Goal: Task Accomplishment & Management: Manage account settings

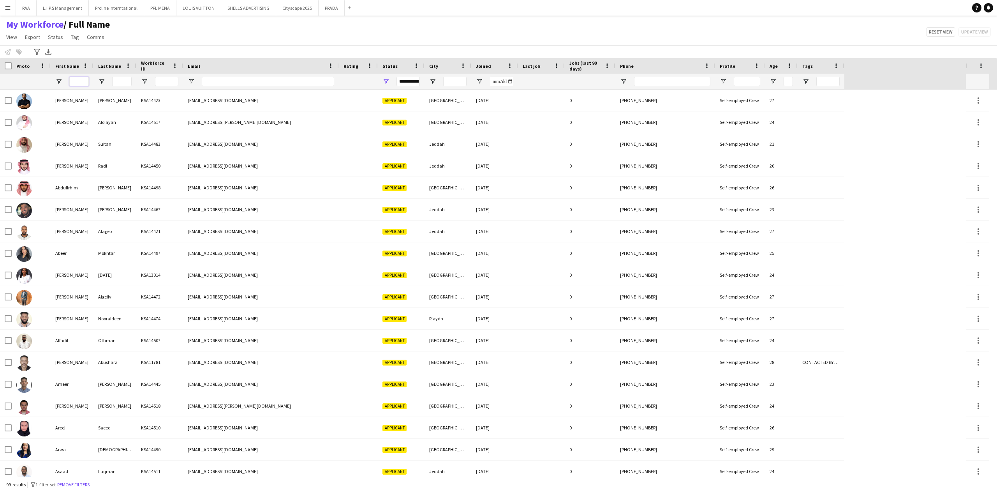
click at [79, 79] on input "First Name Filter Input" at bounding box center [78, 81] width 19 height 9
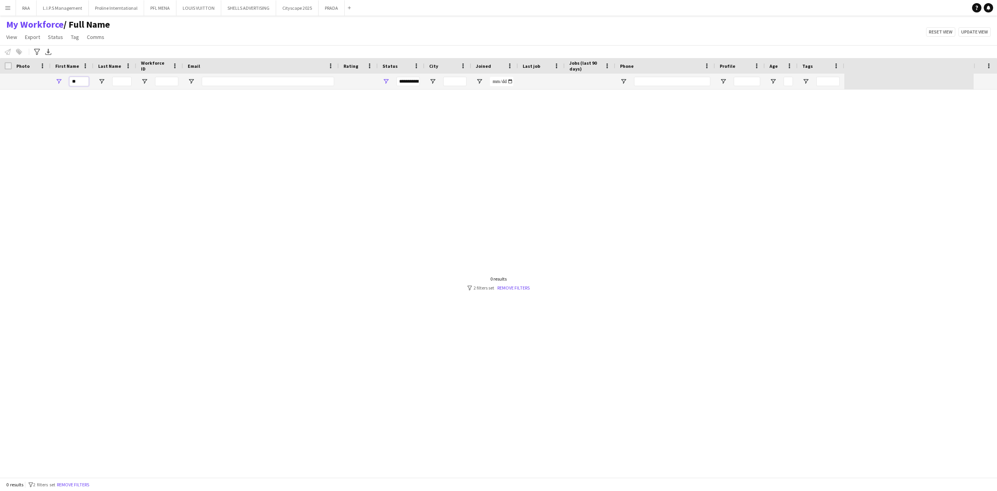
type input "*"
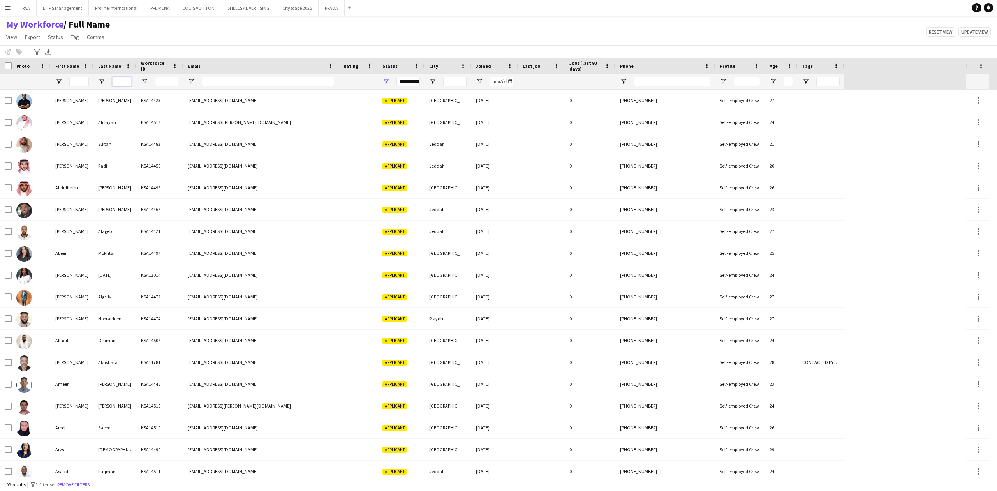
click at [122, 80] on input "Last Name Filter Input" at bounding box center [121, 81] width 19 height 9
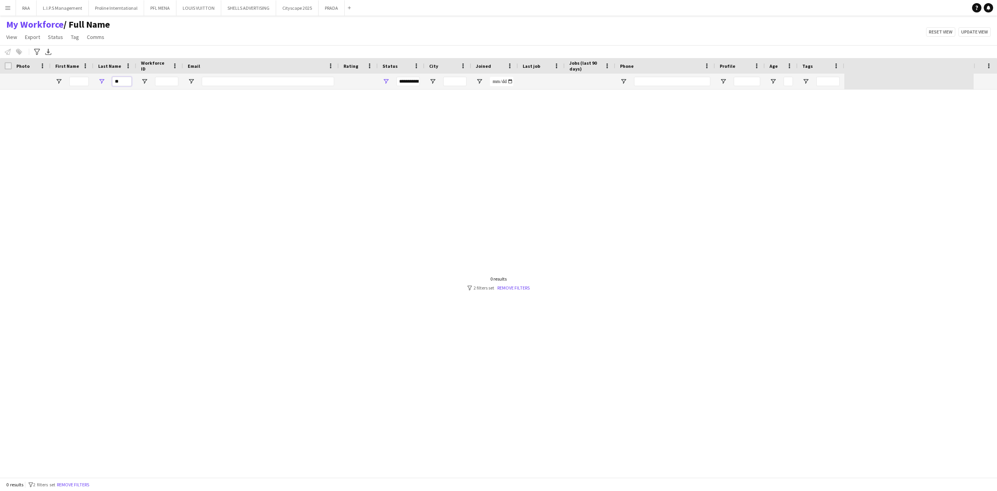
type input "*"
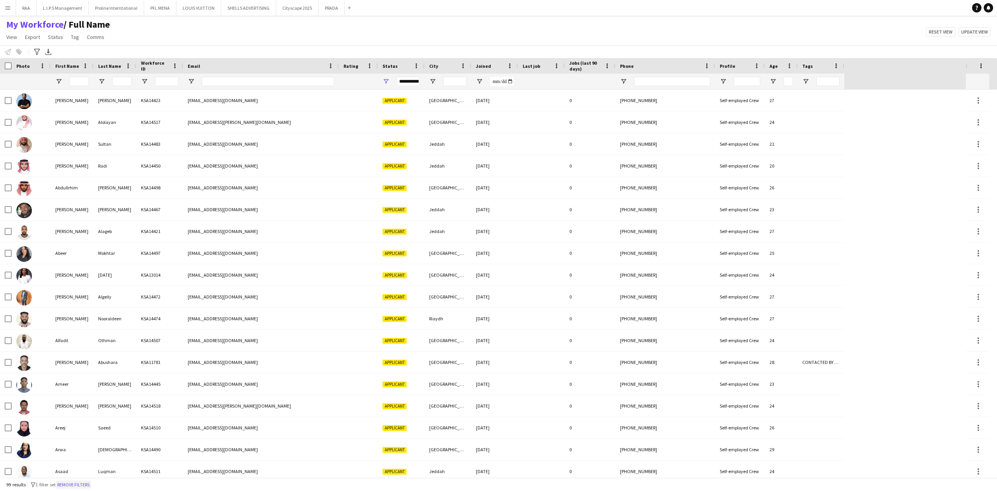
click at [86, 486] on button "Remove filters" at bounding box center [73, 484] width 35 height 9
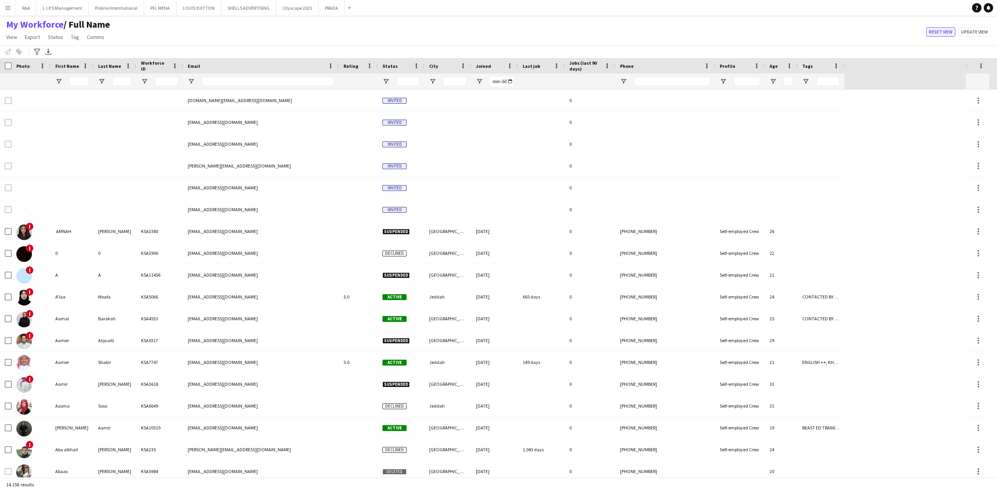
click at [940, 31] on button "Reset view" at bounding box center [940, 31] width 29 height 9
type input "**********"
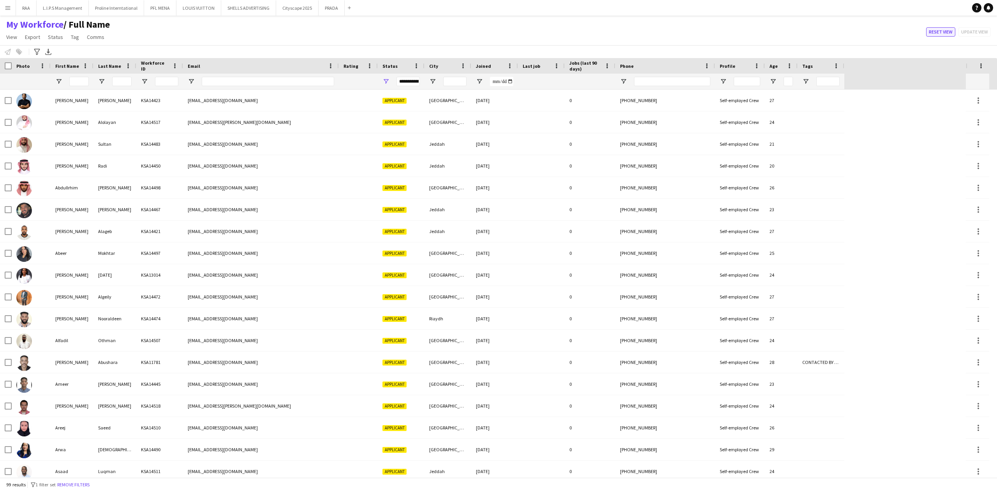
click at [930, 35] on button "Reset view" at bounding box center [940, 31] width 29 height 9
click at [81, 483] on button "Remove filters" at bounding box center [73, 484] width 35 height 9
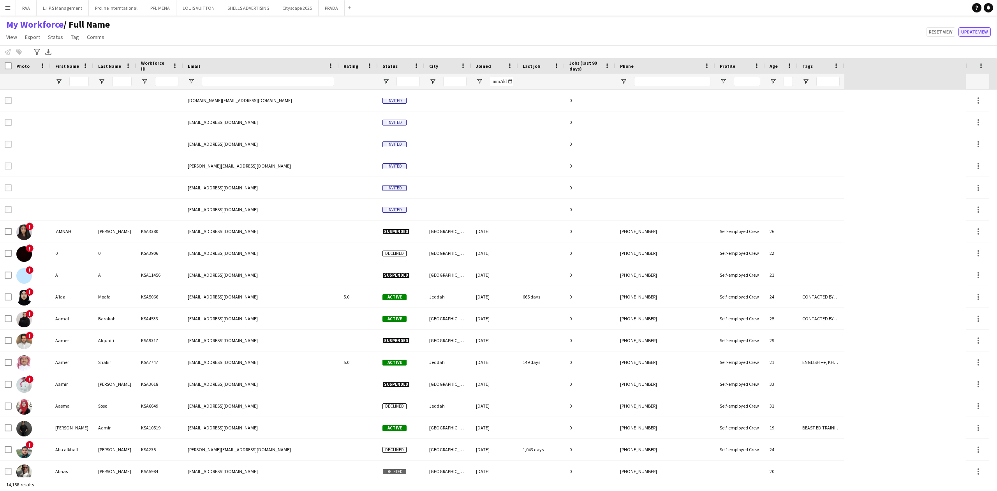
click at [981, 32] on button "Update view" at bounding box center [974, 31] width 32 height 9
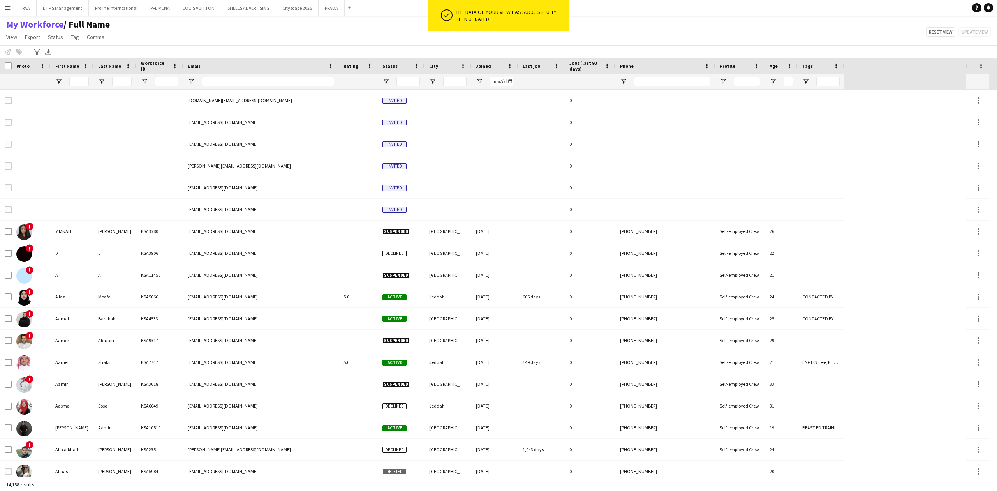
click at [206, 27] on div "My Workforce / Full Name View Views Default view Basic Export View Full Name TA…" at bounding box center [498, 32] width 997 height 26
click at [9, 5] on app-icon "Menu" at bounding box center [8, 8] width 6 height 6
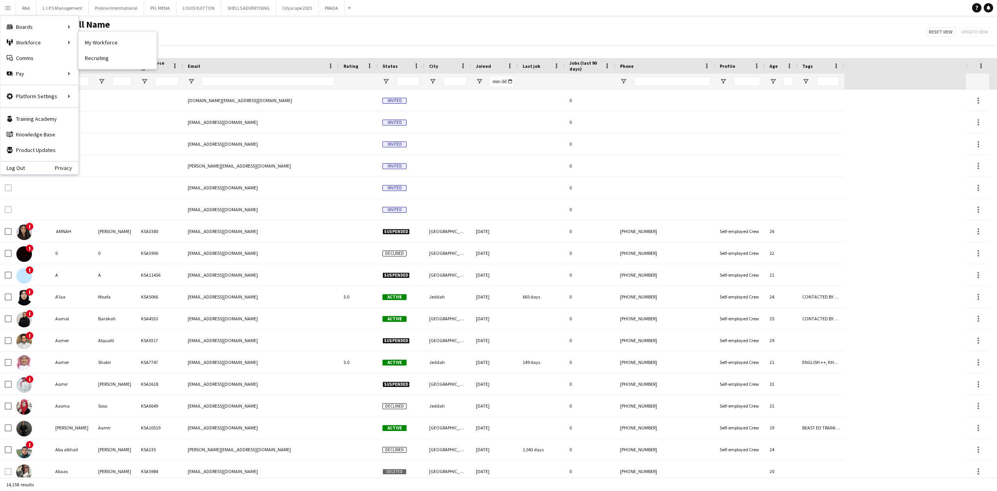
click at [79, 37] on link "My Workforce" at bounding box center [118, 43] width 78 height 16
type input "**********"
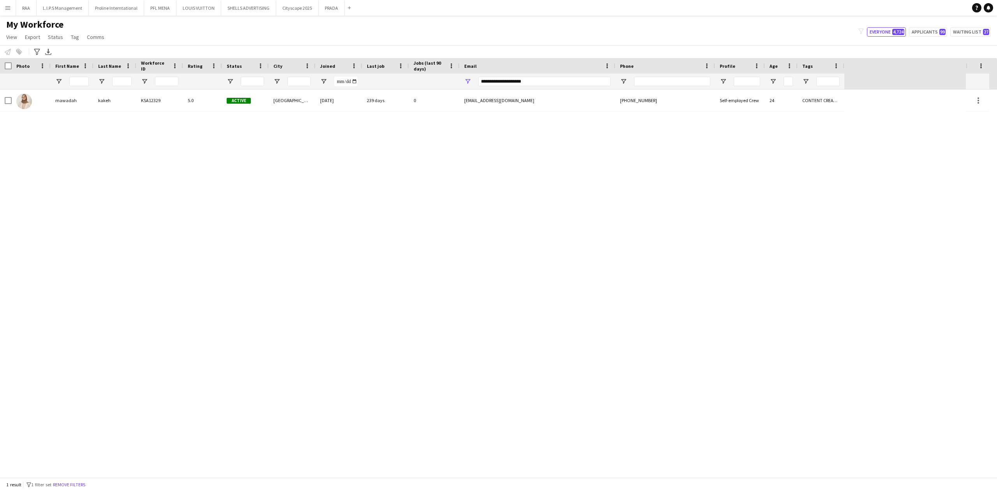
type input "**********"
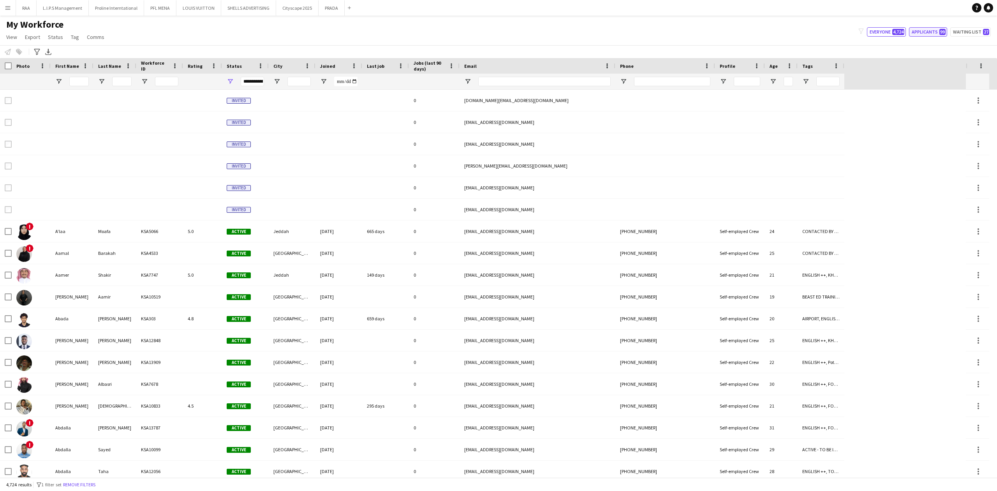
click at [937, 36] on button "Applicants 99" at bounding box center [928, 31] width 38 height 9
type input "**********"
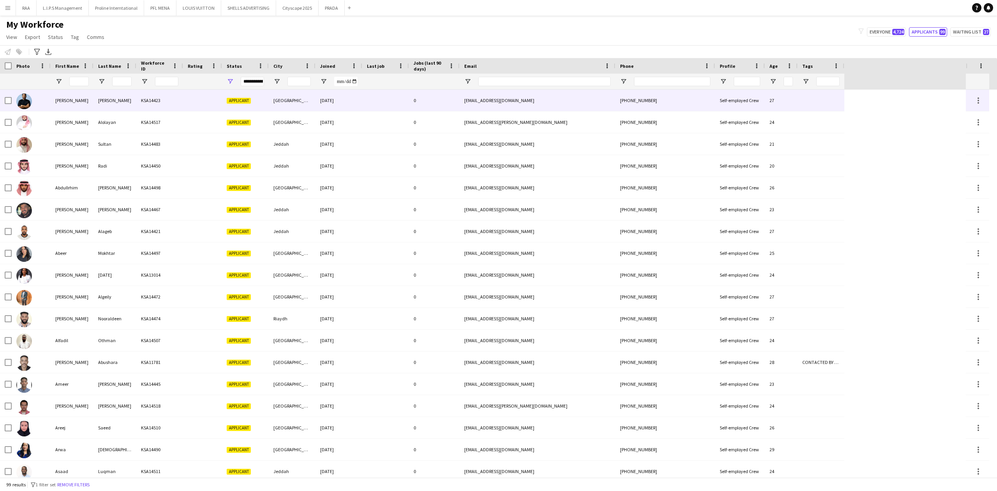
click at [83, 102] on div "[PERSON_NAME]" at bounding box center [72, 100] width 43 height 21
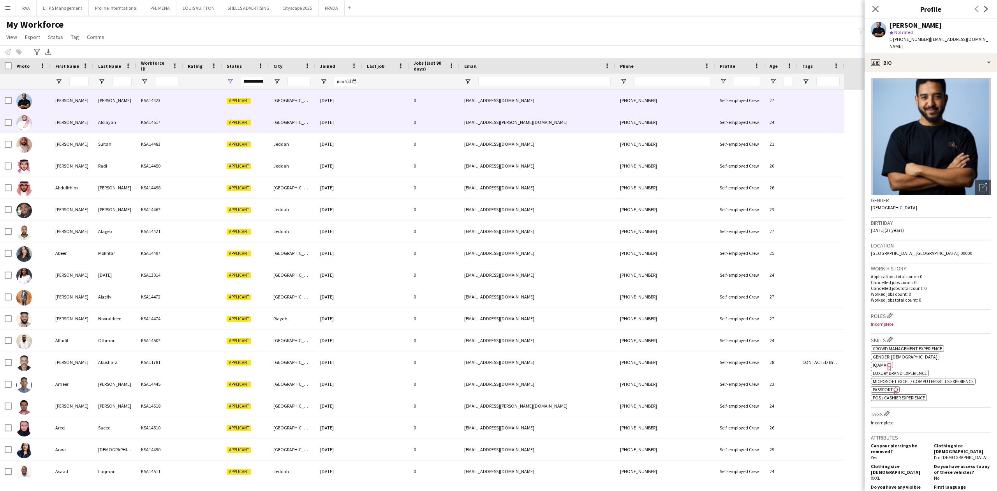
click at [83, 125] on div "[PERSON_NAME]" at bounding box center [72, 121] width 43 height 21
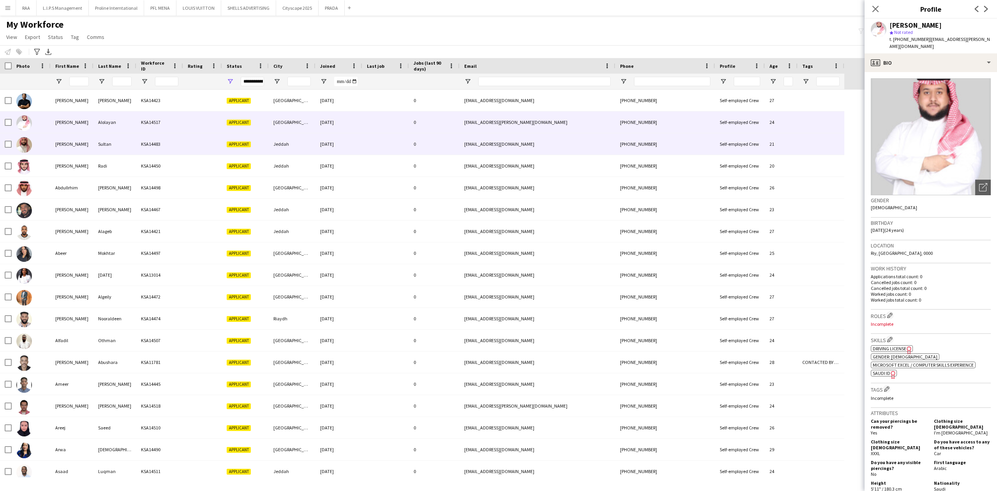
click at [83, 150] on div "[PERSON_NAME]" at bounding box center [72, 143] width 43 height 21
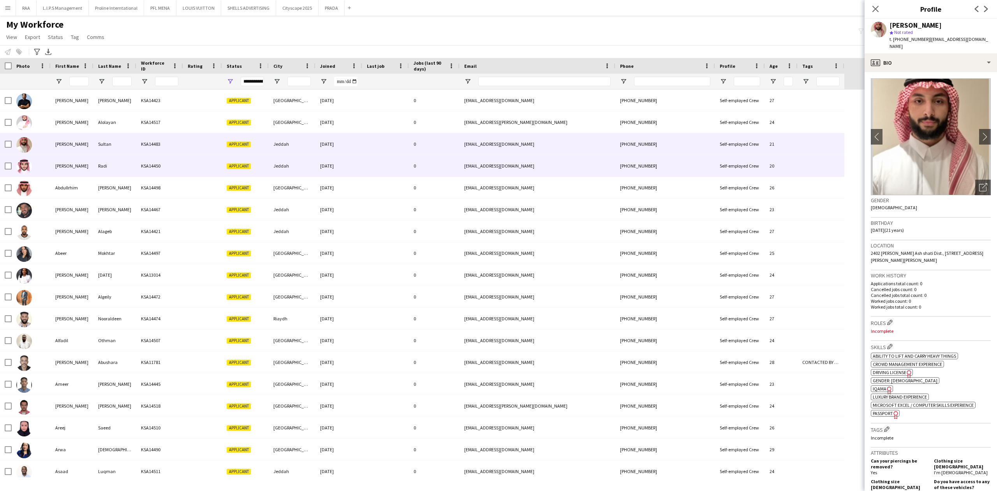
click at [88, 161] on div "[PERSON_NAME]" at bounding box center [72, 165] width 43 height 21
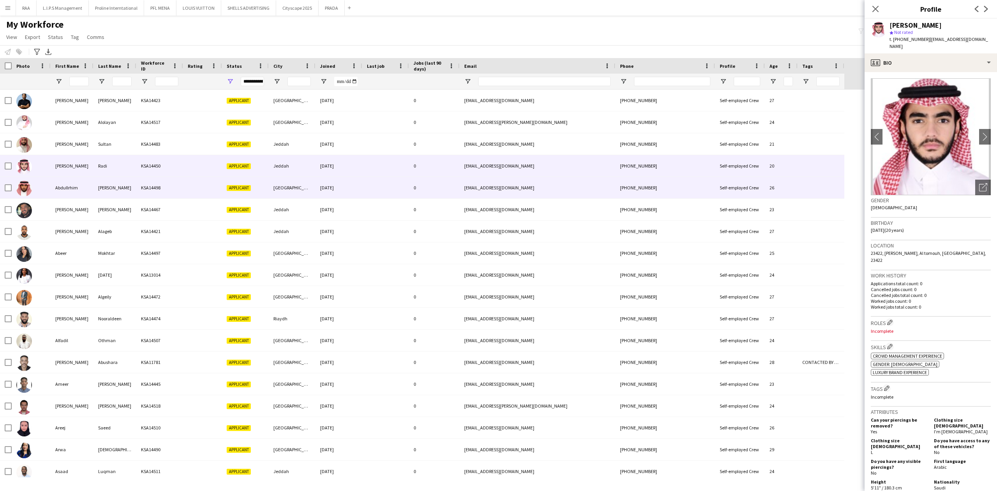
click at [92, 181] on div "Abdullrhim" at bounding box center [72, 187] width 43 height 21
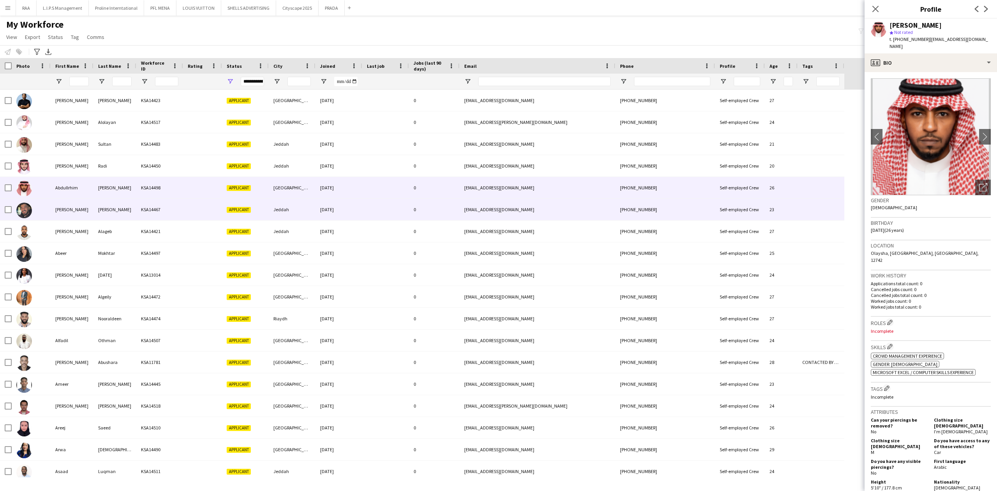
click at [112, 203] on div "[PERSON_NAME]" at bounding box center [114, 209] width 43 height 21
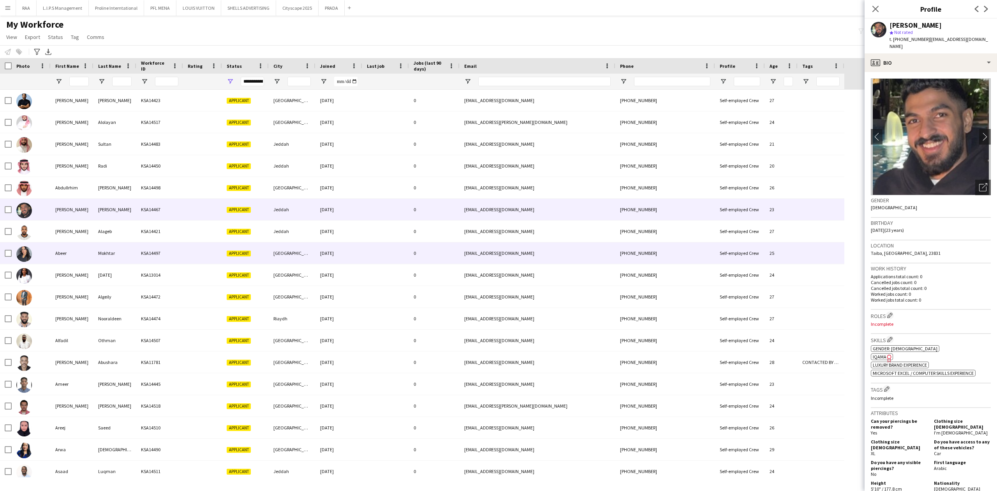
click at [104, 243] on div "Mokhtar" at bounding box center [114, 252] width 43 height 21
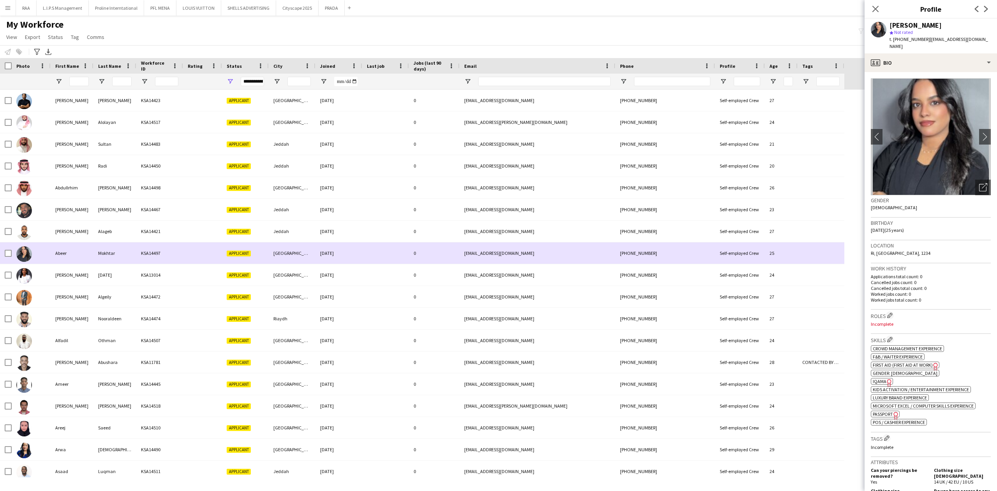
click at [100, 262] on div "Mokhtar" at bounding box center [114, 252] width 43 height 21
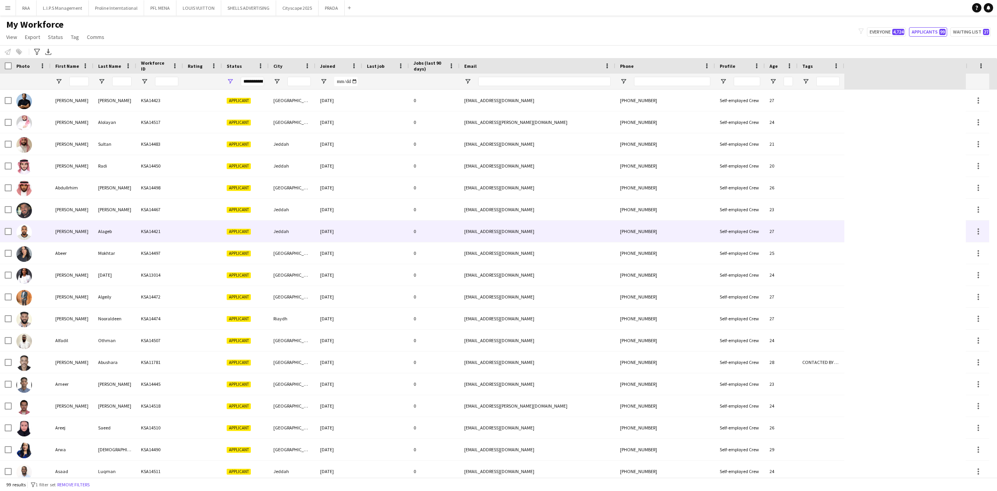
click at [97, 240] on div "Alageb" at bounding box center [114, 230] width 43 height 21
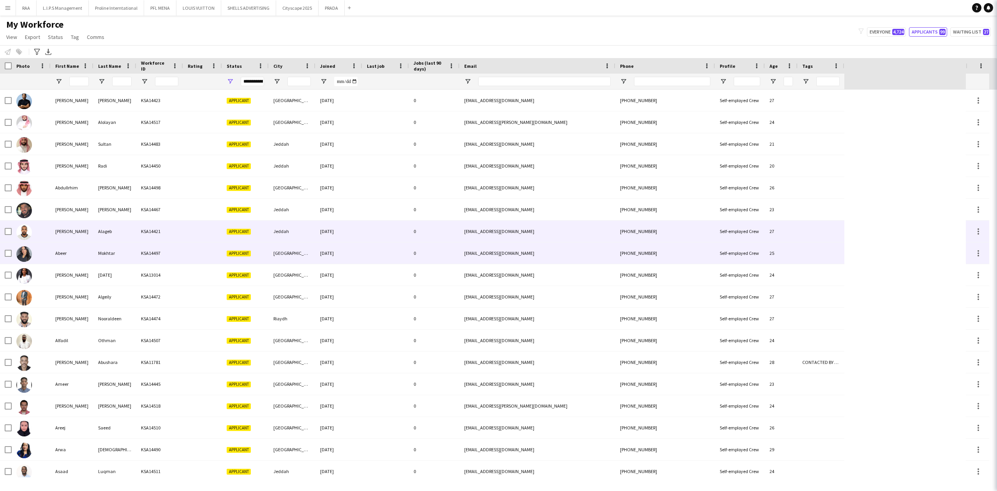
click at [97, 252] on div "Mokhtar" at bounding box center [114, 252] width 43 height 21
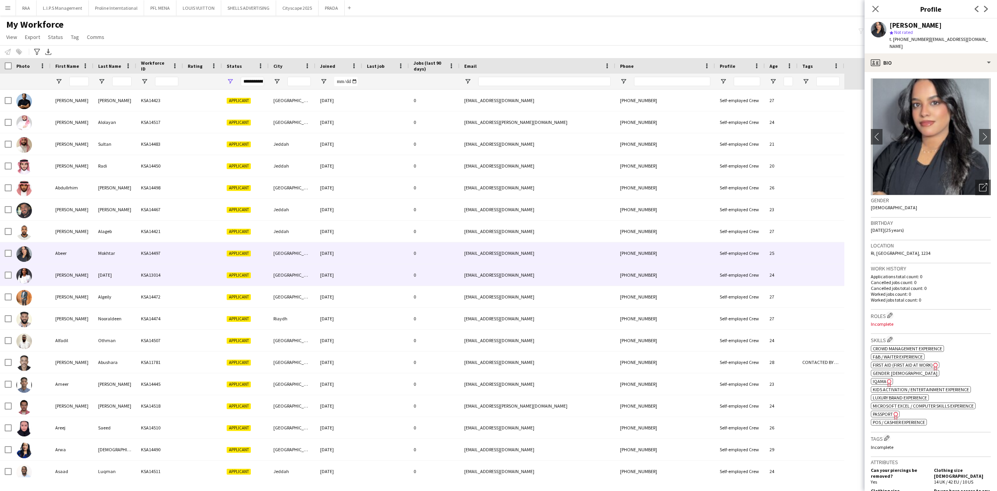
click at [97, 268] on div "[DATE]" at bounding box center [114, 274] width 43 height 21
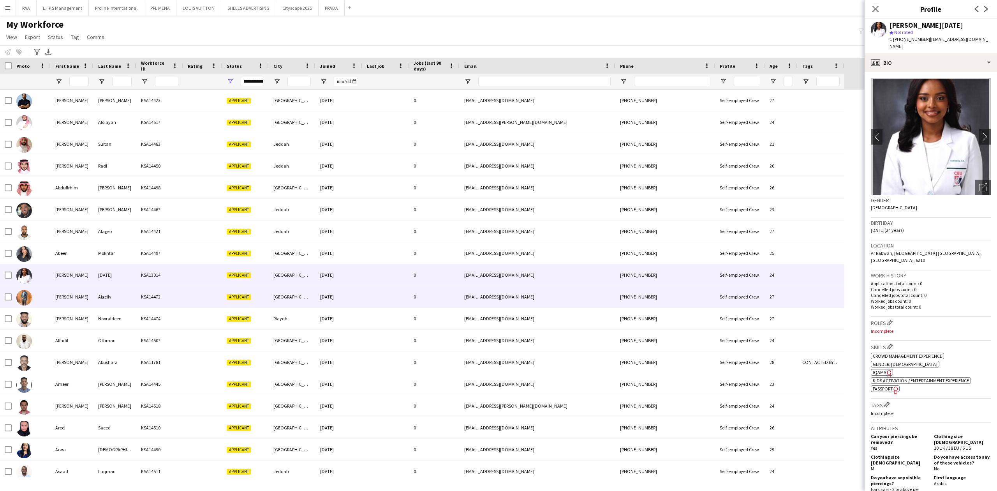
click at [102, 307] on div "Algeily" at bounding box center [114, 296] width 43 height 21
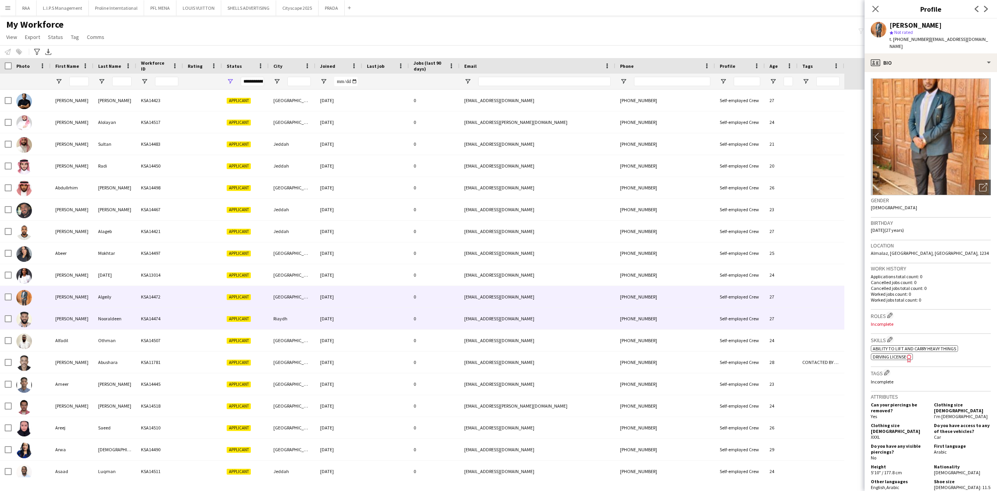
click at [109, 315] on div "Nooraldeen" at bounding box center [114, 318] width 43 height 21
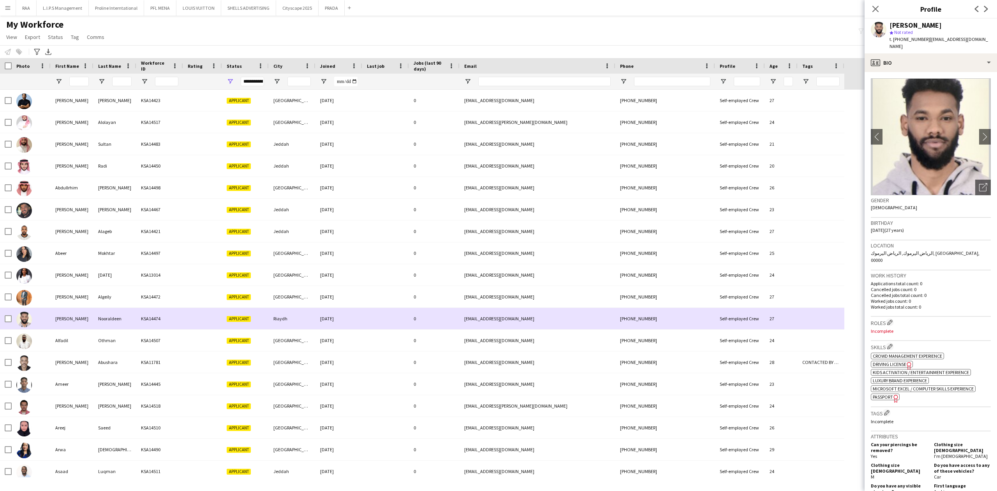
click at [114, 328] on div "Nooraldeen" at bounding box center [114, 318] width 43 height 21
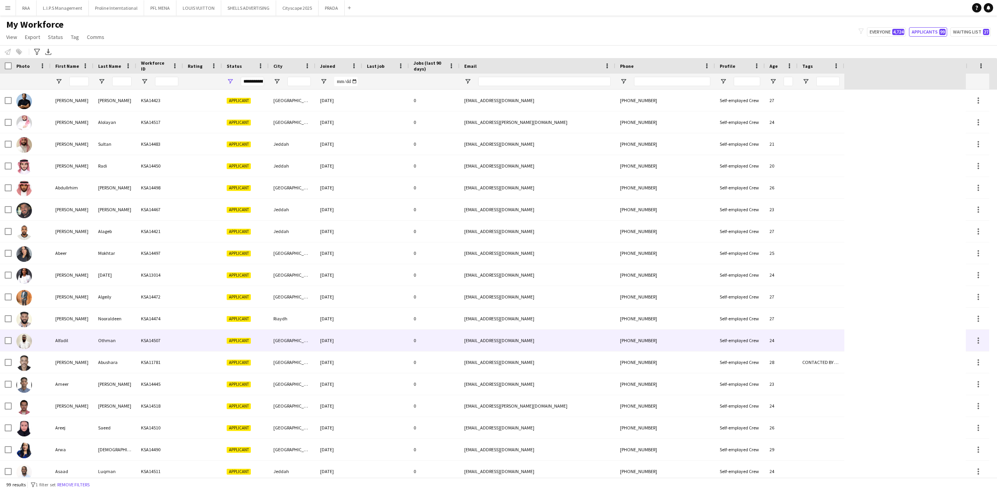
click at [113, 333] on div "Othman" at bounding box center [114, 339] width 43 height 21
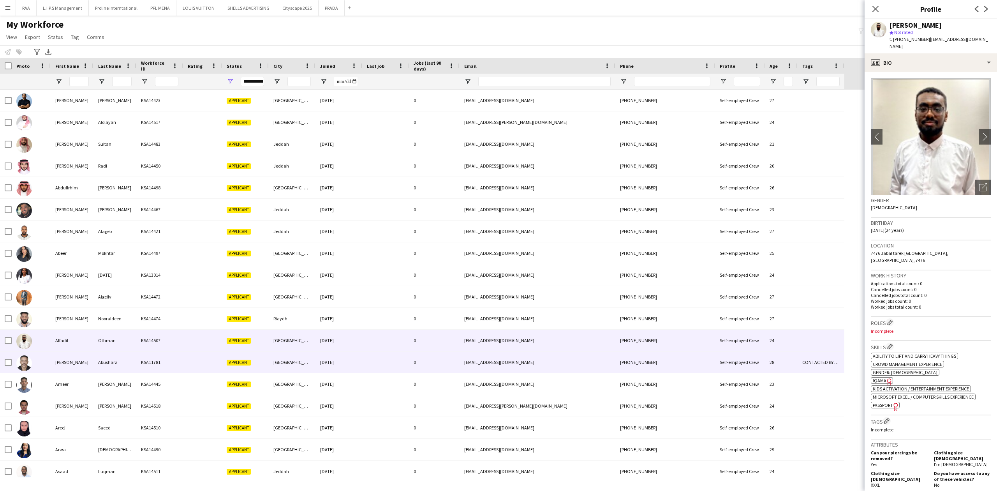
click at [80, 359] on div "[PERSON_NAME]" at bounding box center [72, 361] width 43 height 21
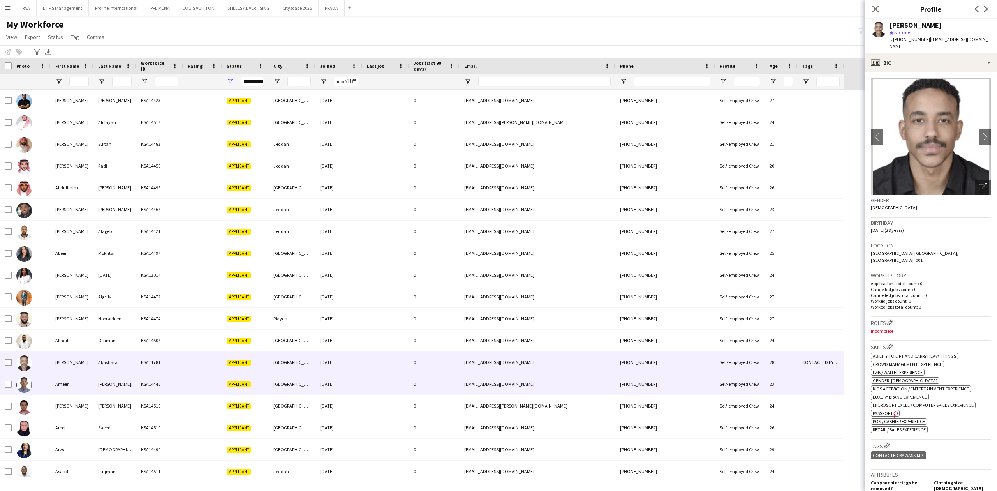
click at [79, 389] on div "Ameer" at bounding box center [72, 383] width 43 height 21
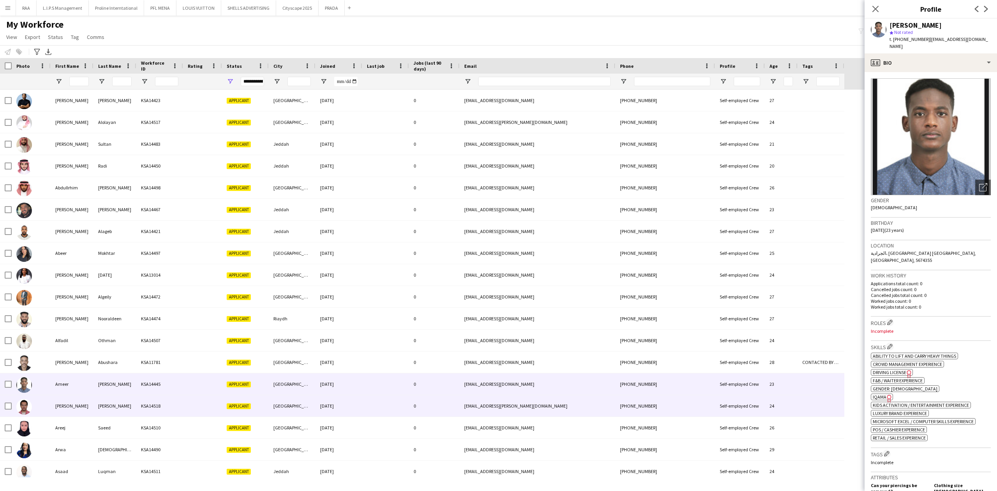
click at [77, 406] on div "[PERSON_NAME]" at bounding box center [72, 405] width 43 height 21
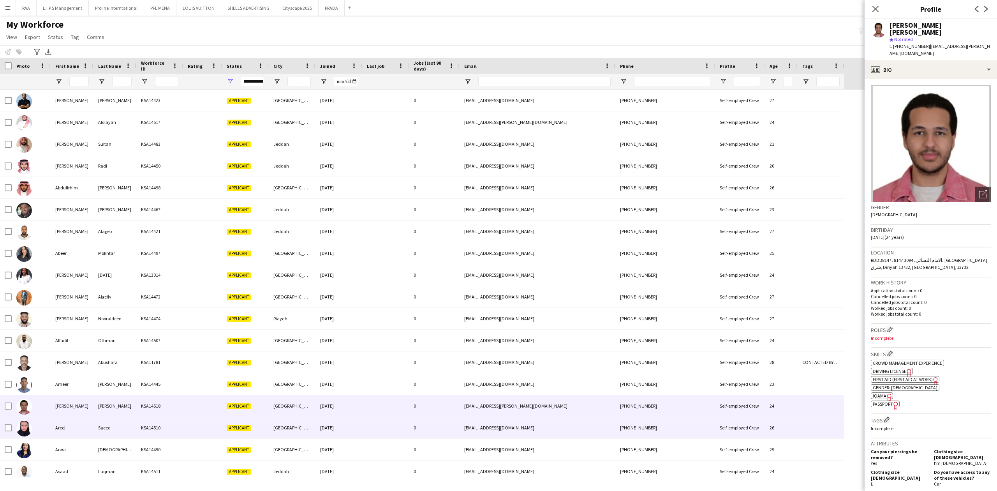
click at [72, 424] on div "Areej" at bounding box center [72, 427] width 43 height 21
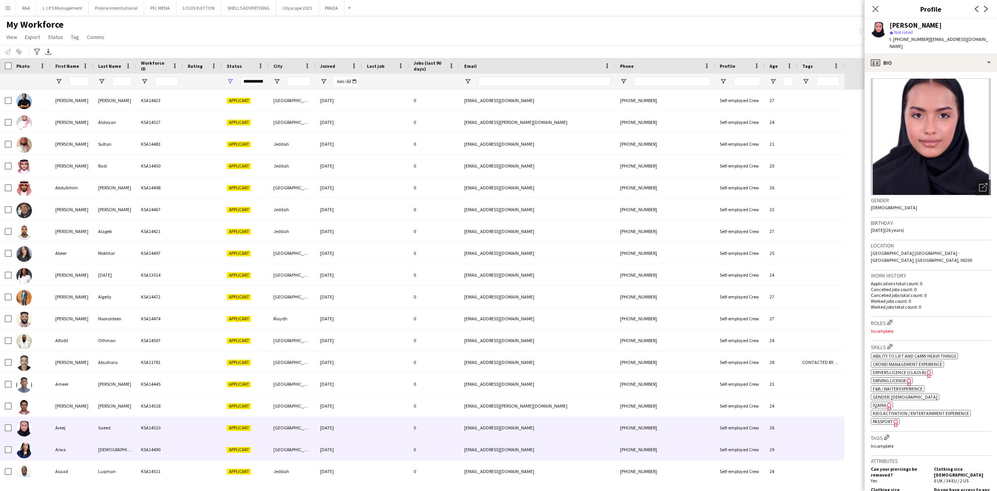
click at [76, 446] on div "Arwa" at bounding box center [72, 449] width 43 height 21
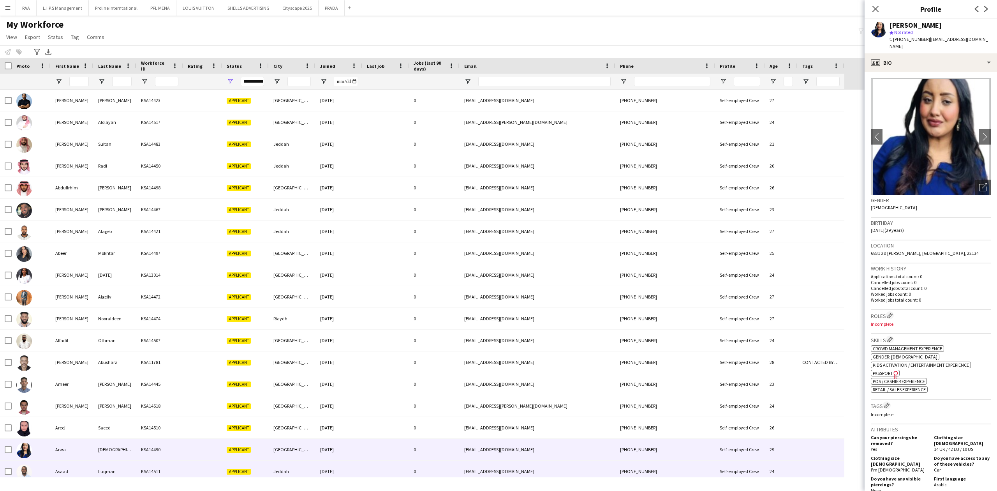
click at [90, 464] on div "Asaad" at bounding box center [72, 470] width 43 height 21
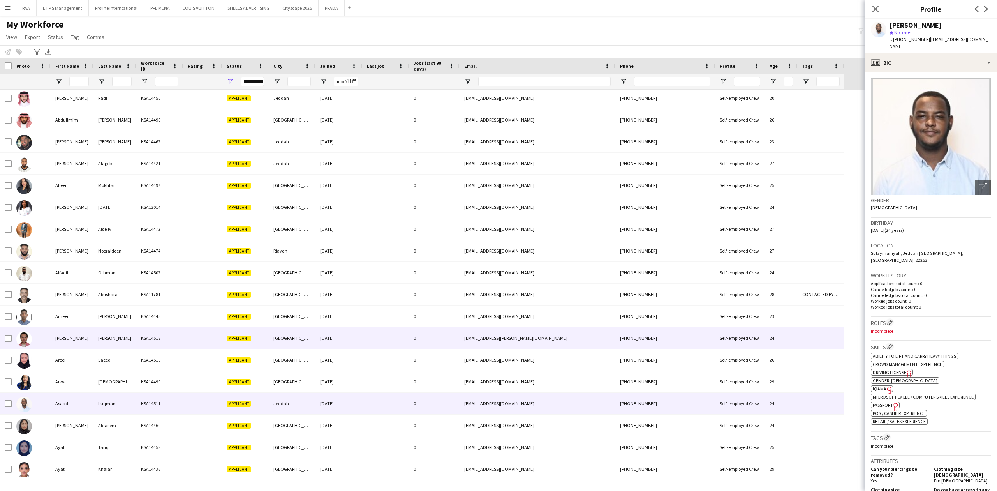
scroll to position [104, 0]
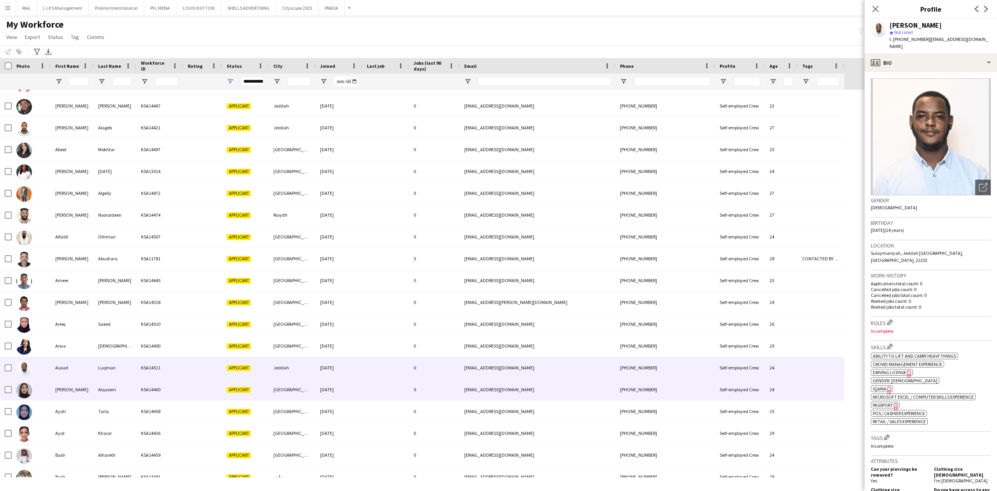
click at [57, 382] on div "[PERSON_NAME]" at bounding box center [72, 389] width 43 height 21
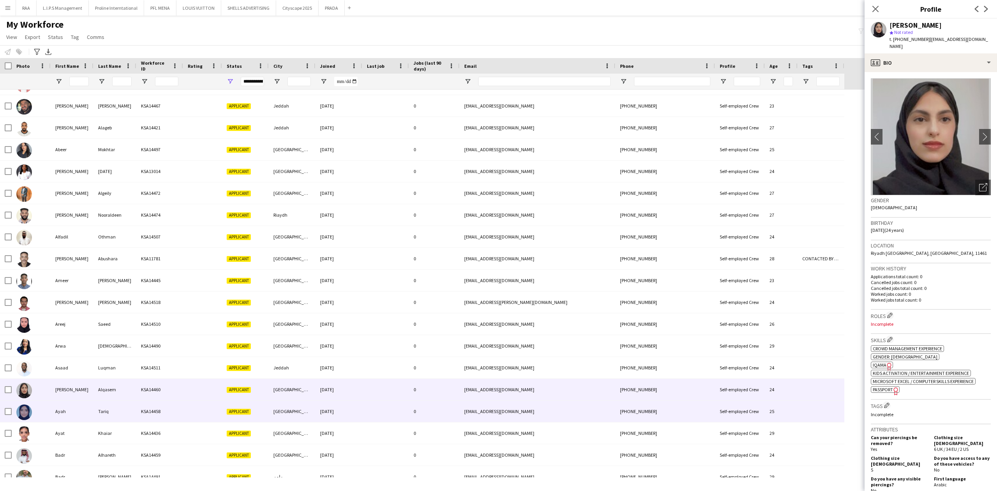
click at [67, 404] on div "Ayah" at bounding box center [72, 410] width 43 height 21
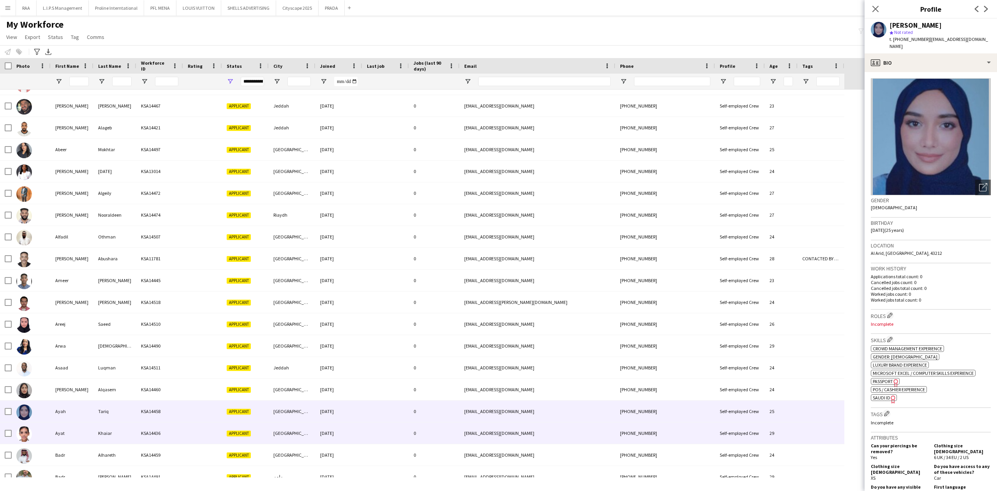
click at [70, 424] on div "Ayat" at bounding box center [72, 432] width 43 height 21
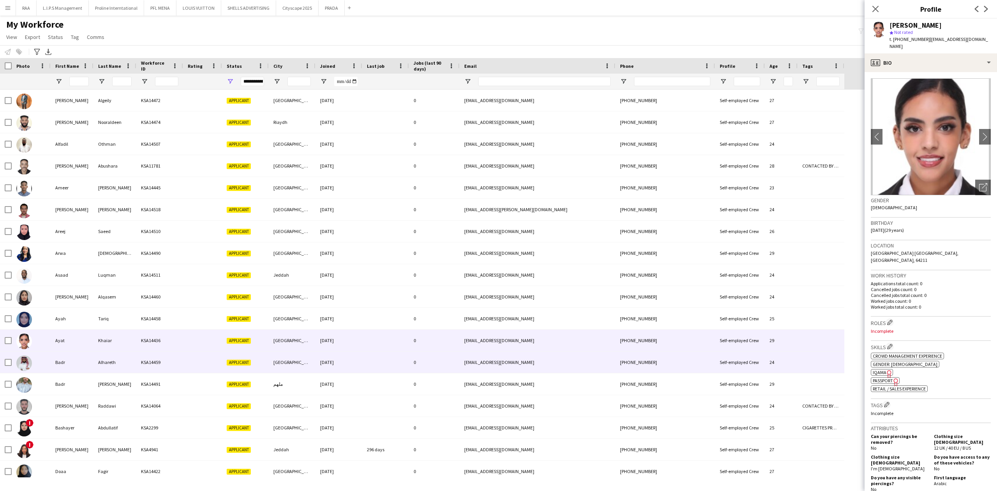
scroll to position [208, 0]
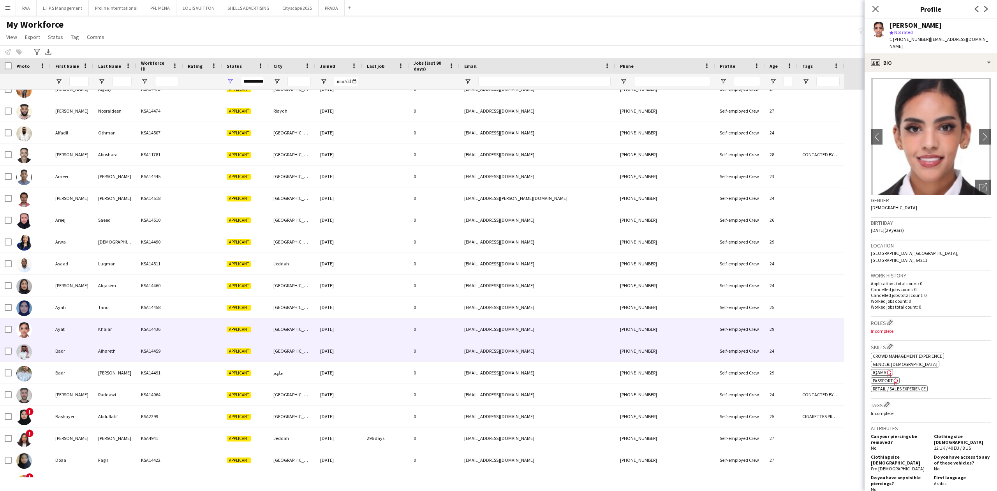
click at [70, 358] on div "Badr" at bounding box center [72, 350] width 43 height 21
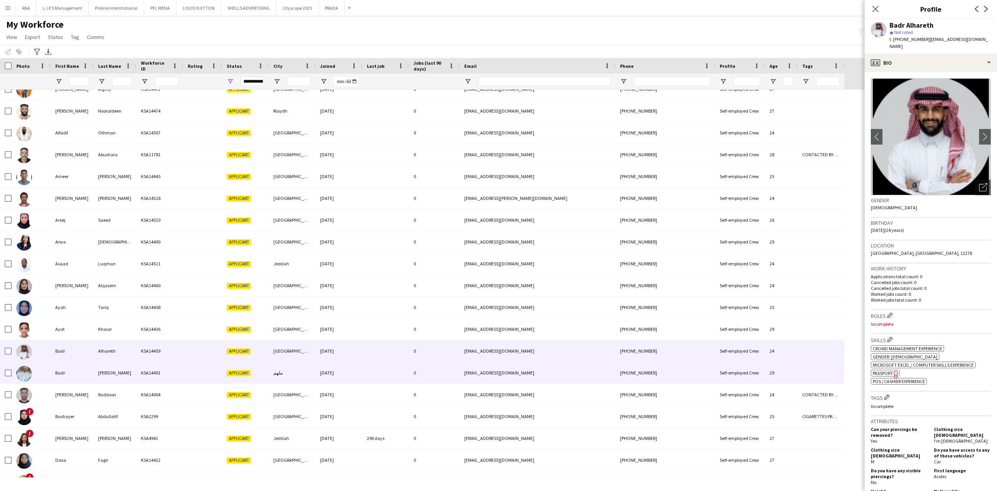
click at [70, 373] on div "Badr" at bounding box center [72, 372] width 43 height 21
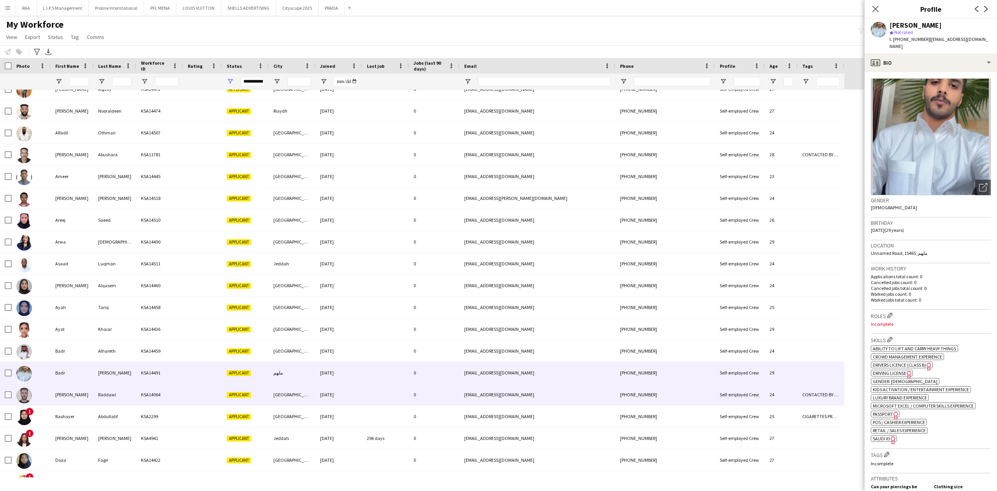
click at [78, 393] on div "[PERSON_NAME]" at bounding box center [72, 394] width 43 height 21
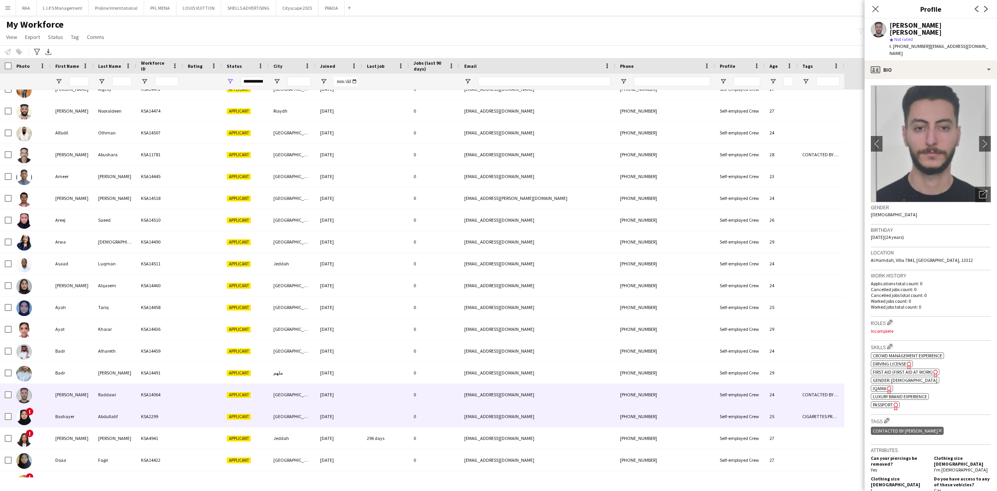
click at [79, 412] on div "Bashayer" at bounding box center [72, 415] width 43 height 21
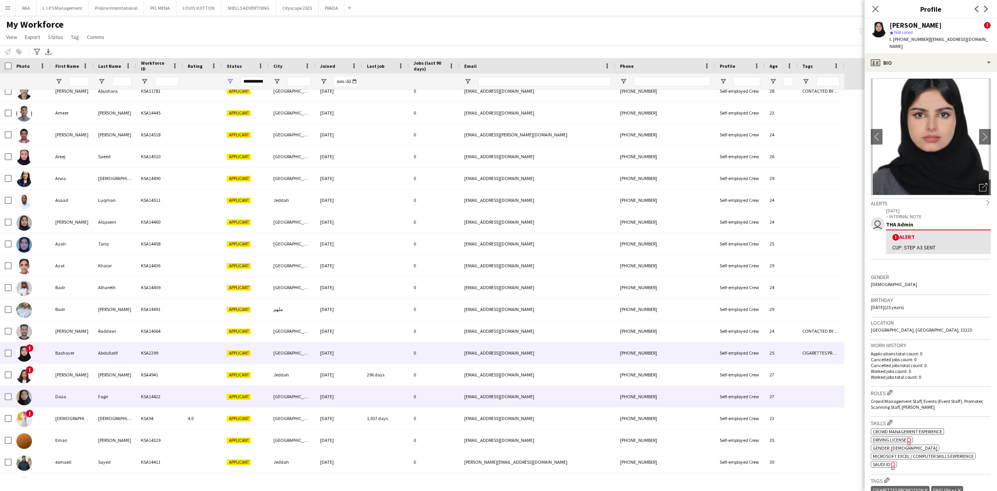
scroll to position [312, 0]
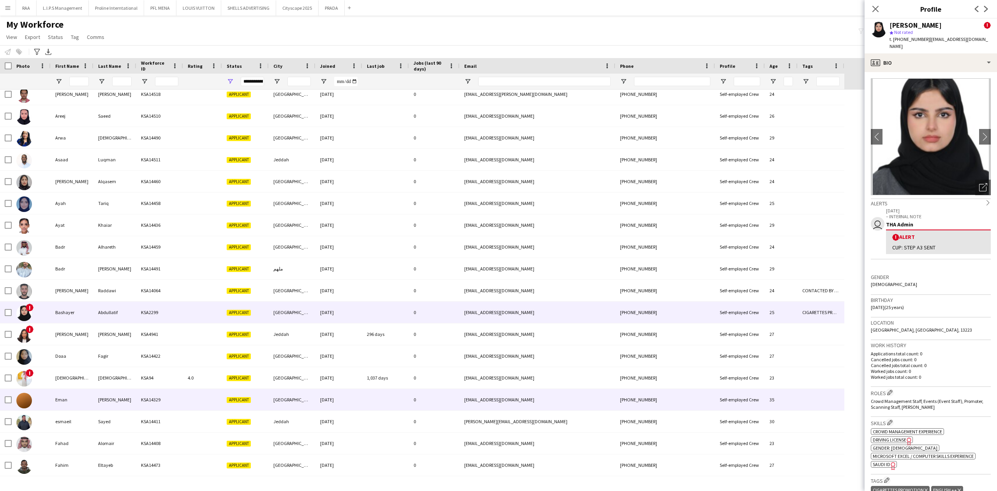
click at [77, 392] on div "Eman" at bounding box center [72, 399] width 43 height 21
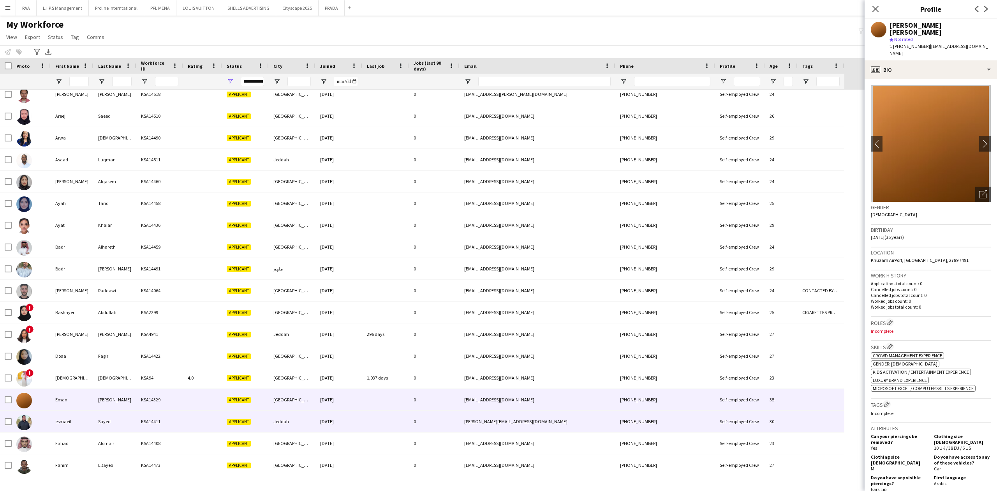
click at [76, 415] on div "esmaeil" at bounding box center [72, 420] width 43 height 21
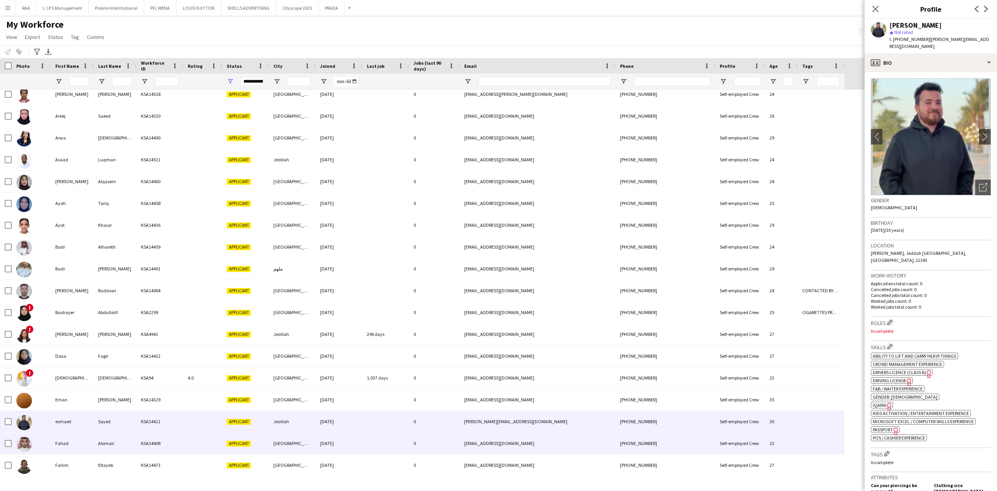
click at [78, 437] on div "Fahad" at bounding box center [72, 442] width 43 height 21
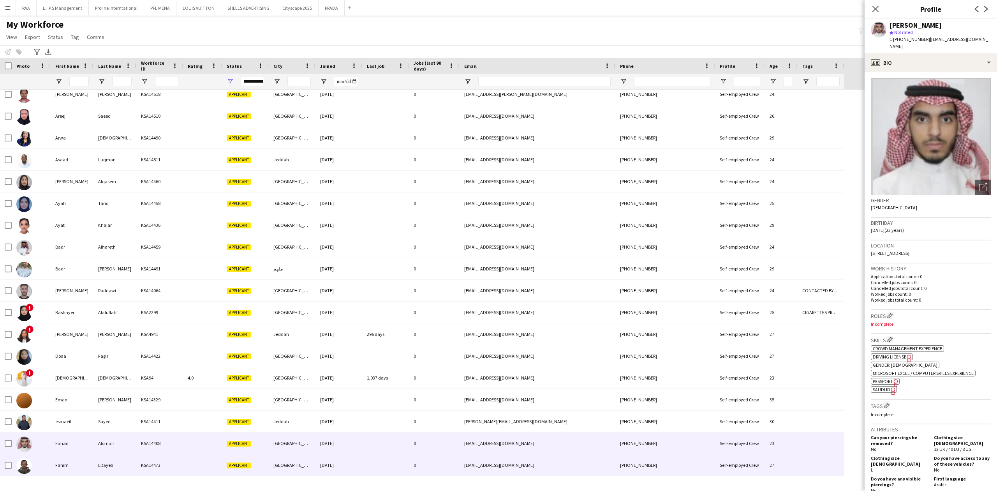
click at [83, 470] on div "Fahim" at bounding box center [72, 464] width 43 height 21
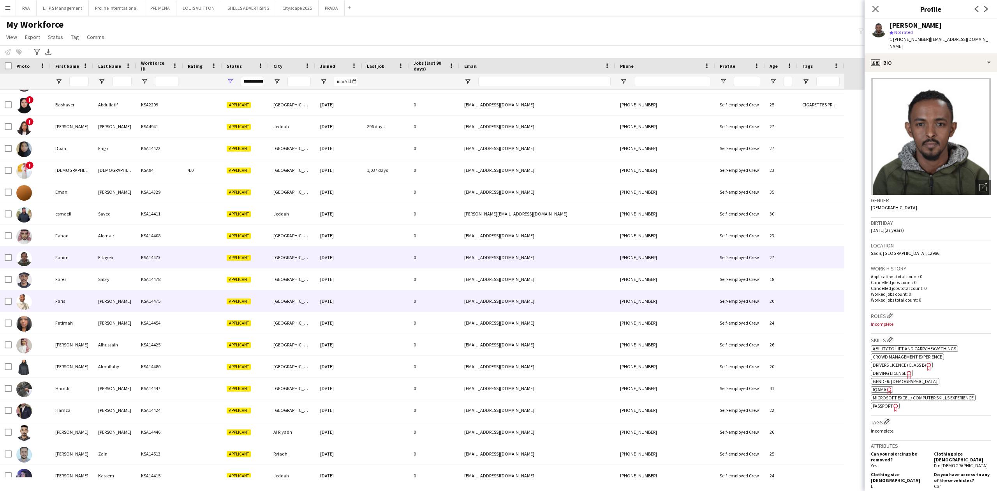
scroll to position [519, 0]
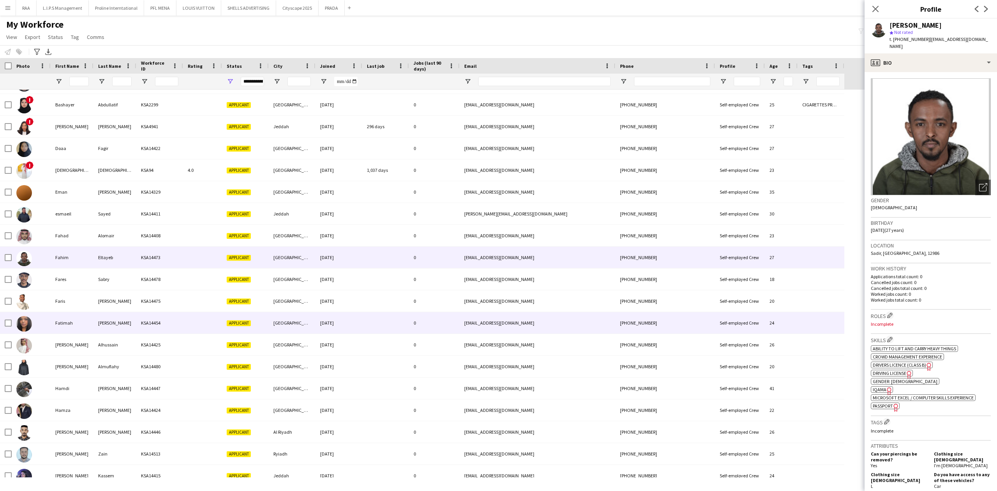
click at [77, 321] on div "Fatimah" at bounding box center [72, 322] width 43 height 21
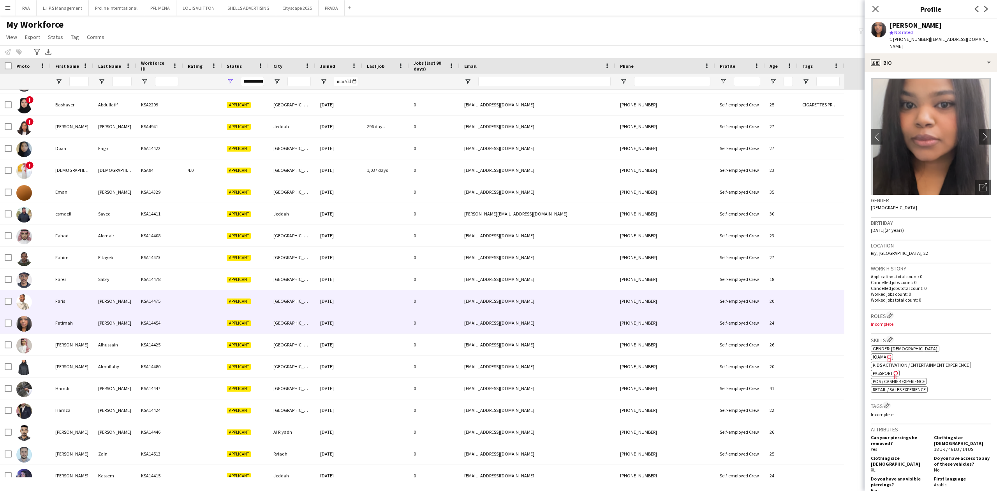
click at [79, 303] on div "Faris" at bounding box center [72, 300] width 43 height 21
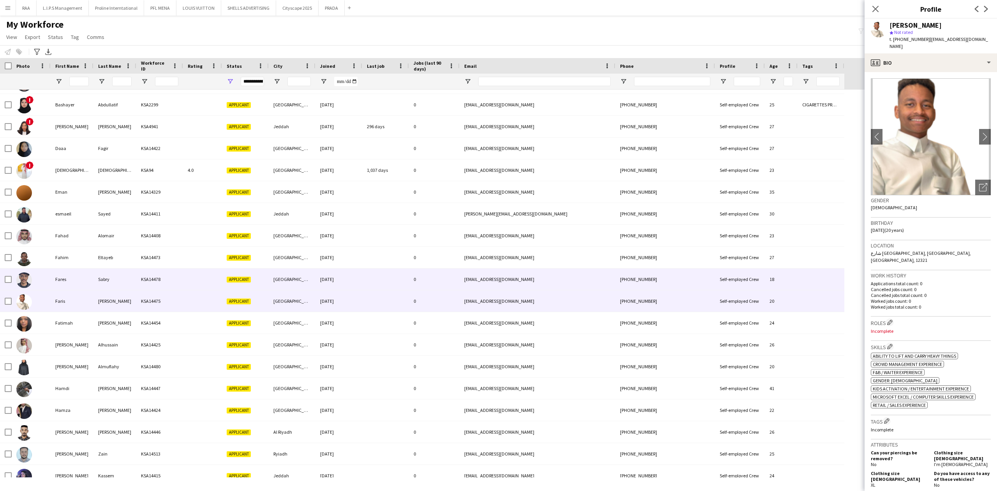
click at [81, 284] on div "Fares" at bounding box center [72, 278] width 43 height 21
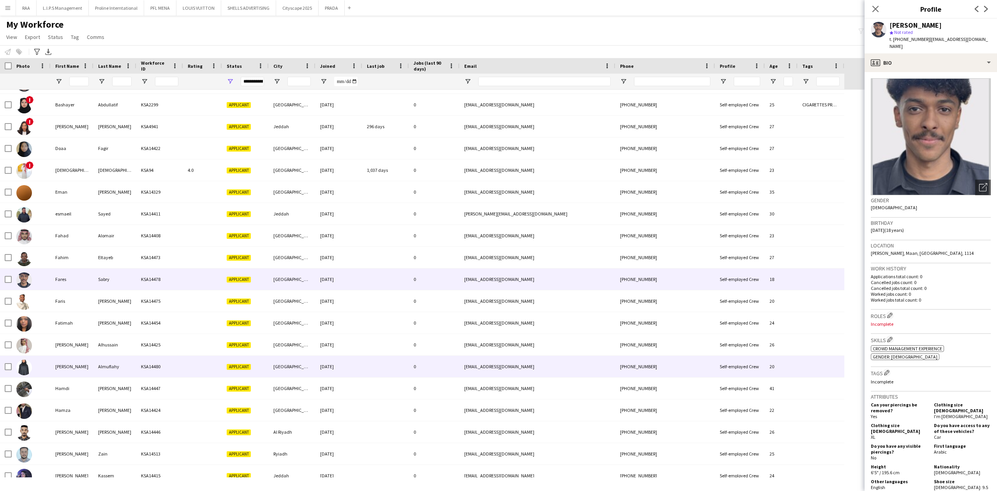
click at [69, 363] on div "[PERSON_NAME]" at bounding box center [72, 366] width 43 height 21
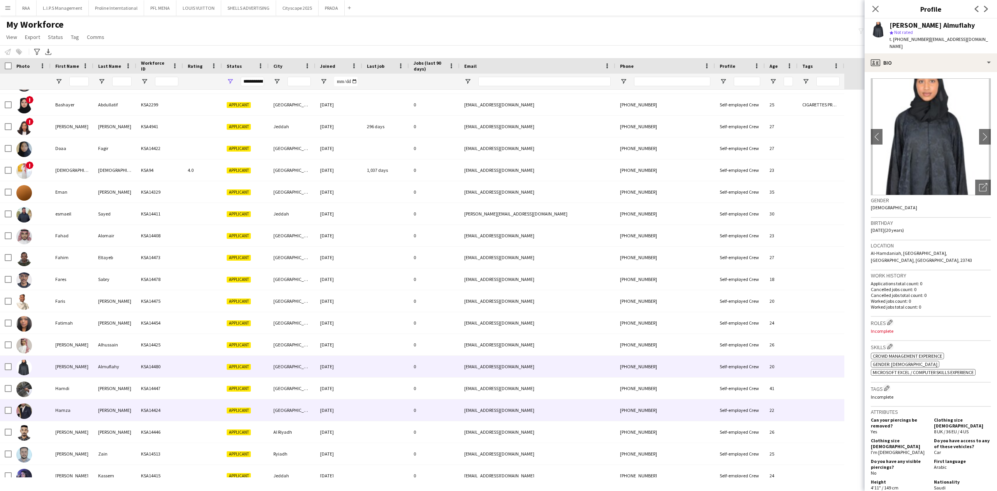
click at [94, 399] on div "[PERSON_NAME]" at bounding box center [114, 409] width 43 height 21
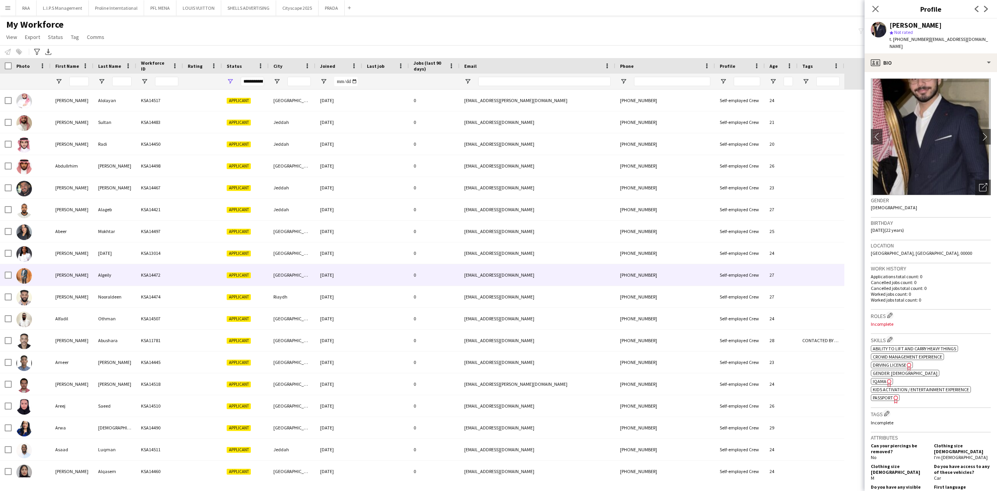
scroll to position [0, 0]
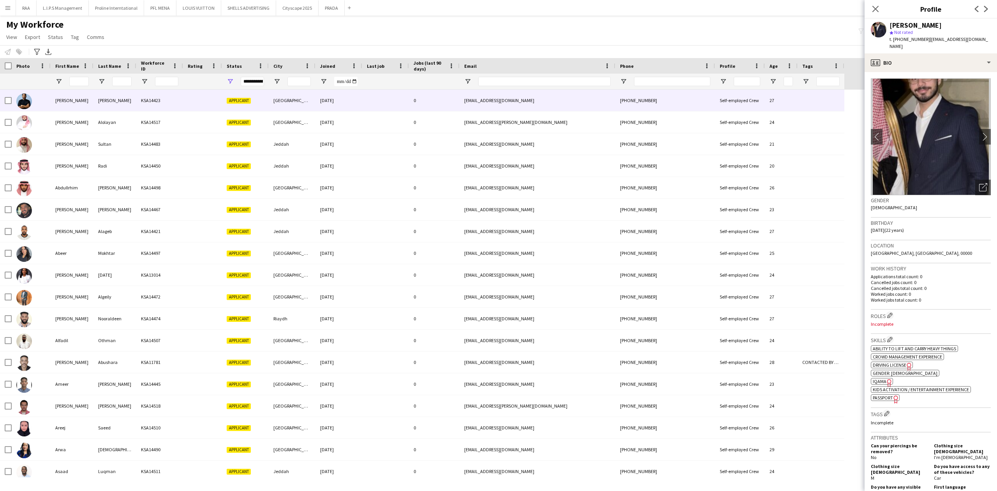
click at [58, 104] on div "[PERSON_NAME]" at bounding box center [72, 100] width 43 height 21
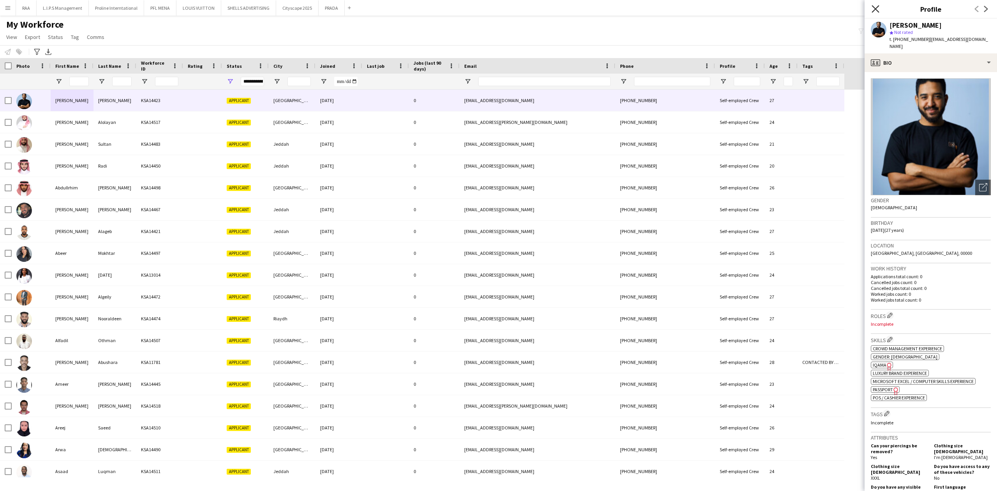
click at [876, 9] on icon at bounding box center [875, 8] width 7 height 7
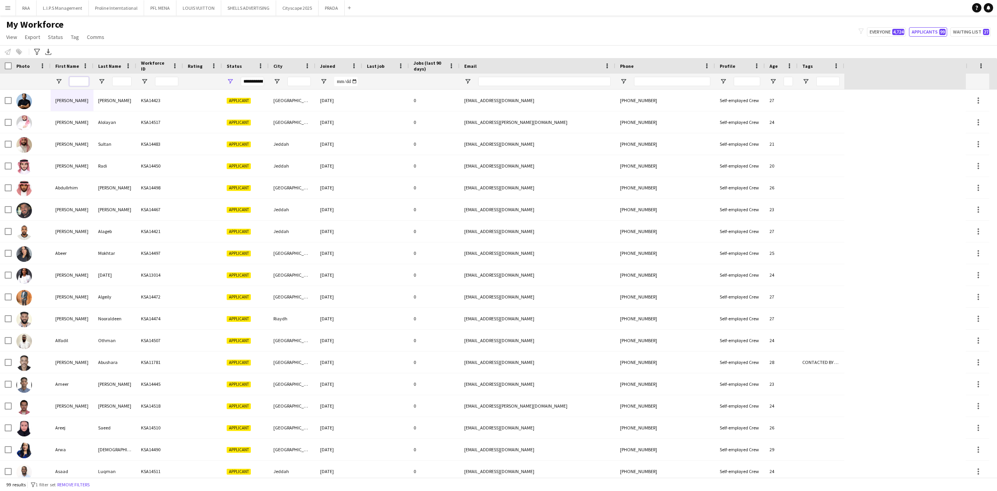
click at [81, 77] on input "First Name Filter Input" at bounding box center [78, 81] width 19 height 9
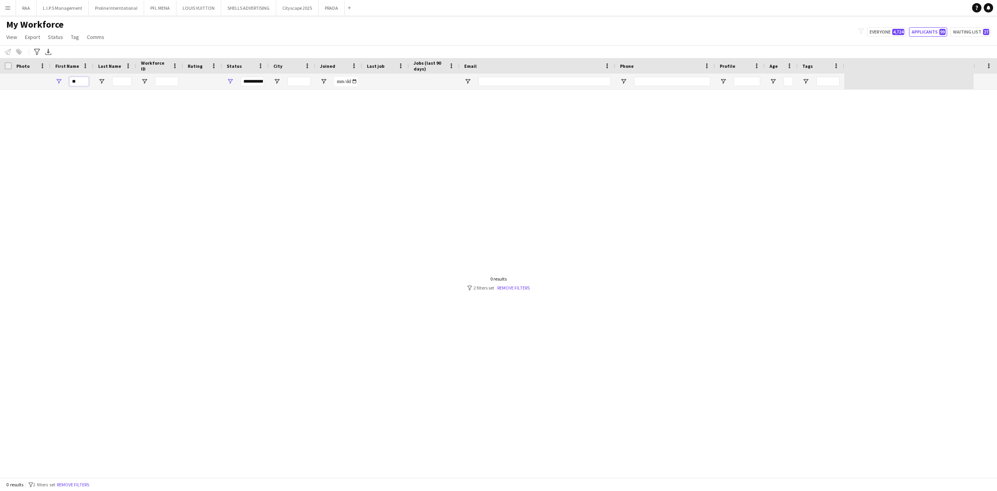
type input "*"
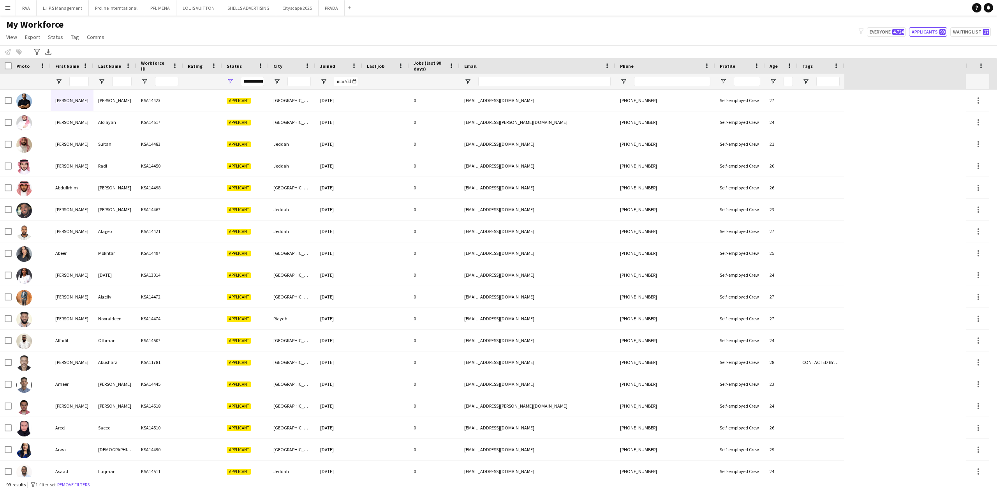
click at [81, 485] on button "Remove filters" at bounding box center [73, 484] width 35 height 9
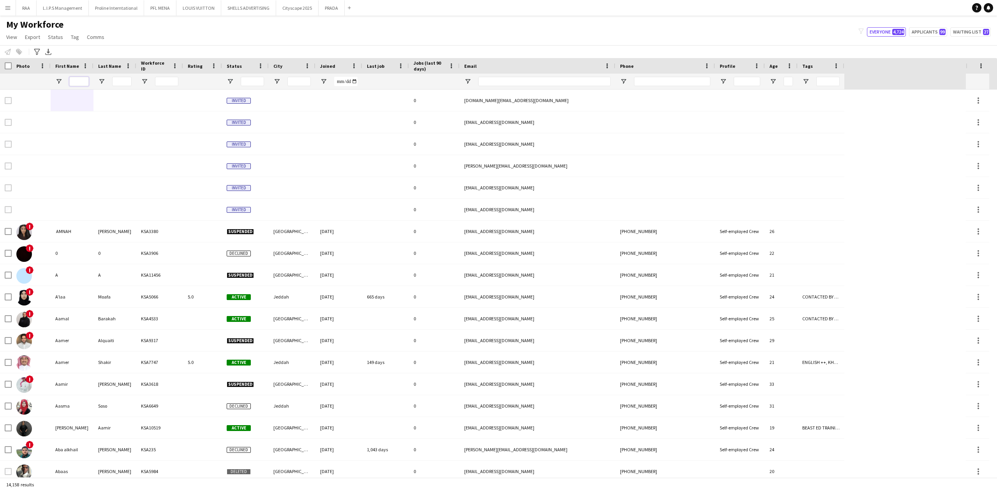
click at [79, 83] on input "First Name Filter Input" at bounding box center [78, 81] width 19 height 9
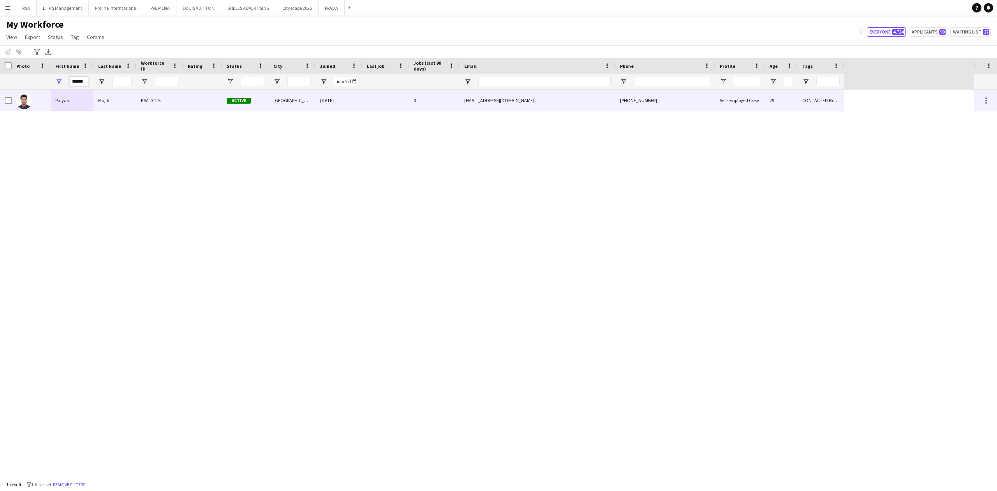
type input "******"
click at [115, 108] on div "Mujib" at bounding box center [114, 100] width 43 height 21
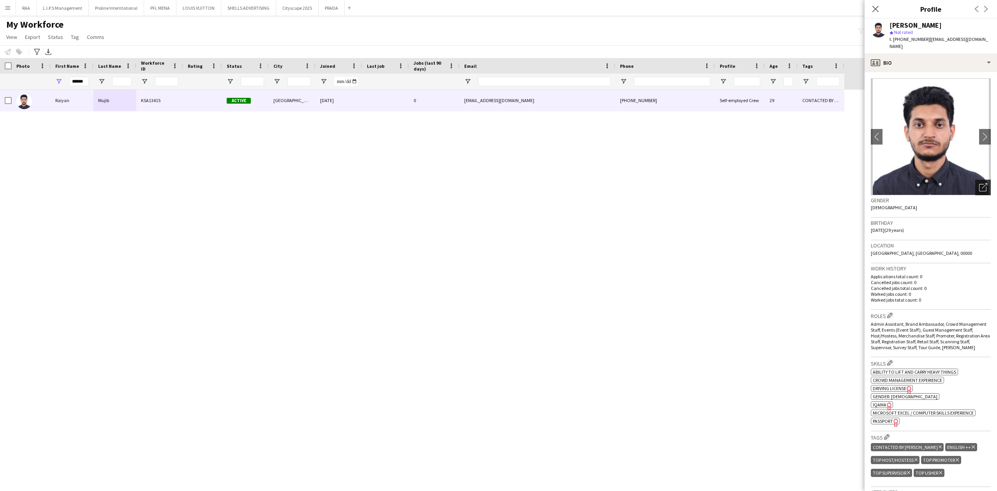
click at [979, 183] on icon "Open photos pop-in" at bounding box center [983, 187] width 8 height 8
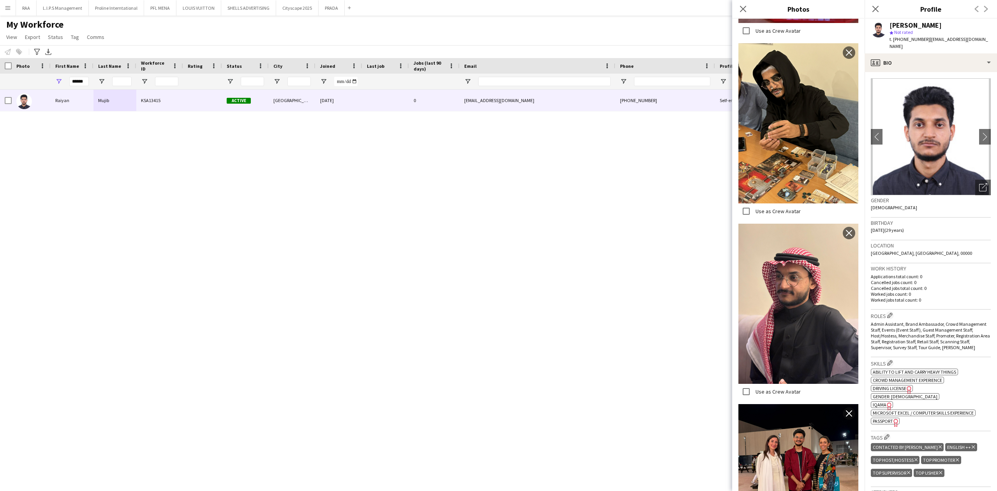
scroll to position [378, 0]
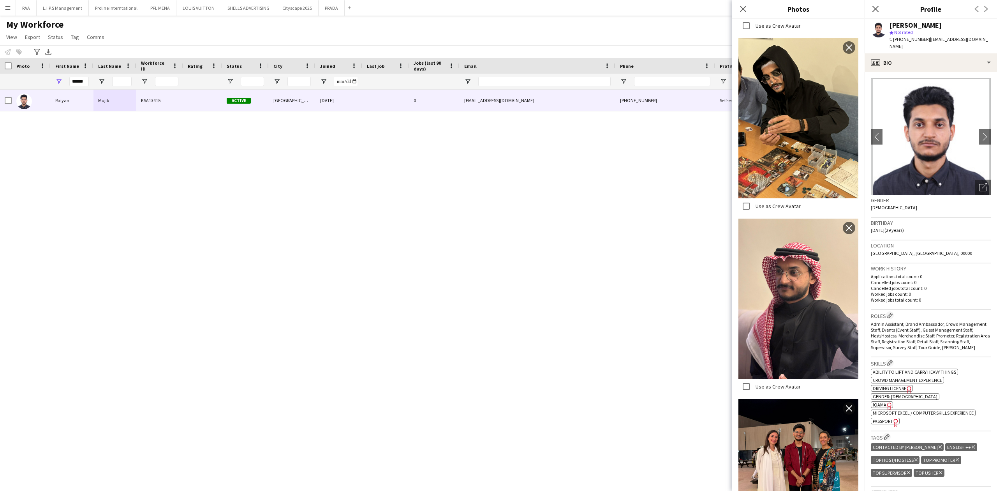
click at [915, 241] on div "Location [GEOGRAPHIC_DATA], [GEOGRAPHIC_DATA], 00000" at bounding box center [931, 251] width 120 height 23
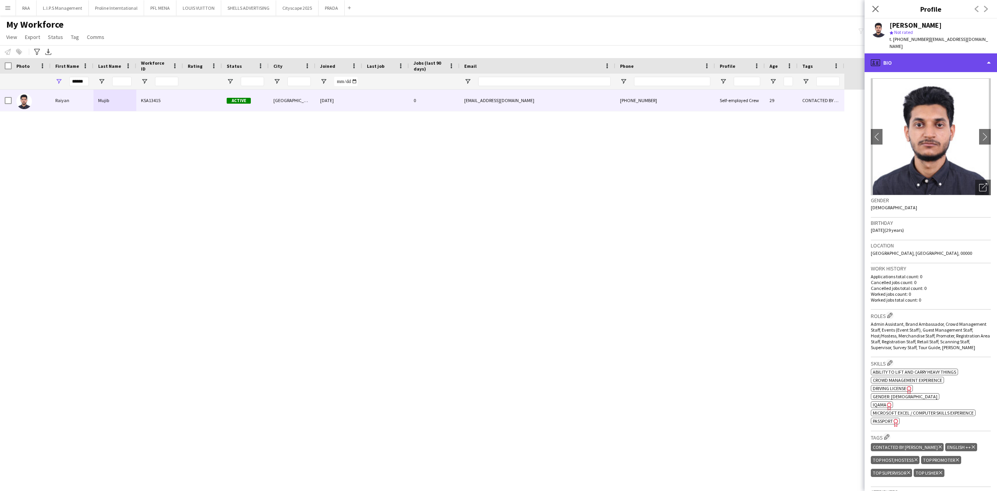
click at [948, 61] on div "profile Bio" at bounding box center [931, 62] width 132 height 19
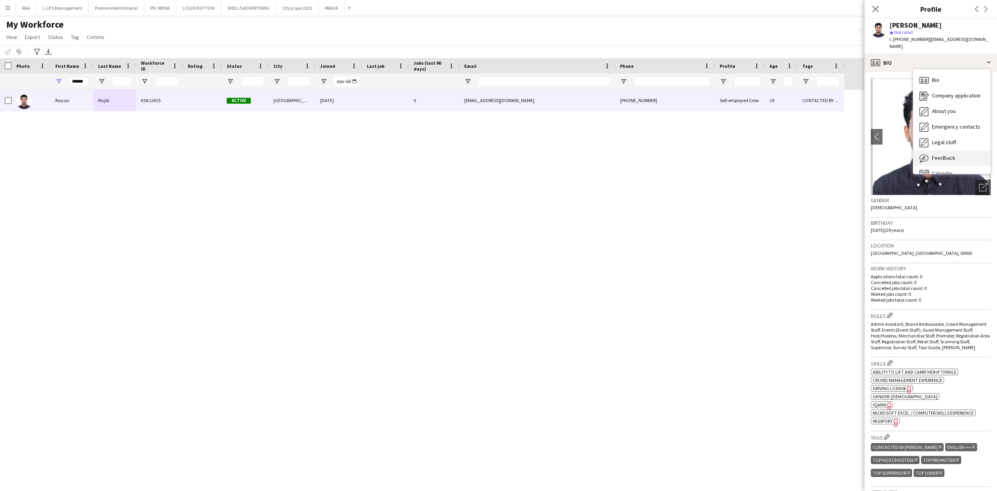
click at [946, 150] on div "Feedback Feedback" at bounding box center [951, 158] width 77 height 16
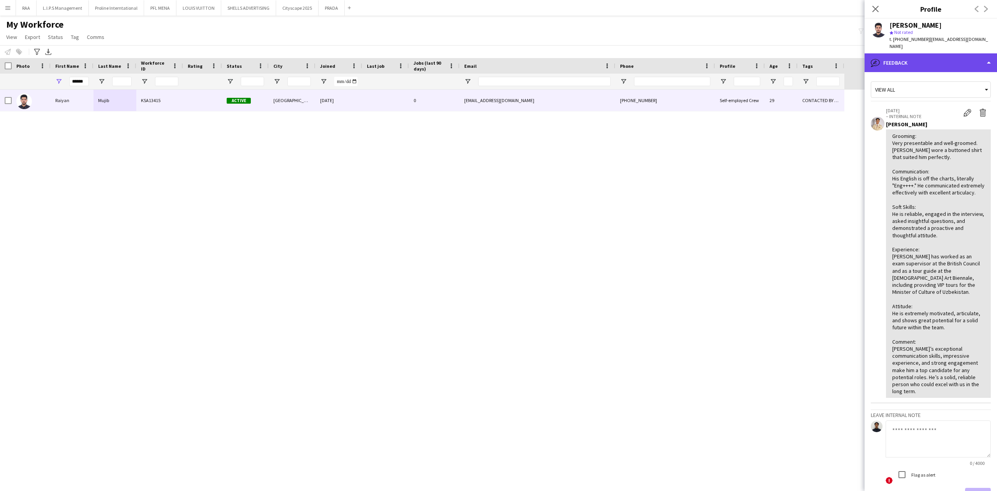
click at [925, 58] on div "bubble-pencil Feedback" at bounding box center [931, 62] width 132 height 19
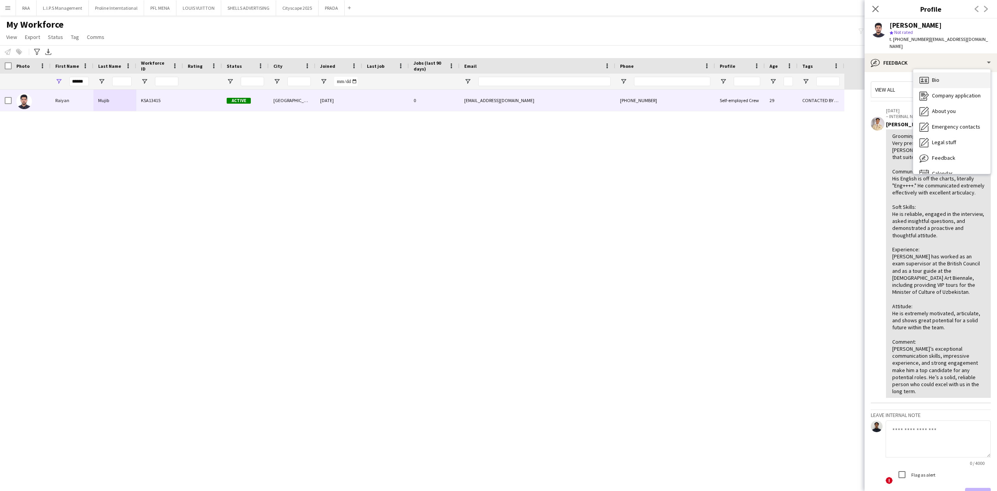
click at [943, 72] on div "Bio Bio" at bounding box center [951, 80] width 77 height 16
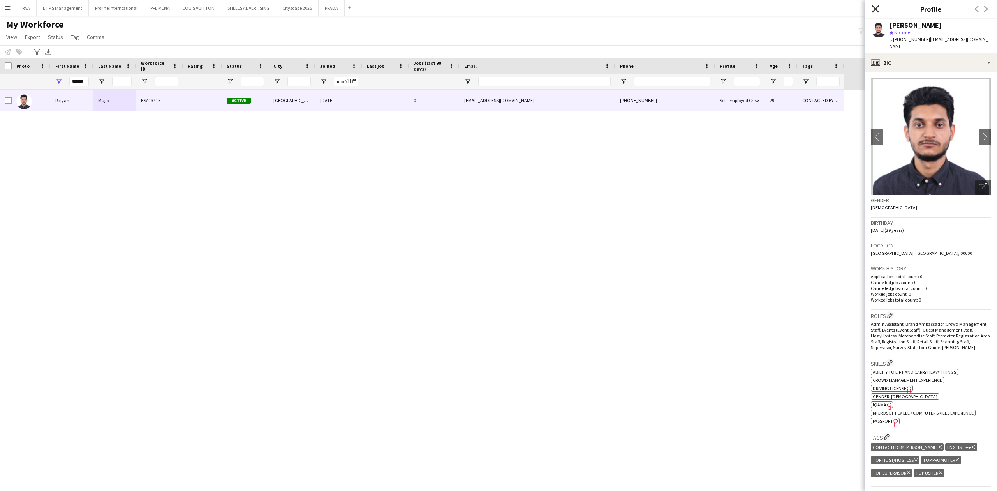
click at [872, 10] on icon "Close pop-in" at bounding box center [875, 8] width 7 height 7
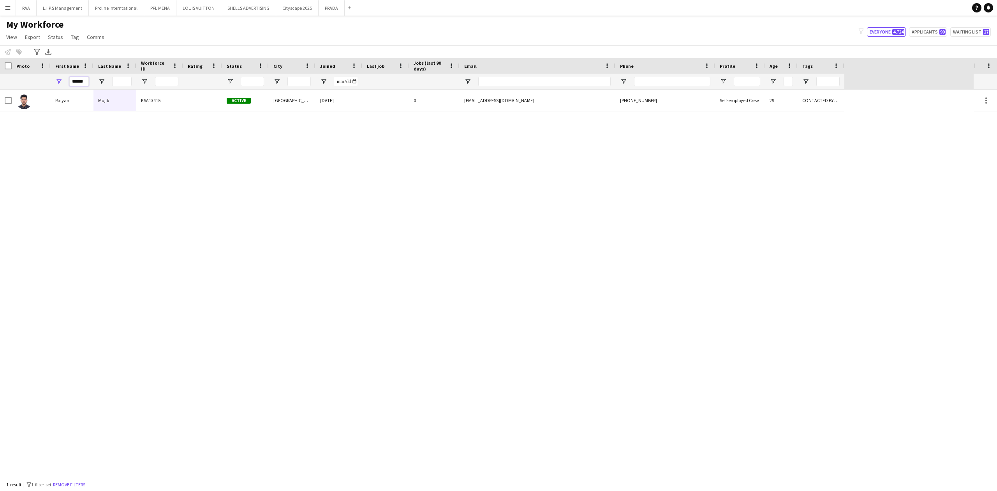
drag, startPoint x: 86, startPoint y: 79, endPoint x: 0, endPoint y: 103, distance: 89.3
click at [0, 103] on div "Workforce Details Photo First Name" at bounding box center [498, 267] width 997 height 419
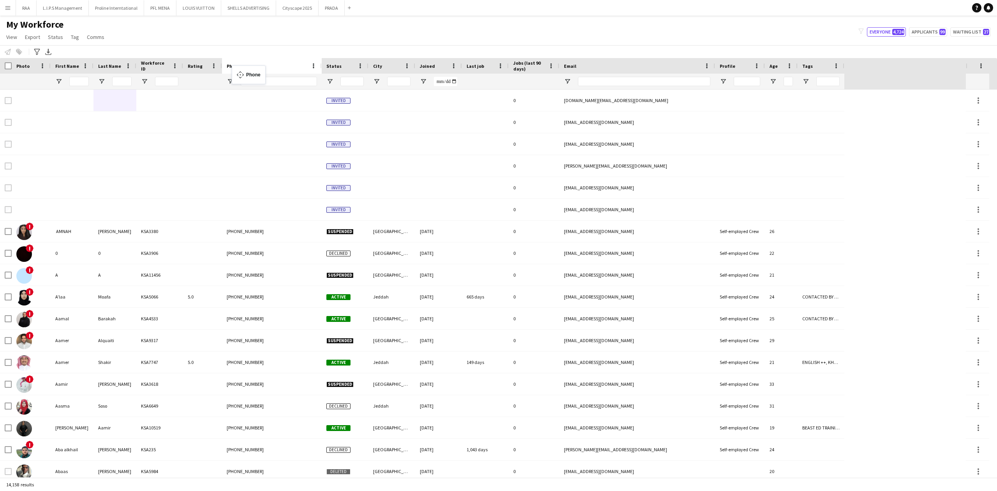
drag, startPoint x: 661, startPoint y: 65, endPoint x: 203, endPoint y: 69, distance: 458.0
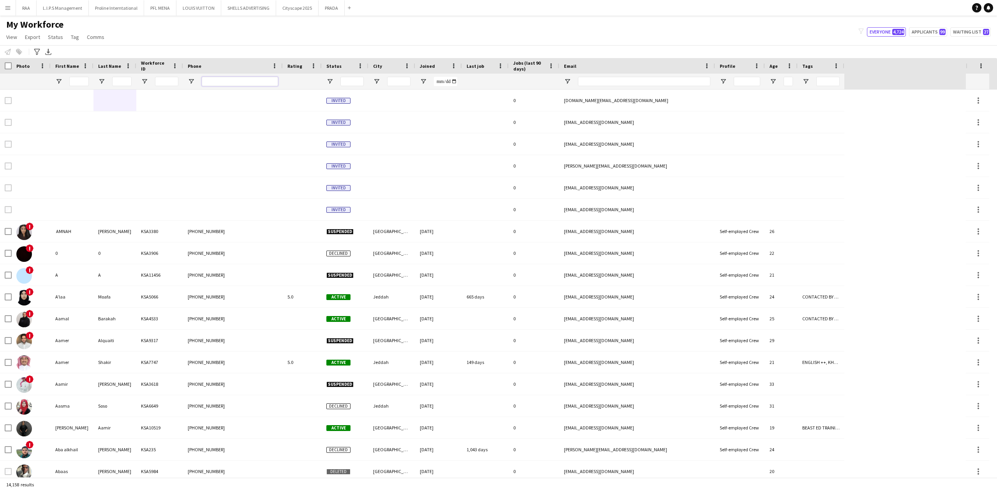
click at [221, 78] on input "Phone Filter Input" at bounding box center [240, 81] width 76 height 9
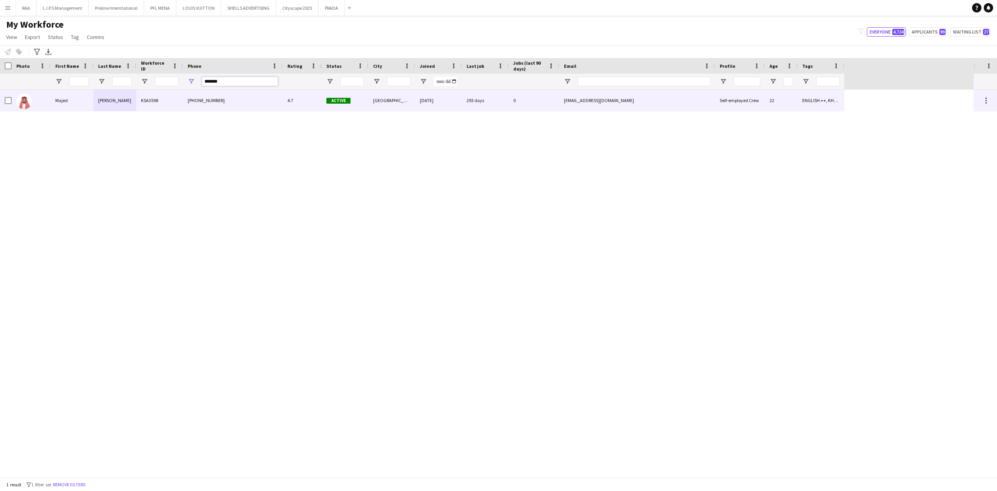
type input "*******"
click at [152, 100] on div "KSA3598" at bounding box center [159, 100] width 47 height 21
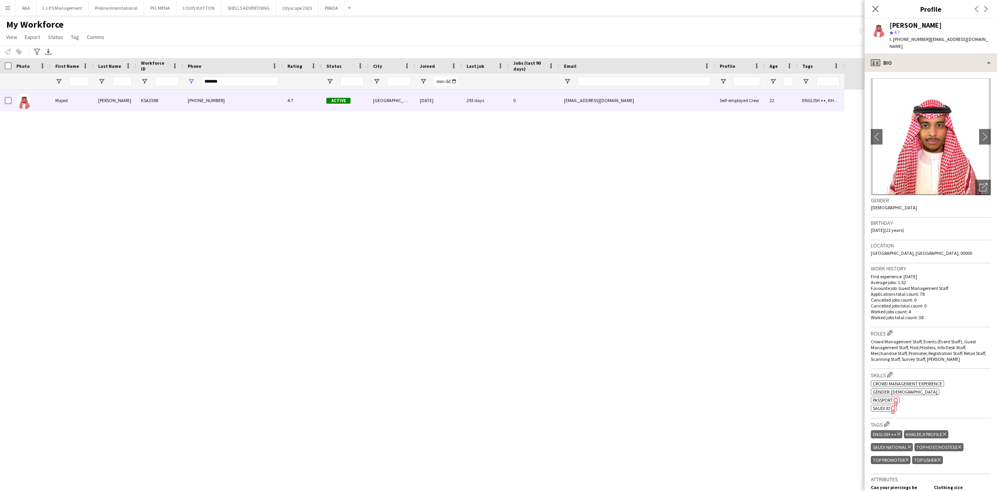
drag, startPoint x: 901, startPoint y: 43, endPoint x: 901, endPoint y: 48, distance: 4.7
click at [901, 43] on div "[PERSON_NAME] 4.7 t. [PHONE_NUMBER] | [EMAIL_ADDRESS][DOMAIN_NAME]" at bounding box center [931, 36] width 132 height 35
click at [901, 53] on div "profile Bio" at bounding box center [931, 62] width 132 height 19
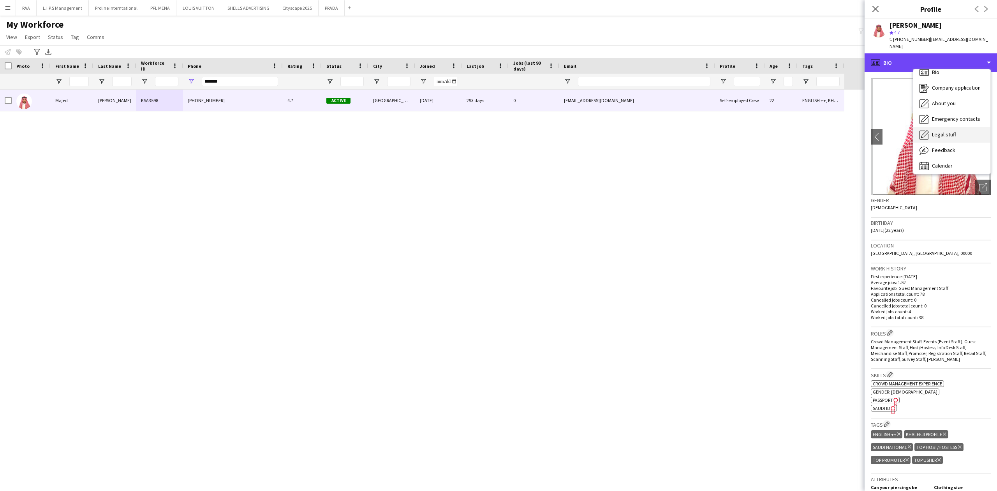
scroll to position [11, 0]
click at [946, 155] on div "Calendar Calendar" at bounding box center [951, 163] width 77 height 16
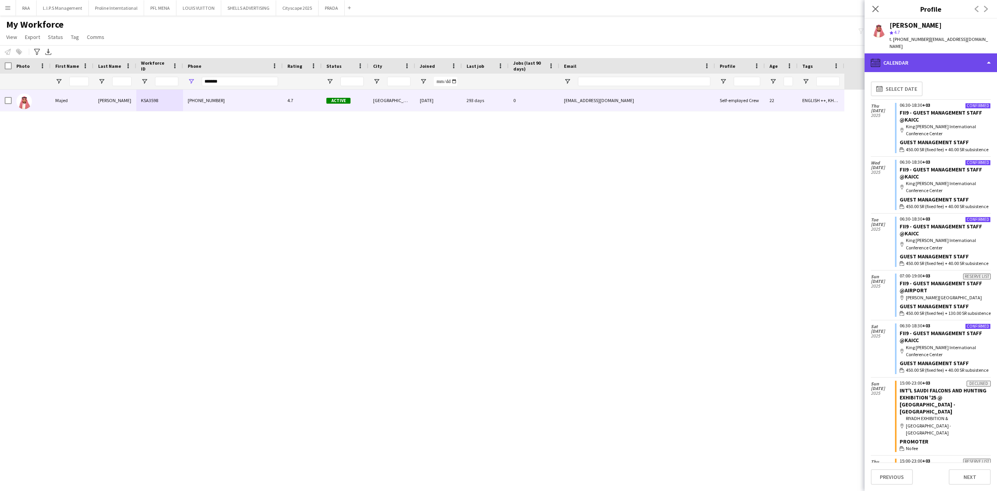
click at [932, 53] on div "calendar-full Calendar" at bounding box center [931, 62] width 132 height 19
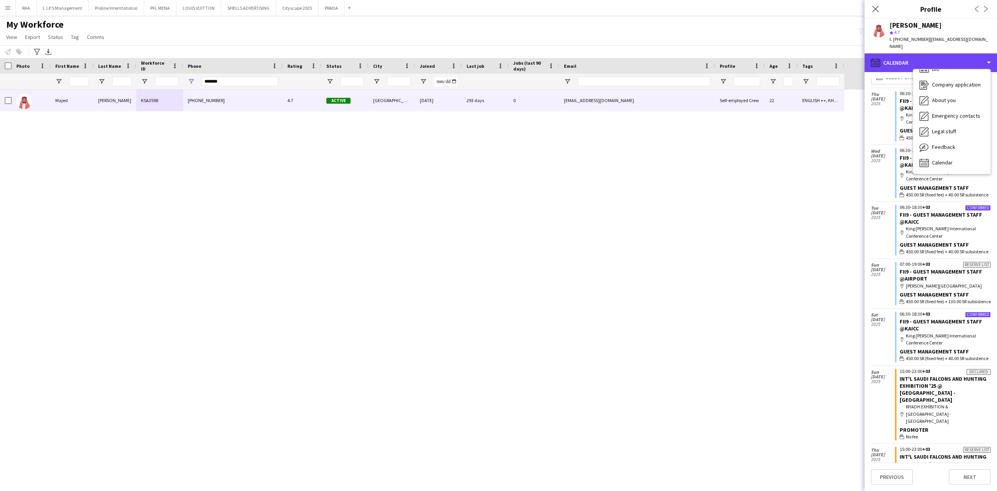
scroll to position [0, 0]
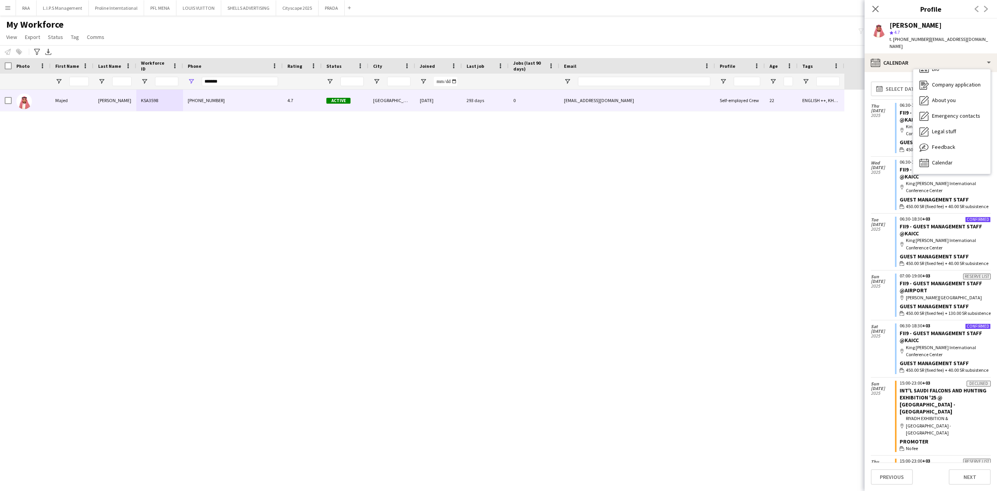
click at [954, 26] on div "[PERSON_NAME]" at bounding box center [940, 25] width 101 height 7
drag, startPoint x: 250, startPoint y: 76, endPoint x: 234, endPoint y: 76, distance: 15.6
click at [234, 76] on div "*******" at bounding box center [240, 82] width 76 height 16
drag, startPoint x: 234, startPoint y: 87, endPoint x: 204, endPoint y: 86, distance: 30.4
click at [175, 86] on div at bounding box center [422, 82] width 844 height 16
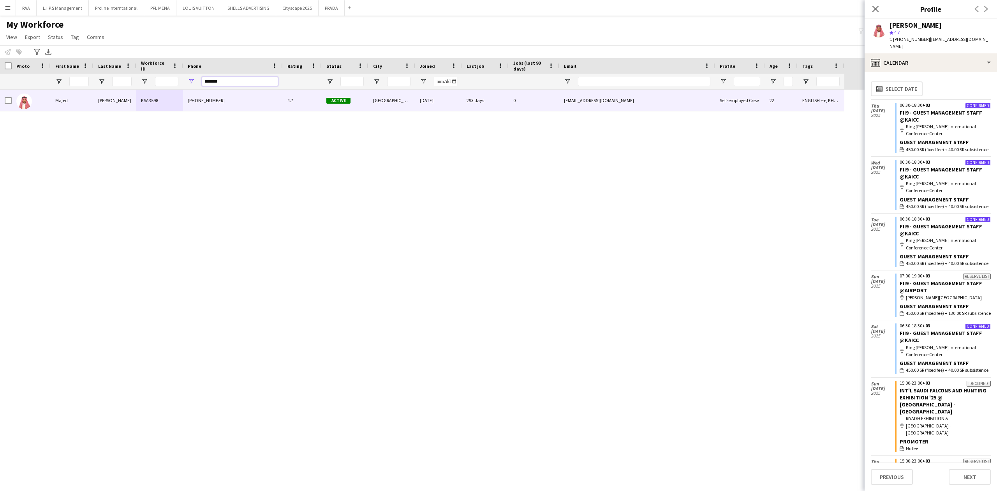
drag, startPoint x: 219, startPoint y: 84, endPoint x: 172, endPoint y: 86, distance: 47.2
click at [172, 86] on div at bounding box center [422, 82] width 844 height 16
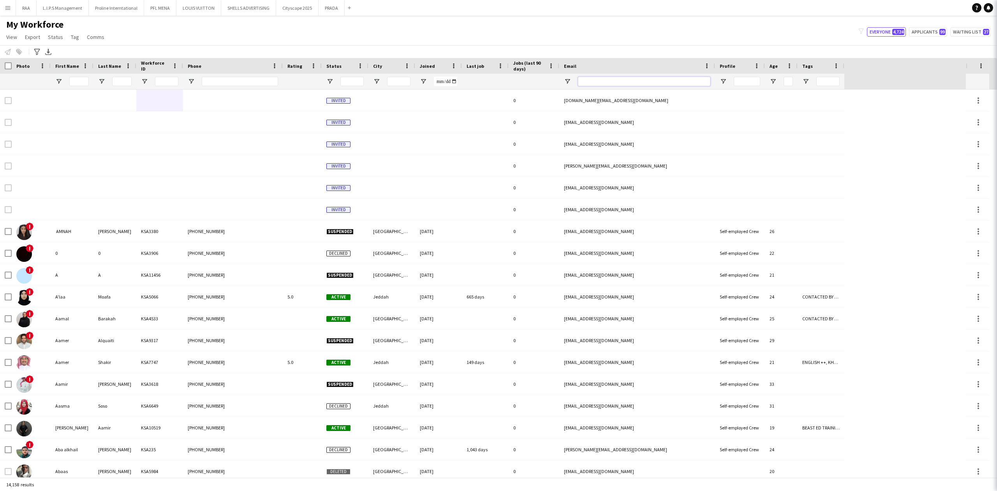
click at [597, 82] on input "Email Filter Input" at bounding box center [644, 81] width 132 height 9
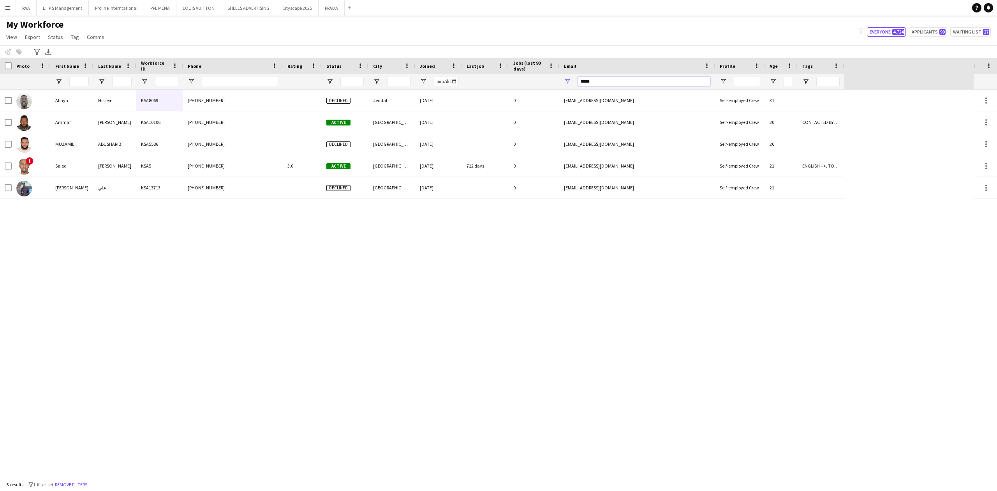
type input "******"
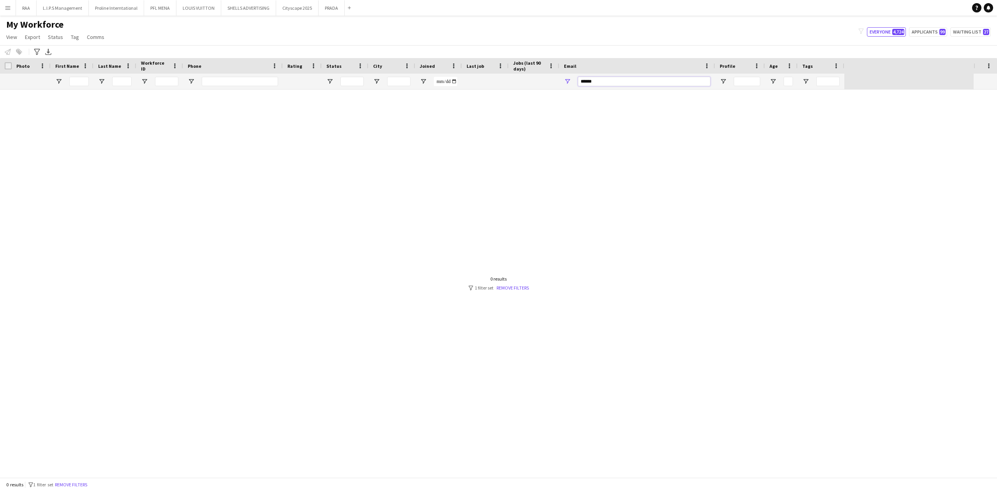
drag, startPoint x: 621, startPoint y: 83, endPoint x: 562, endPoint y: 80, distance: 59.3
click at [562, 80] on div "******" at bounding box center [637, 82] width 156 height 16
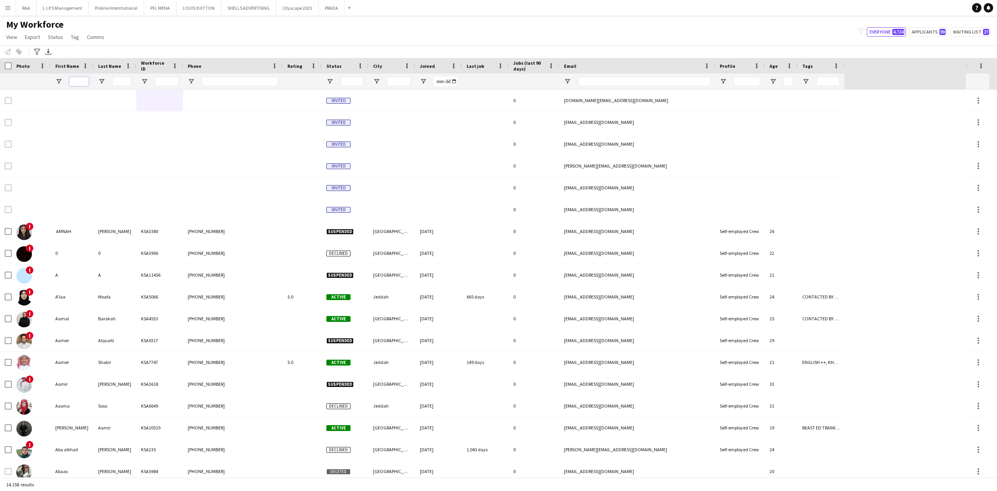
click at [80, 80] on input "First Name Filter Input" at bounding box center [78, 81] width 19 height 9
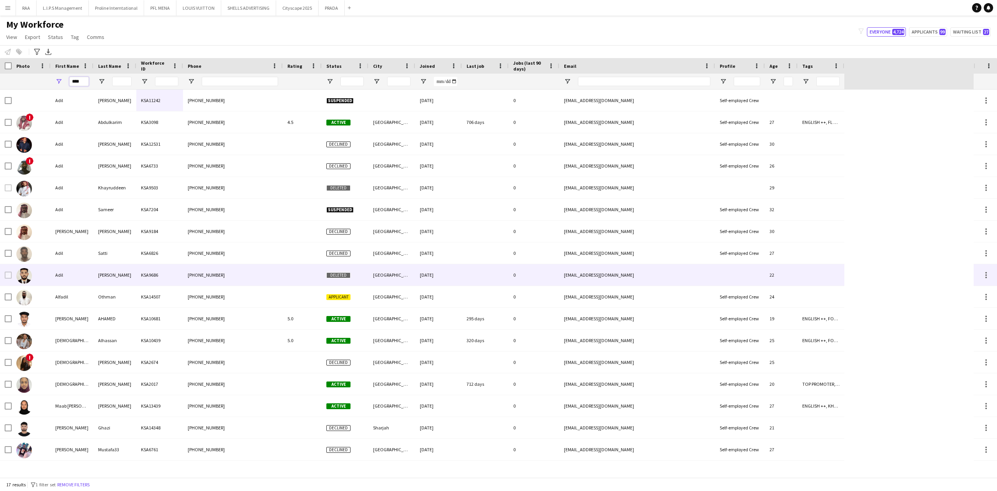
type input "****"
click at [72, 281] on div "Adil" at bounding box center [72, 274] width 43 height 21
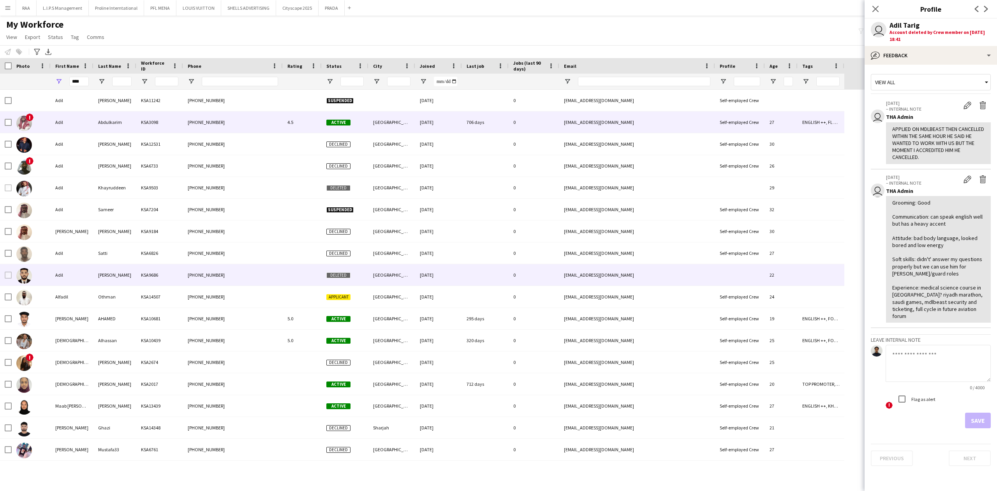
click at [103, 117] on div "Abdulkarim" at bounding box center [114, 121] width 43 height 21
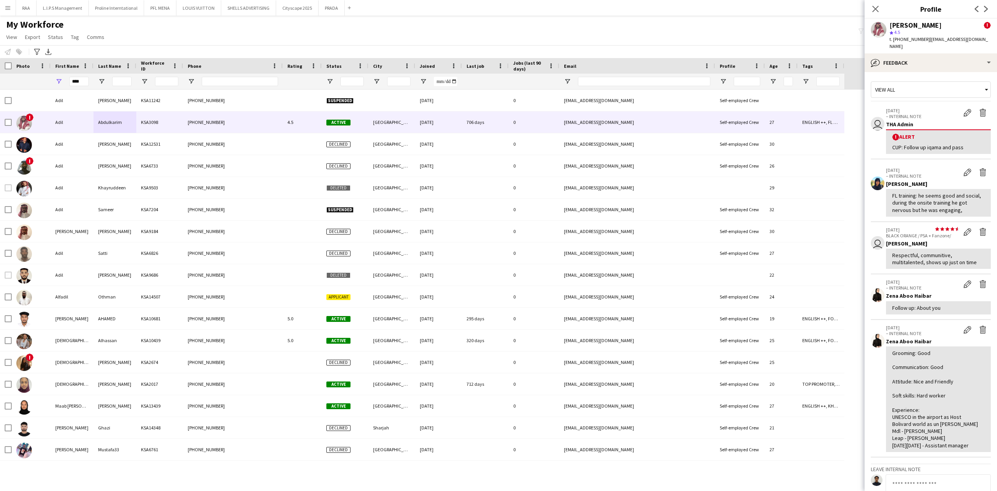
click at [910, 45] on div "[PERSON_NAME] ! star 4.5 t. [PHONE_NUMBER] | [PERSON_NAME][EMAIL_ADDRESS][DOMAI…" at bounding box center [931, 36] width 132 height 35
click at [914, 55] on div "bubble-pencil Feedback" at bounding box center [931, 62] width 132 height 19
click at [922, 81] on icon at bounding box center [922, 82] width 3 height 2
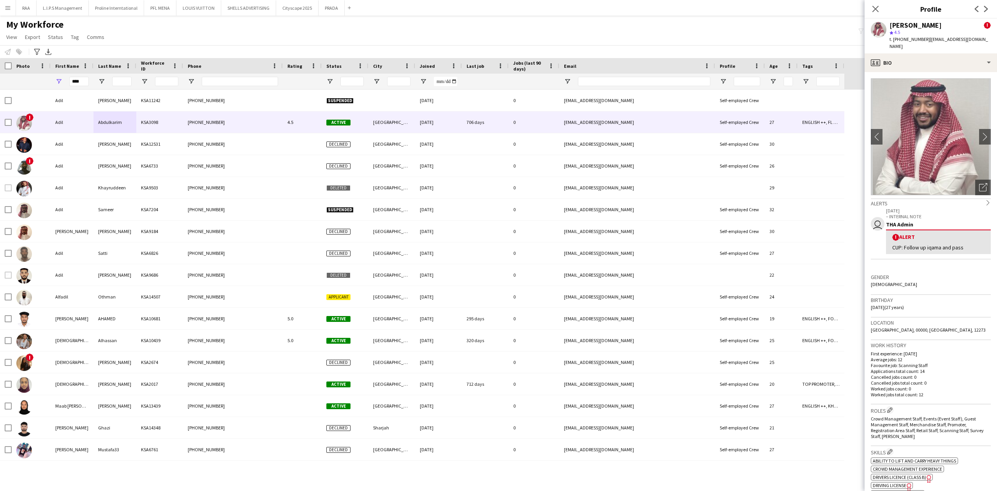
scroll to position [156, 0]
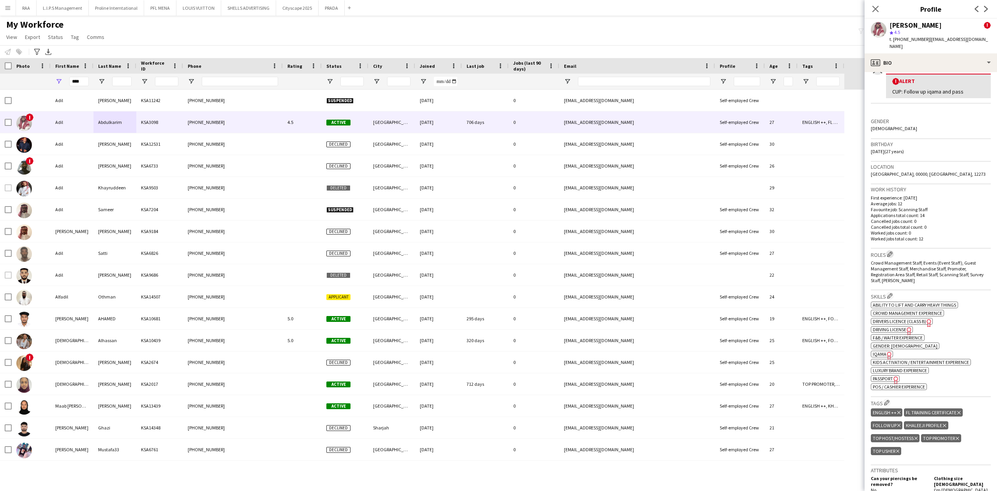
click at [890, 251] on app-icon "Edit crew company roles" at bounding box center [889, 253] width 5 height 5
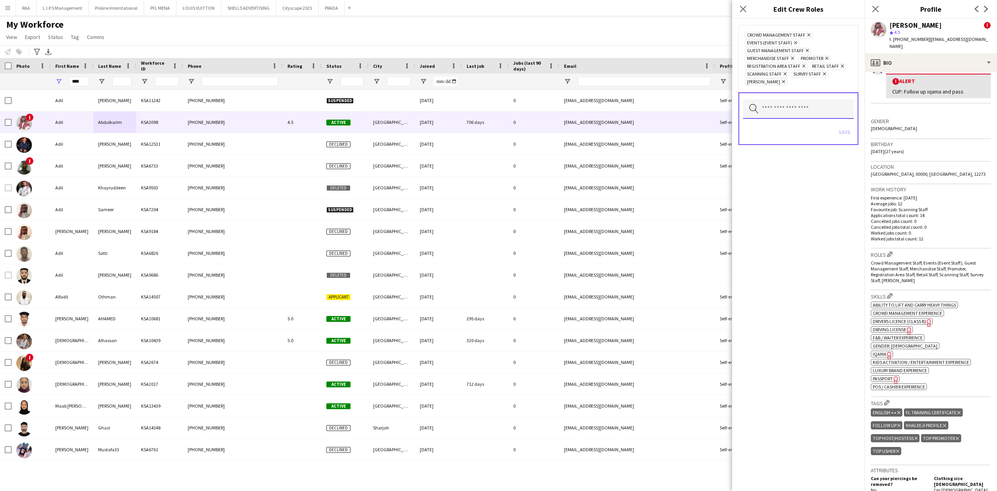
click at [822, 116] on input "text" at bounding box center [798, 108] width 111 height 19
type input "*"
click at [786, 147] on span "Registration Staff" at bounding box center [798, 149] width 99 height 7
type input "*"
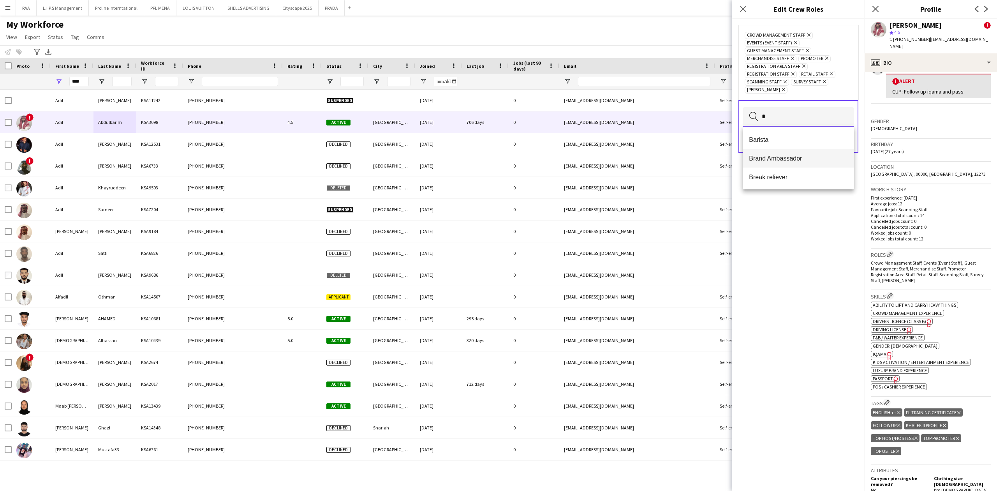
type input "*"
click at [791, 159] on span "Brand Ambassador" at bounding box center [798, 158] width 99 height 7
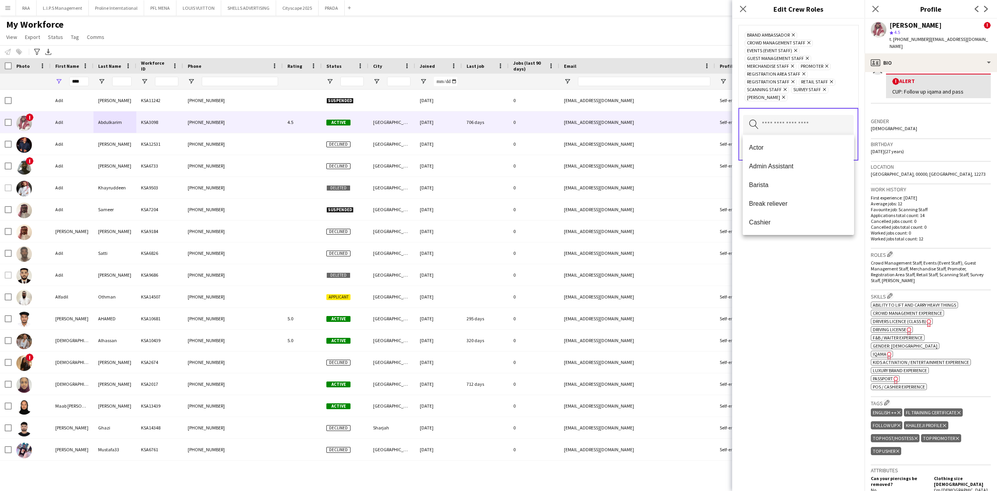
click at [790, 253] on div "Brand Ambassador Remove Crowd Management Staff Remove Events (Event Staff) Remo…" at bounding box center [798, 255] width 132 height 472
click at [847, 149] on button "Save" at bounding box center [844, 147] width 18 height 12
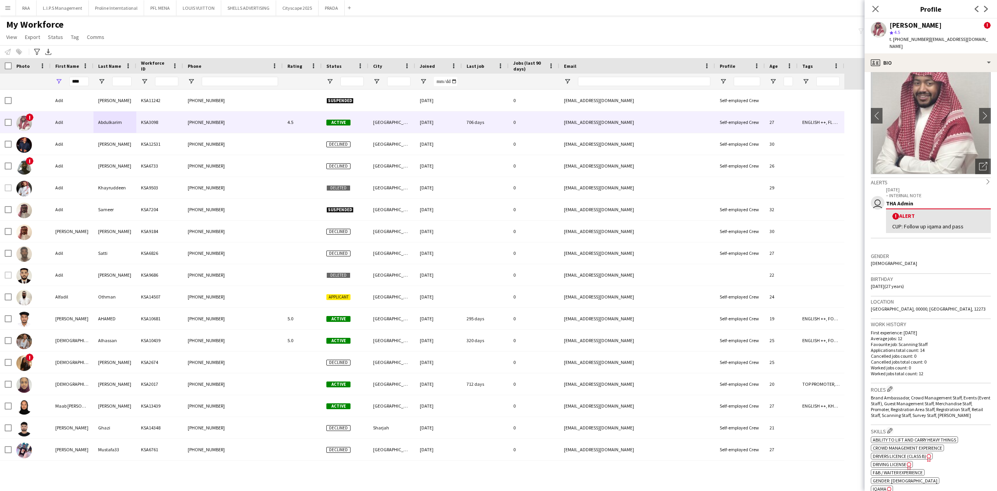
scroll to position [0, 0]
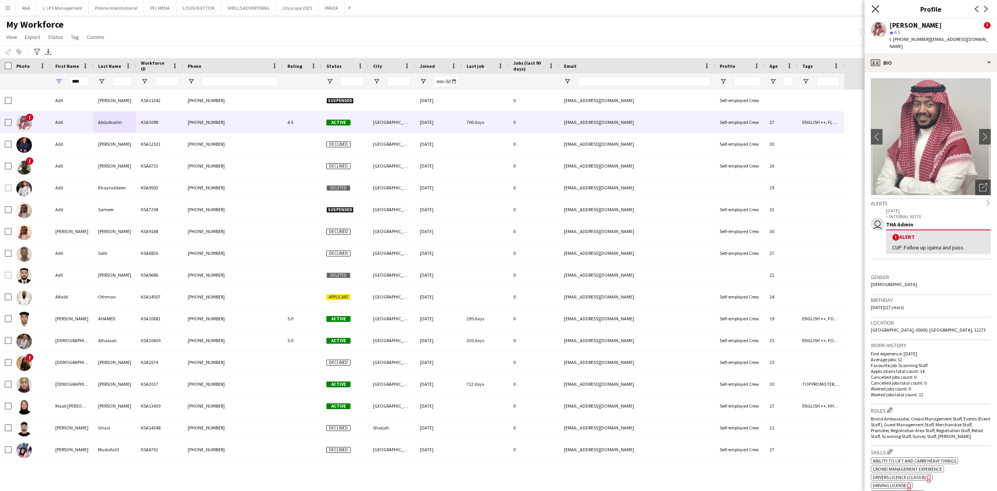
click at [876, 9] on icon at bounding box center [875, 8] width 7 height 7
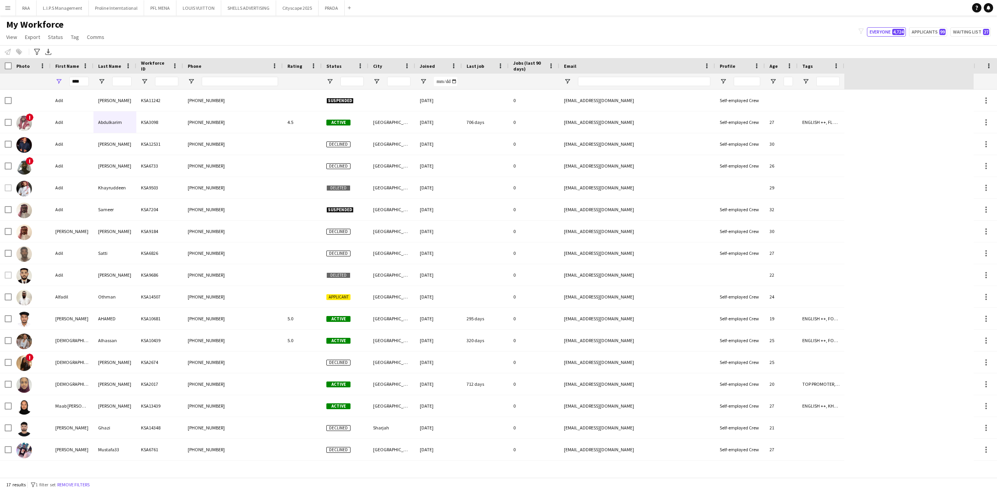
click at [5, 5] on app-icon "Menu" at bounding box center [8, 8] width 6 height 6
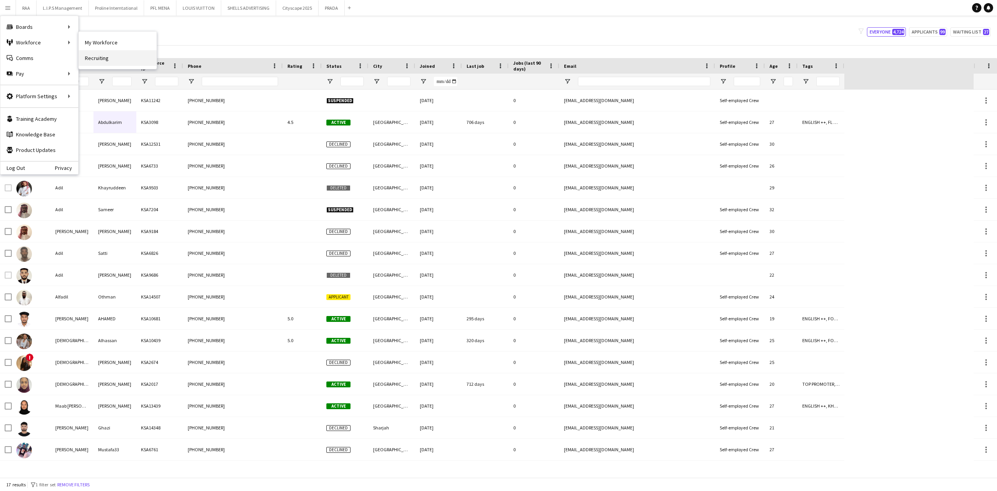
click at [103, 58] on link "Recruiting" at bounding box center [118, 58] width 78 height 16
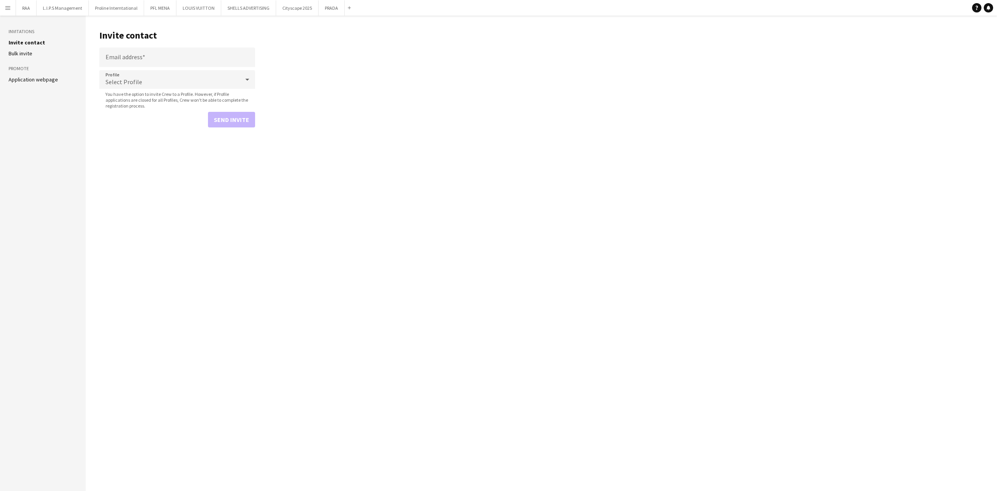
click at [33, 80] on link "Application webpage" at bounding box center [33, 79] width 49 height 7
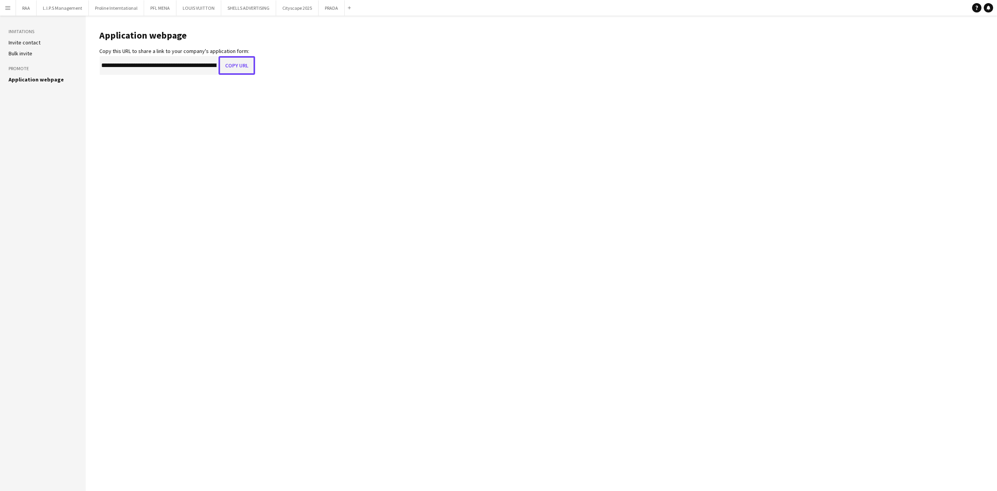
click at [245, 67] on button "Copy URL" at bounding box center [236, 65] width 37 height 19
click at [13, 8] on button "Menu" at bounding box center [8, 8] width 16 height 16
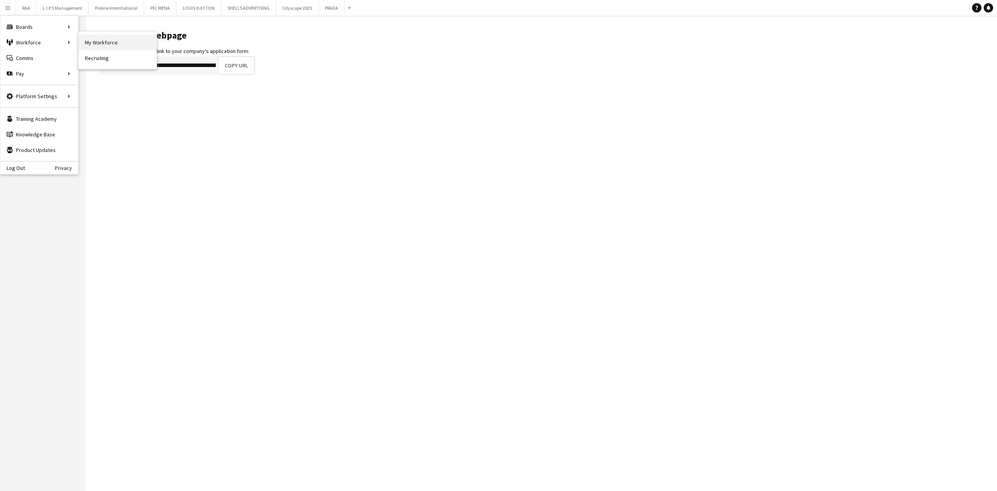
click at [89, 46] on link "My Workforce" at bounding box center [118, 43] width 78 height 16
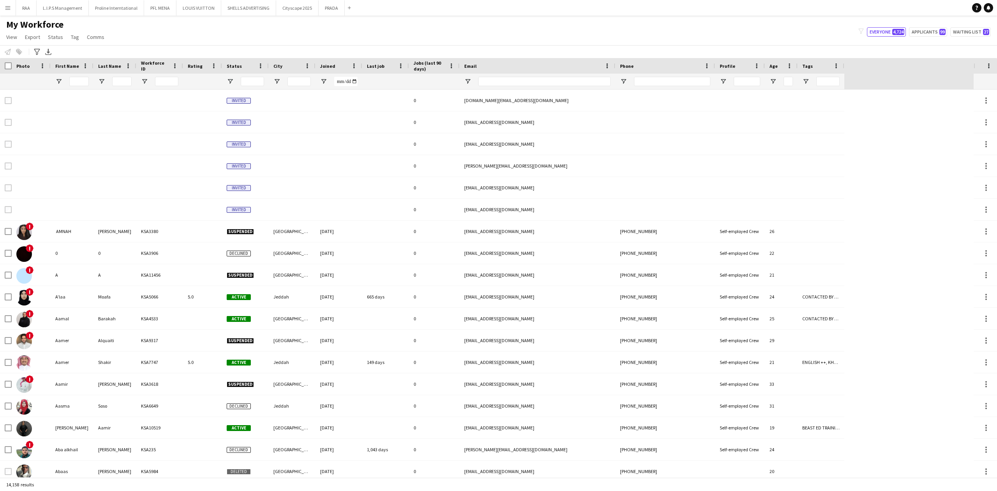
type input "****"
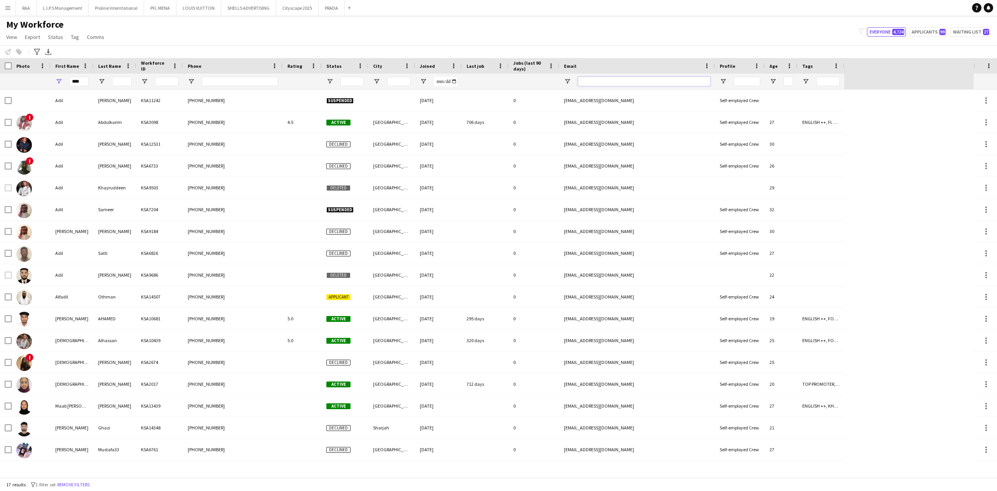
click at [606, 79] on input "Email Filter Input" at bounding box center [644, 81] width 132 height 9
paste input "**********"
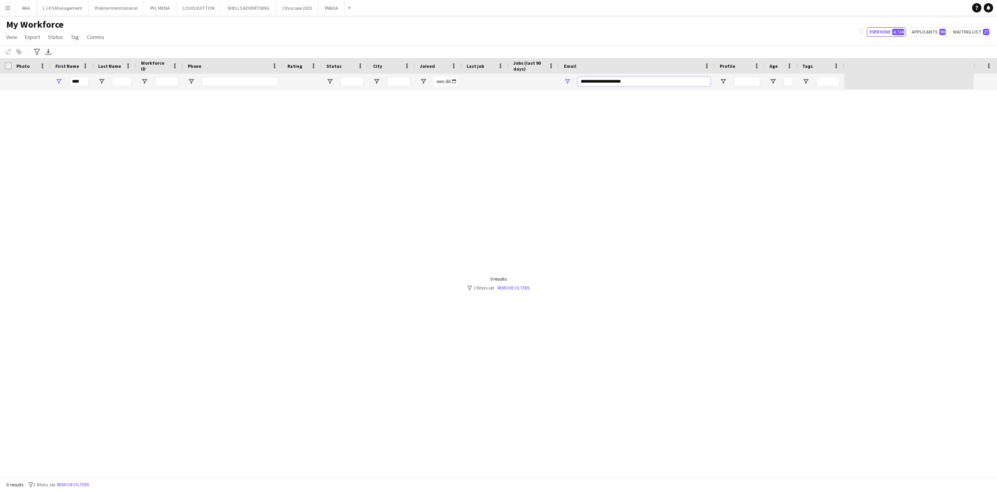
type input "**********"
drag, startPoint x: 80, startPoint y: 78, endPoint x: 0, endPoint y: 93, distance: 81.3
click at [30, 87] on div "****" at bounding box center [422, 82] width 844 height 16
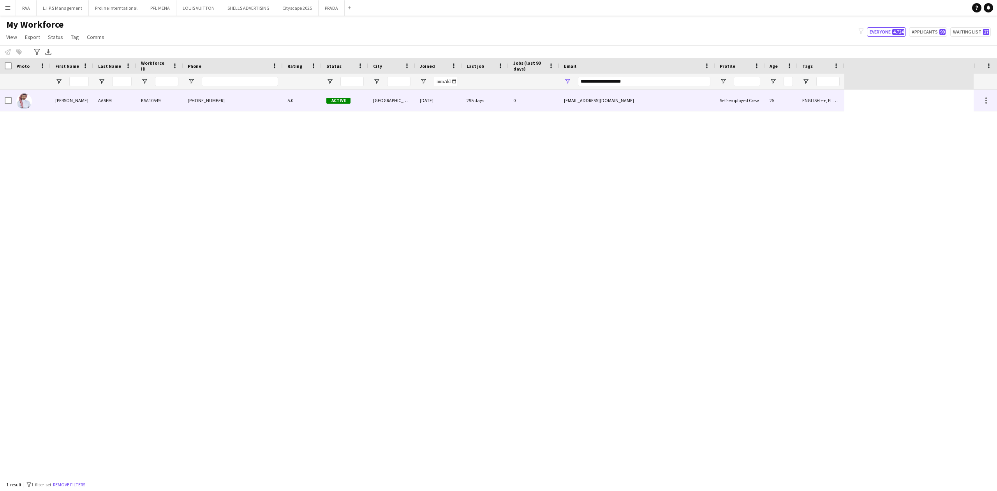
click at [109, 106] on div "AASEM" at bounding box center [114, 100] width 43 height 21
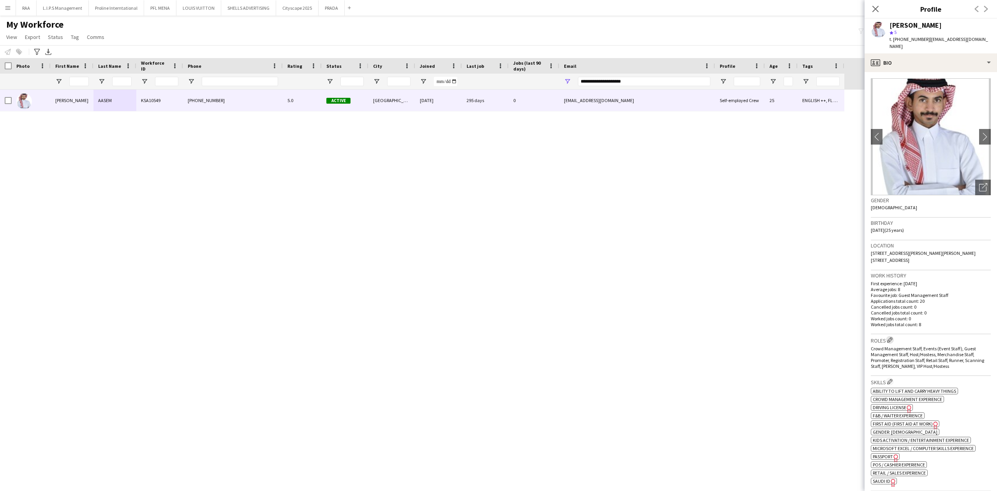
click at [889, 337] on app-icon "Edit crew company roles" at bounding box center [889, 339] width 5 height 5
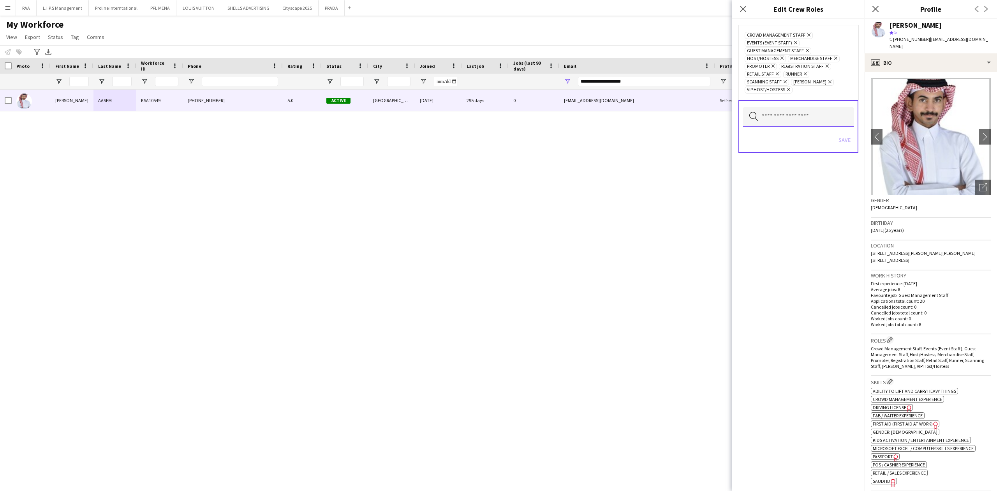
click at [819, 115] on input "text" at bounding box center [798, 116] width 111 height 19
type input "*"
click at [801, 160] on span "Registration Area Staff" at bounding box center [798, 158] width 99 height 7
click at [784, 195] on span "Brand Ambassador" at bounding box center [798, 195] width 99 height 7
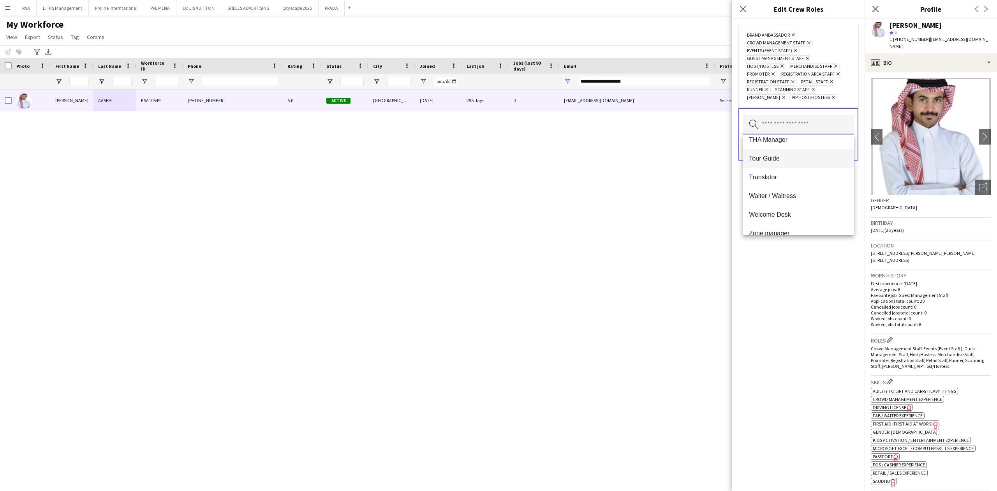
scroll to position [449, 0]
click at [802, 247] on div "Brand Ambassador Remove Crowd Management Staff Remove Events (Event Staff) Remo…" at bounding box center [798, 255] width 132 height 472
click at [848, 148] on button "Save" at bounding box center [844, 147] width 18 height 12
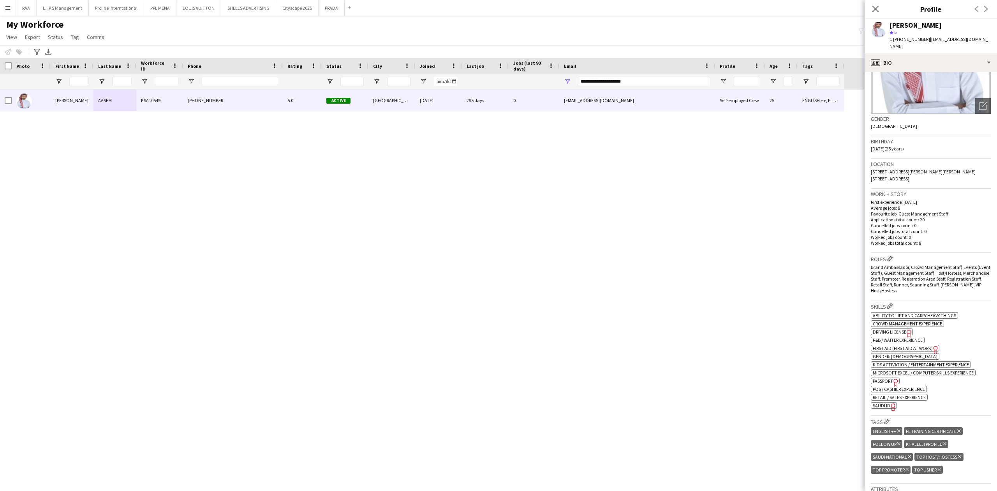
scroll to position [104, 0]
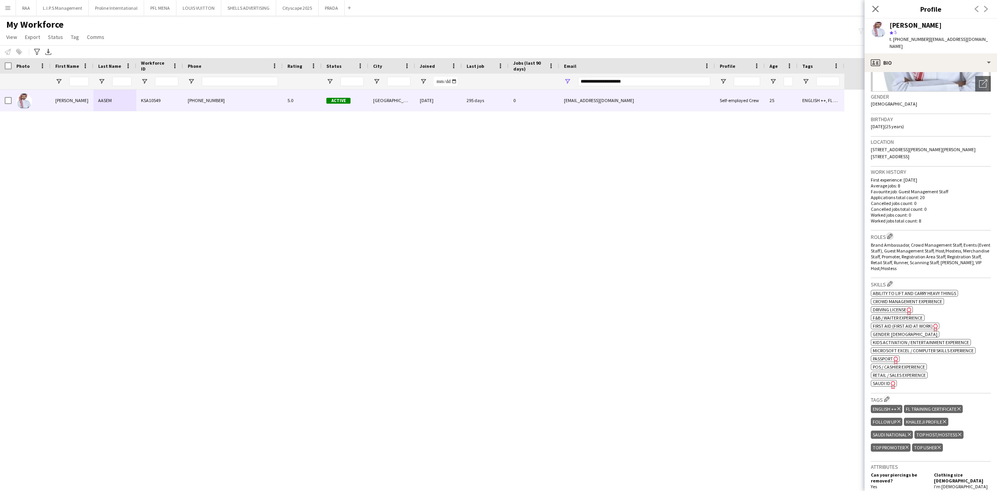
click at [891, 232] on button "Edit crew company roles" at bounding box center [890, 236] width 8 height 8
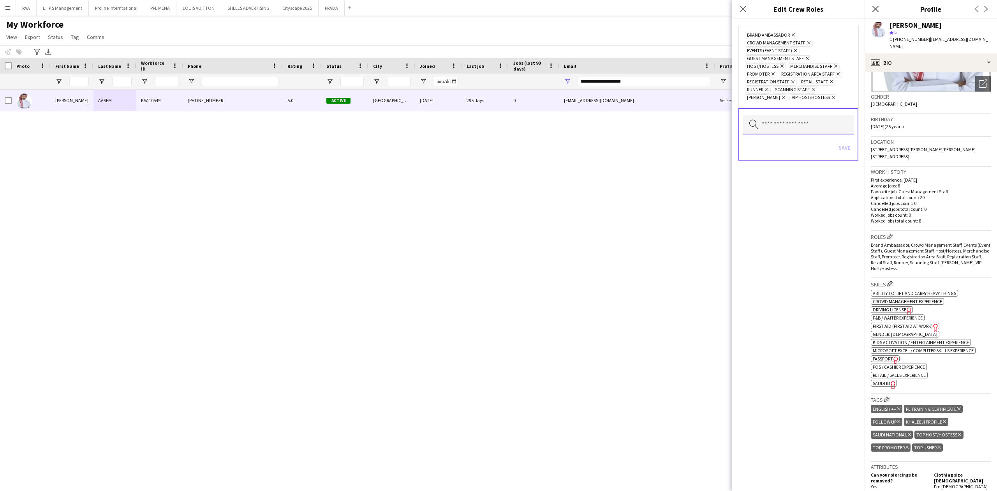
click at [805, 129] on input "text" at bounding box center [798, 124] width 111 height 19
type input "***"
click at [766, 162] on span "Protocol" at bounding box center [798, 165] width 99 height 7
click at [783, 276] on div "Brand Ambassador Remove Crowd Management Staff Remove Events (Event Staff) Remo…" at bounding box center [798, 255] width 132 height 472
click at [844, 156] on button "Save" at bounding box center [844, 155] width 18 height 12
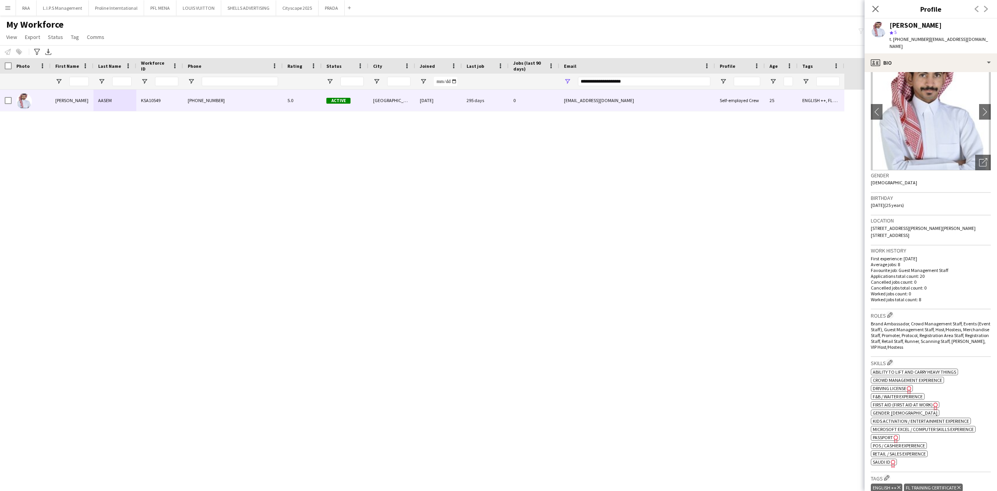
scroll to position [0, 0]
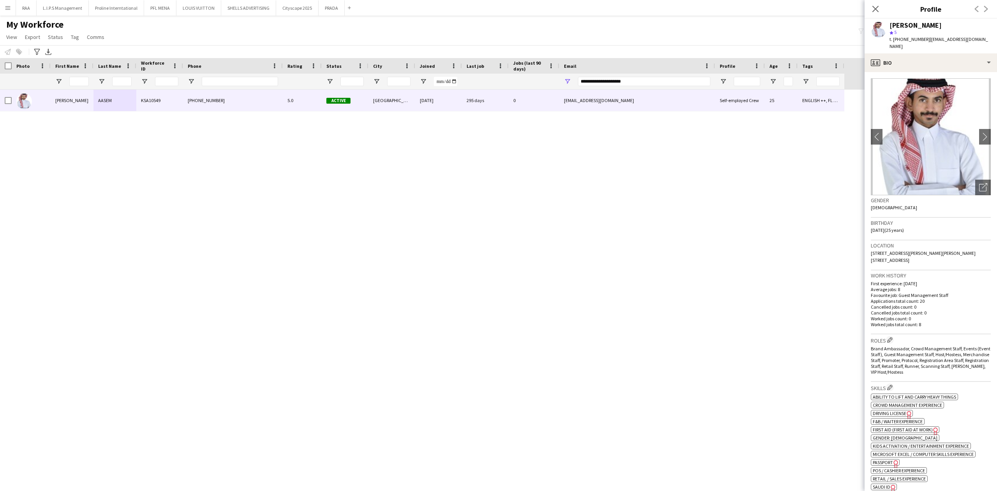
drag, startPoint x: 939, startPoint y: 25, endPoint x: 824, endPoint y: 45, distance: 115.9
click at [824, 45] on body "Menu Boards Boards Boards All jobs Status Workforce Workforce My Workforce Recr…" at bounding box center [498, 245] width 997 height 491
click at [826, 47] on div "Notify workforce Add to tag Select at least one crew to tag him or her. Advance…" at bounding box center [498, 51] width 997 height 13
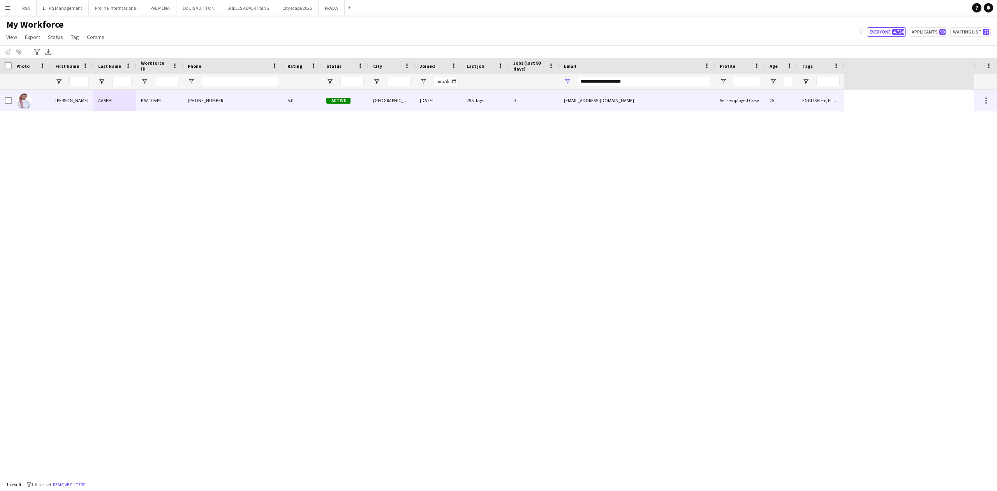
click at [498, 109] on div "295 days" at bounding box center [485, 100] width 47 height 21
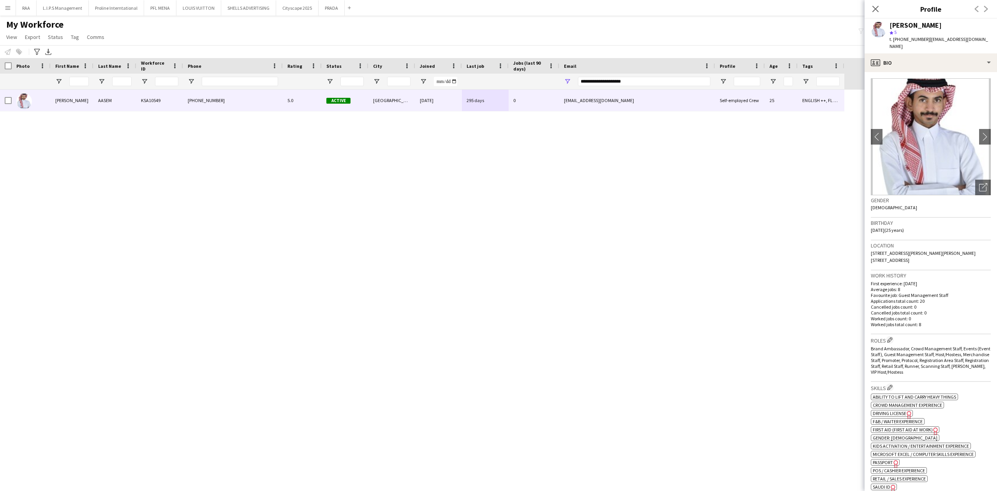
drag, startPoint x: 938, startPoint y: 26, endPoint x: 890, endPoint y: 24, distance: 47.9
click at [890, 24] on div "[PERSON_NAME]" at bounding box center [916, 25] width 52 height 7
copy div "[PERSON_NAME]"
click at [916, 38] on span "t. [PHONE_NUMBER]" at bounding box center [910, 39] width 41 height 6
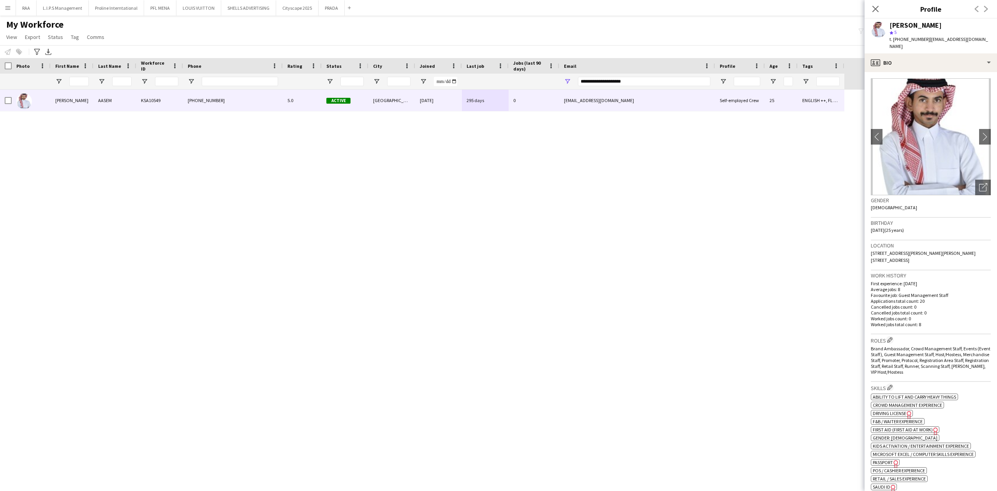
copy span "966566833808"
drag, startPoint x: 976, startPoint y: 37, endPoint x: 926, endPoint y: 36, distance: 50.3
click at [926, 36] on div "[PERSON_NAME] star 5 t. [PHONE_NUMBER] | [EMAIL_ADDRESS][DOMAIN_NAME]" at bounding box center [931, 36] width 132 height 35
copy span "[EMAIL_ADDRESS][DOMAIN_NAME]"
click at [127, 82] on input "Last Name Filter Input" at bounding box center [121, 81] width 19 height 9
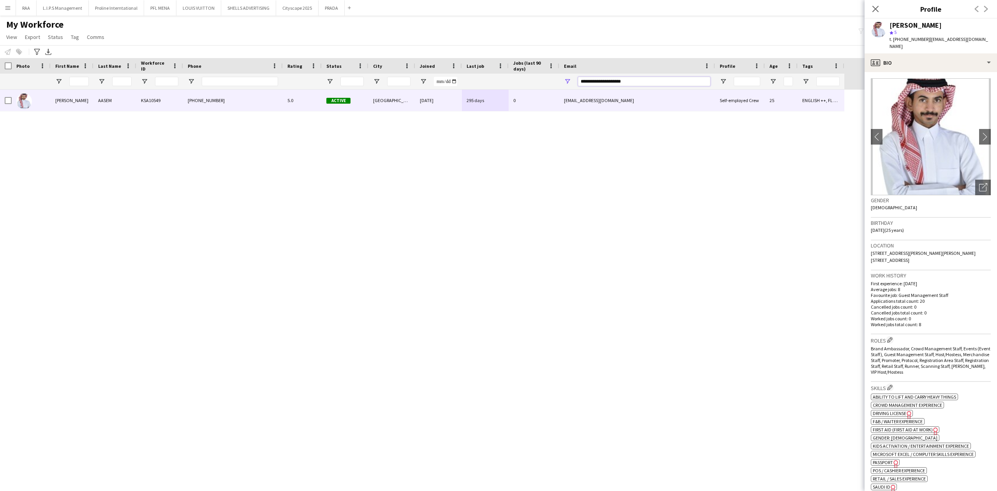
drag, startPoint x: 634, startPoint y: 79, endPoint x: 460, endPoint y: 79, distance: 174.5
click at [460, 79] on div at bounding box center [422, 82] width 844 height 16
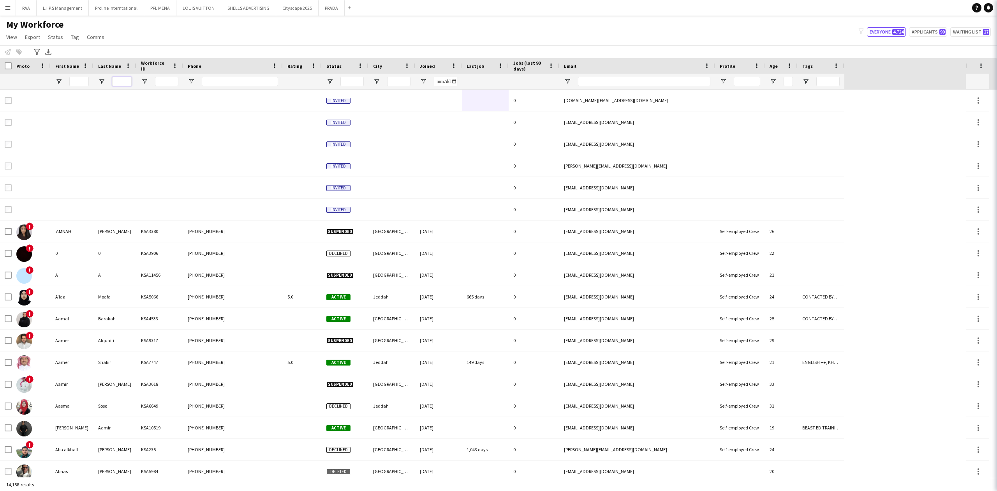
click at [118, 86] on input "Last Name Filter Input" at bounding box center [121, 81] width 19 height 9
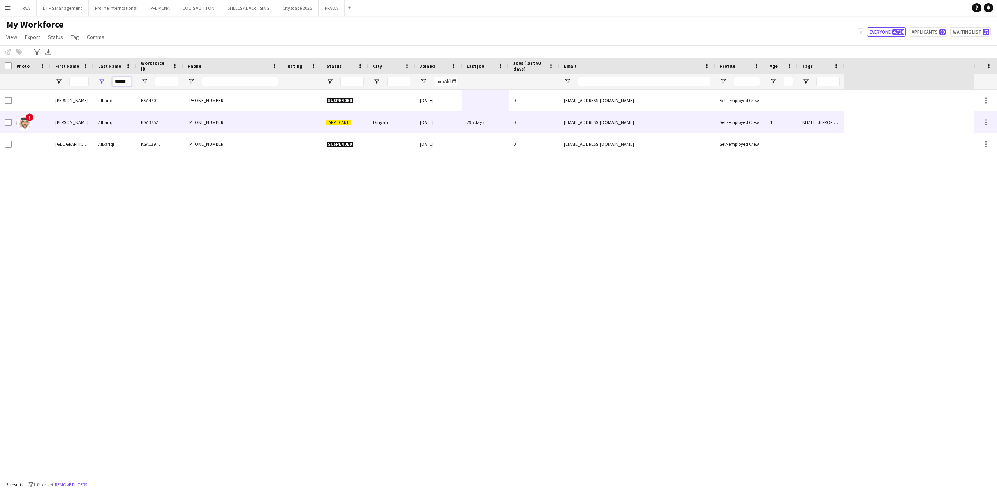
type input "******"
click at [104, 125] on div "Albariqi" at bounding box center [114, 121] width 43 height 21
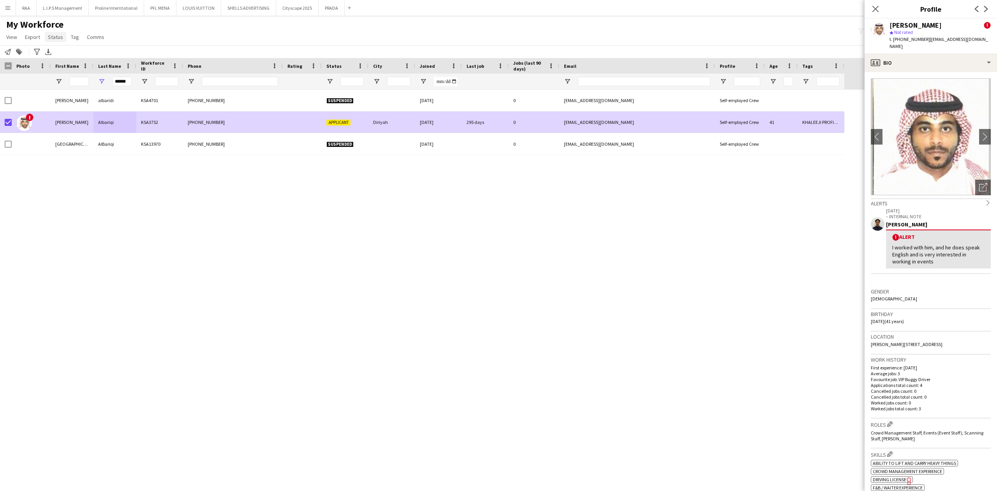
click at [61, 36] on span "Status" at bounding box center [55, 36] width 15 height 7
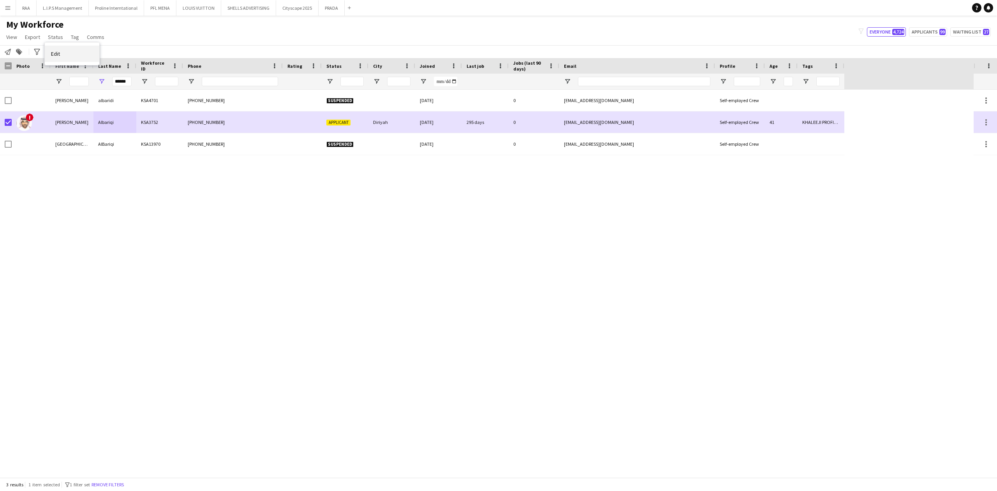
click at [78, 46] on link "Edit" at bounding box center [72, 54] width 55 height 16
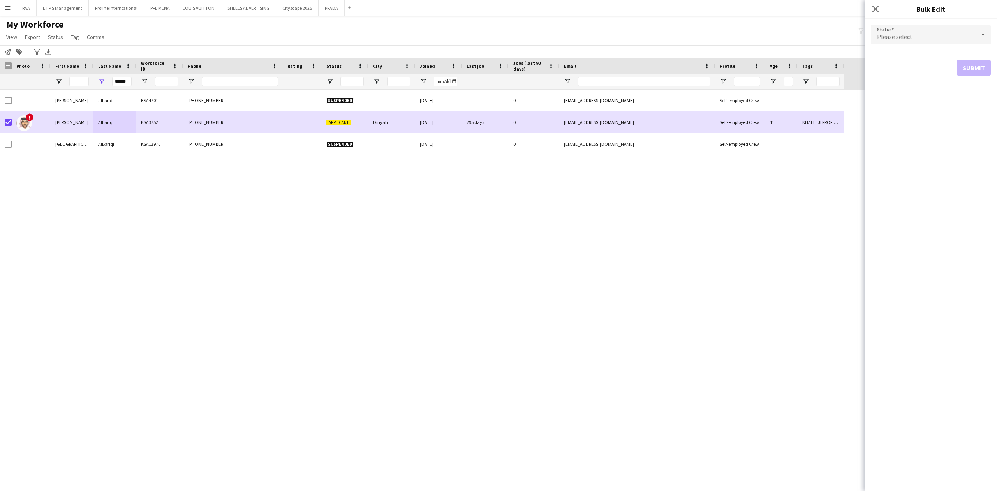
click at [890, 35] on span "Please select" at bounding box center [894, 37] width 35 height 8
click at [893, 57] on span "Active" at bounding box center [930, 56] width 107 height 7
click at [974, 90] on button "Submit" at bounding box center [974, 94] width 34 height 16
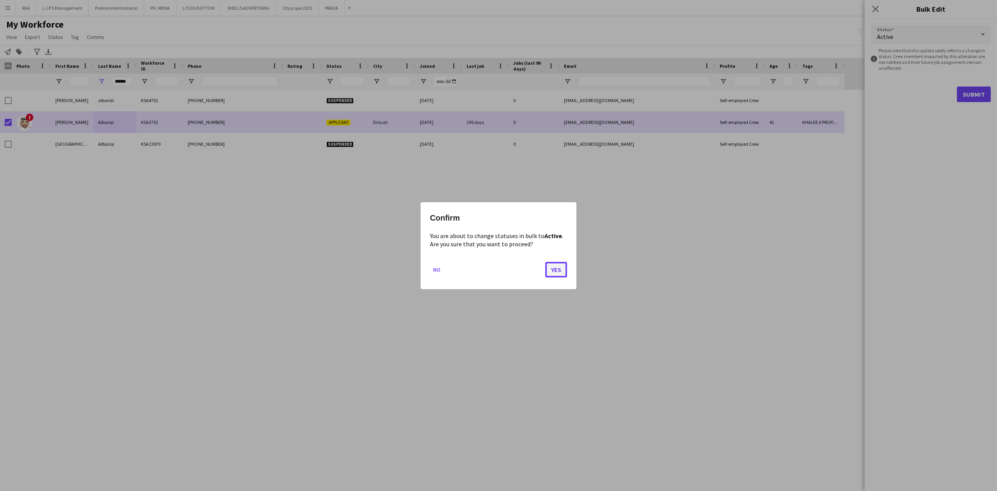
click at [555, 265] on button "Yes" at bounding box center [556, 269] width 22 height 16
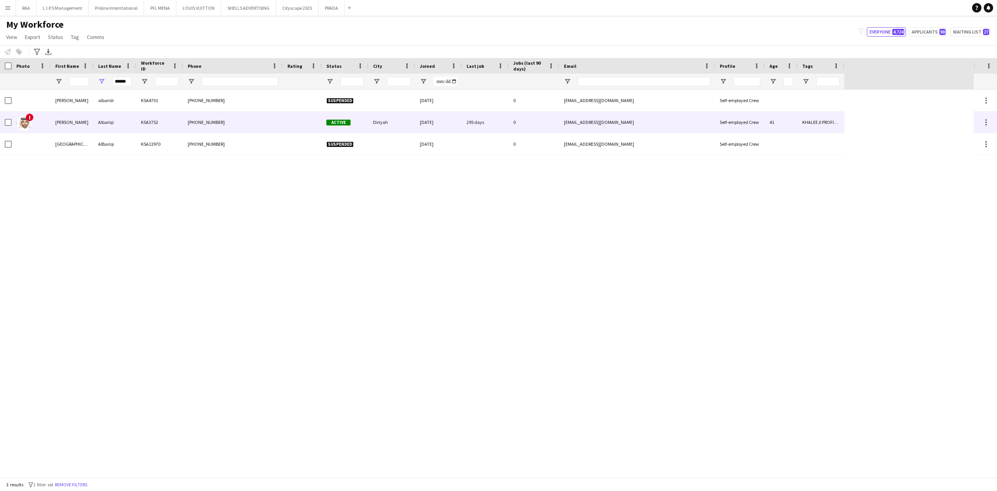
click at [104, 129] on div "Albariqi" at bounding box center [114, 121] width 43 height 21
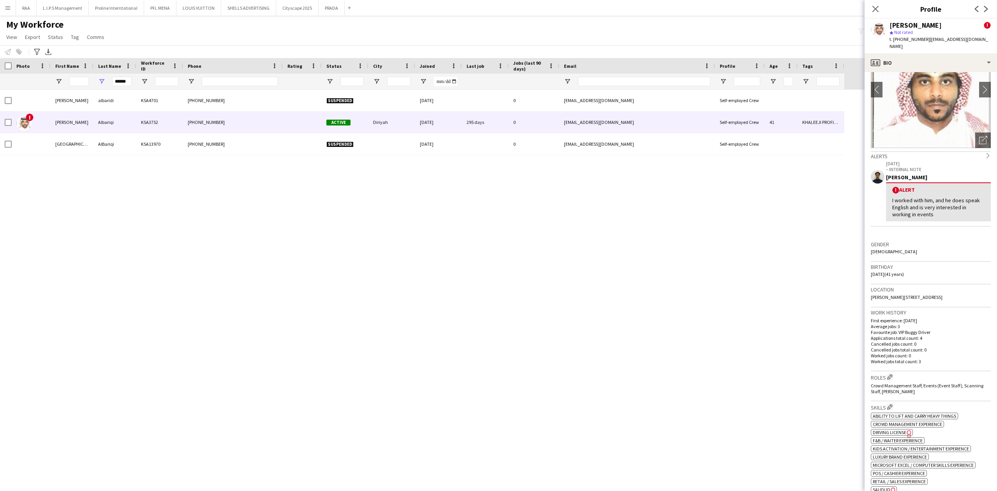
scroll to position [104, 0]
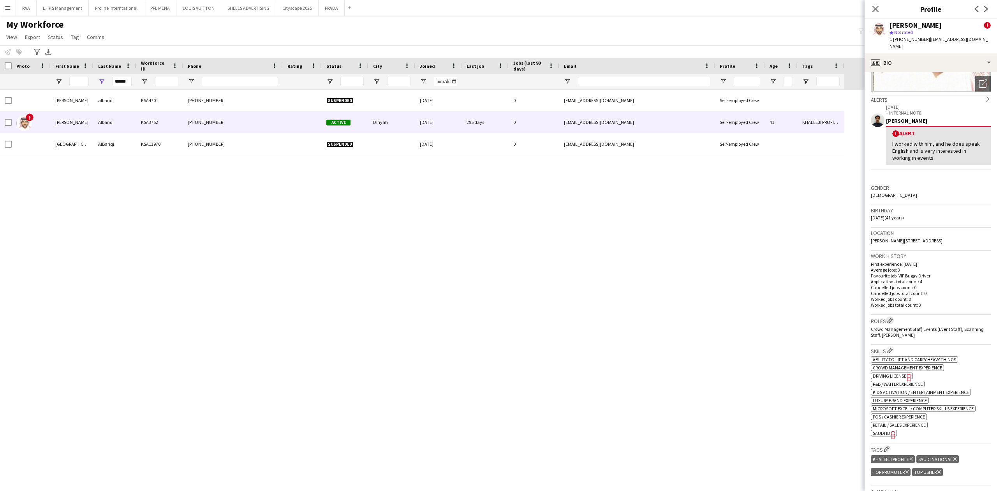
click at [892, 317] on app-icon "Edit crew company roles" at bounding box center [889, 319] width 5 height 5
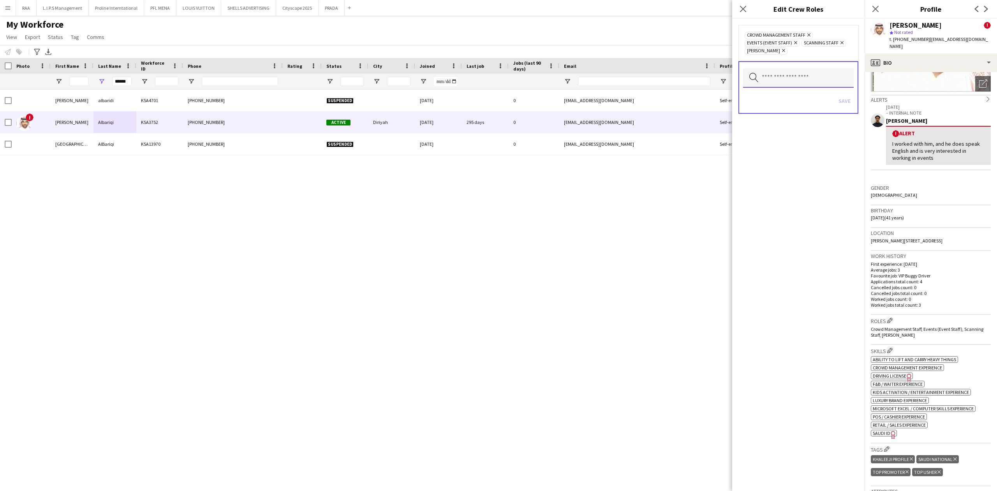
click at [806, 80] on input "text" at bounding box center [798, 77] width 111 height 19
type input "*"
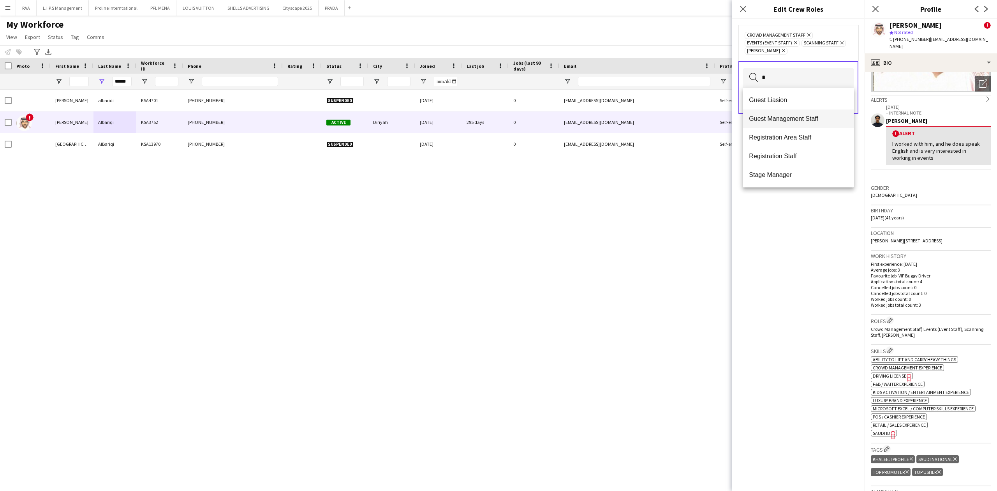
click at [785, 121] on span "Guest Management Staff" at bounding box center [798, 118] width 99 height 7
type input "*"
click at [789, 123] on span "Registration Area Staff" at bounding box center [798, 126] width 99 height 7
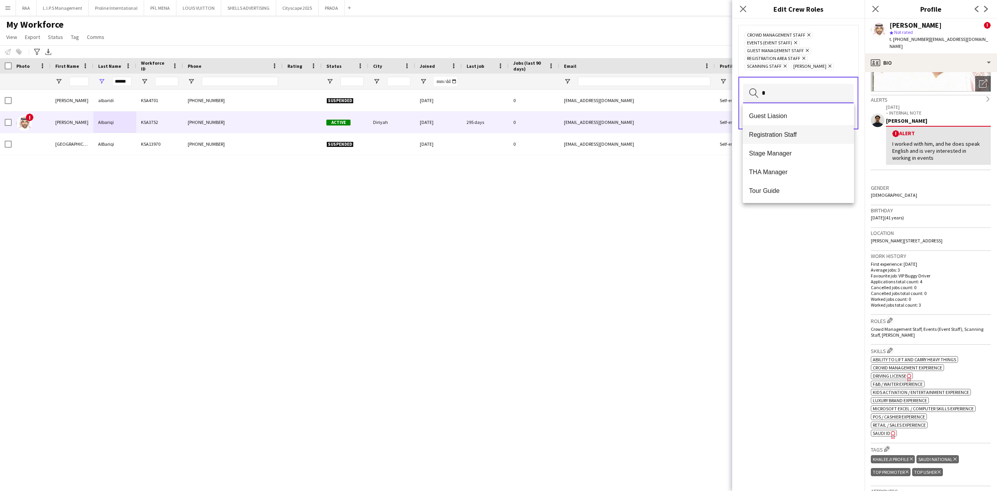
type input "*"
click at [788, 130] on mat-option "Registration Staff" at bounding box center [798, 134] width 111 height 19
type input "***"
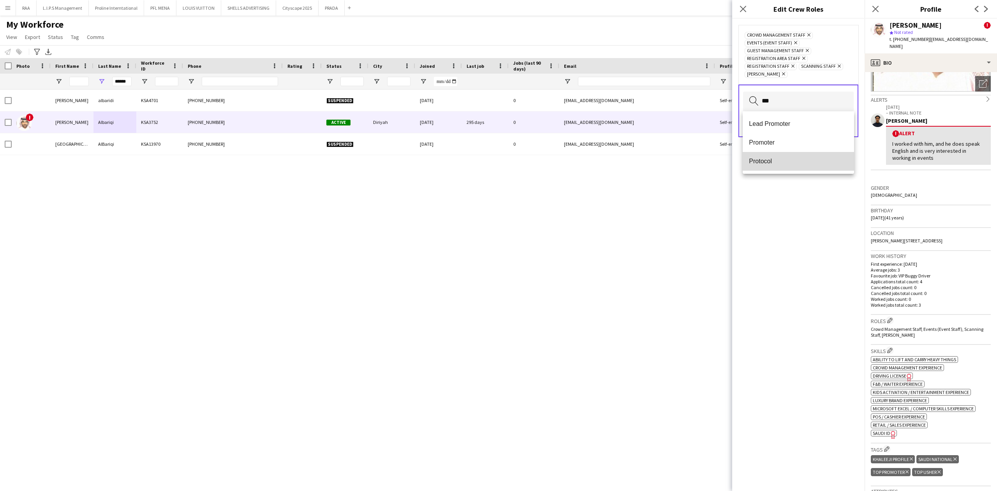
click at [764, 156] on mat-option "Protocol" at bounding box center [798, 161] width 111 height 19
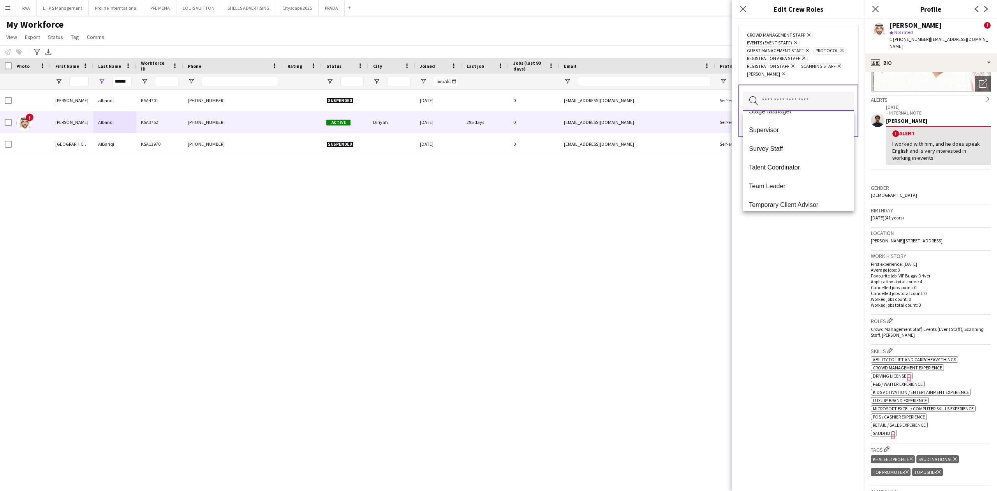
scroll to position [405, 0]
click at [789, 258] on div "Crowd Management Staff Remove Events (Event Staff) Remove Guest Management Staf…" at bounding box center [798, 255] width 132 height 472
click at [846, 125] on button "Save" at bounding box center [844, 124] width 18 height 12
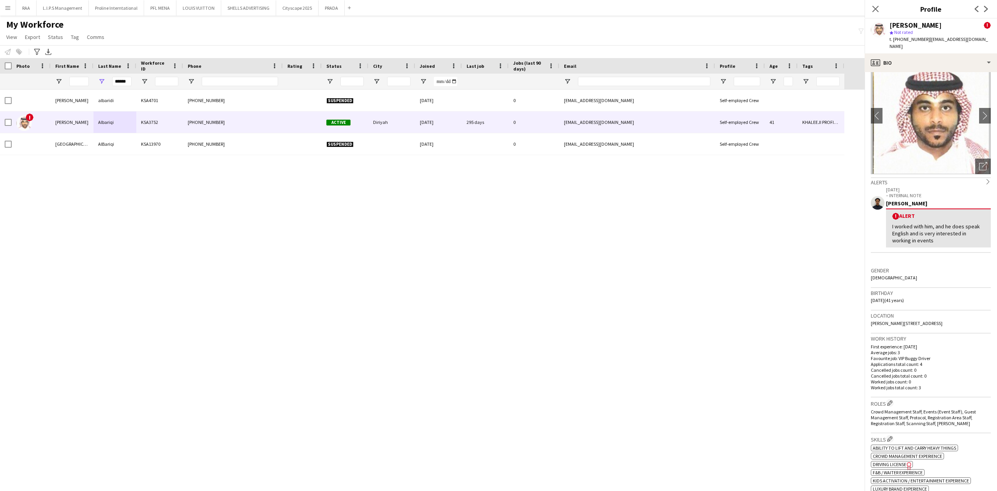
scroll to position [0, 0]
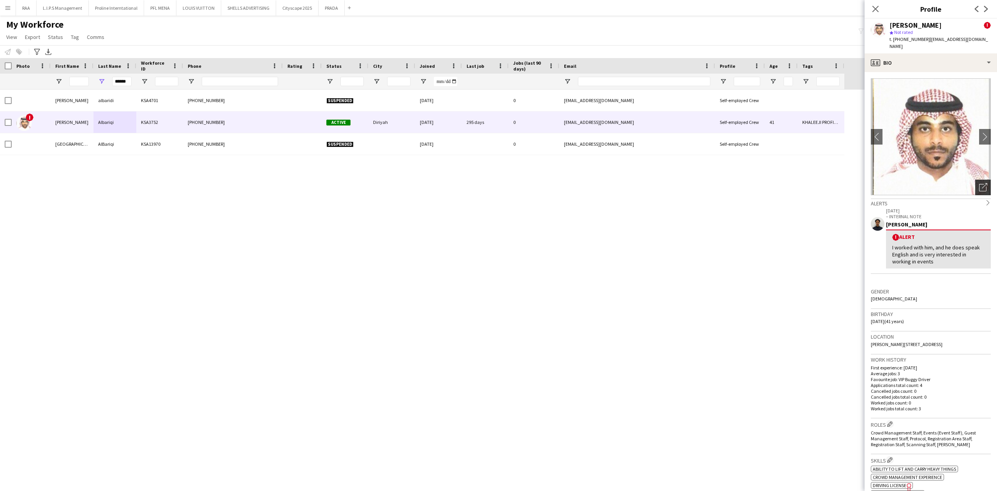
click at [975, 185] on div "Open photos pop-in" at bounding box center [983, 188] width 16 height 16
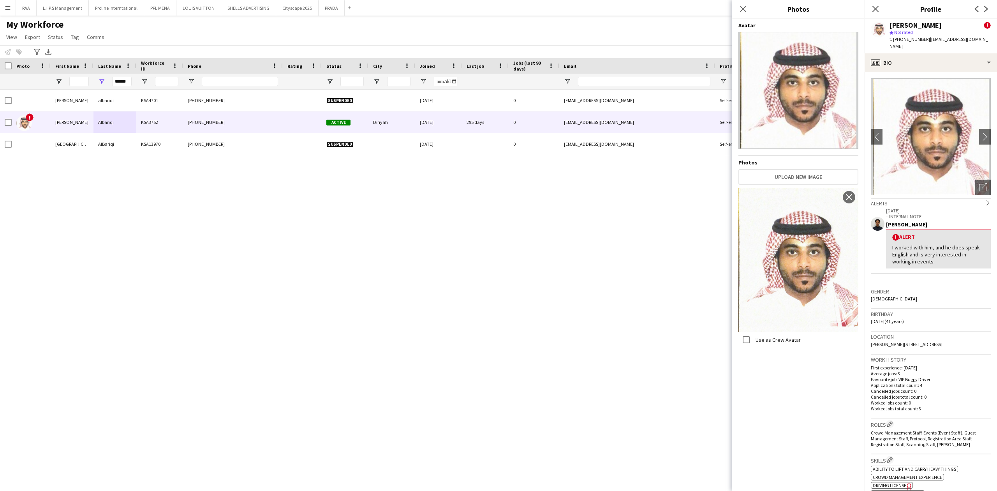
click at [905, 291] on div "Gender [DEMOGRAPHIC_DATA]" at bounding box center [931, 297] width 120 height 23
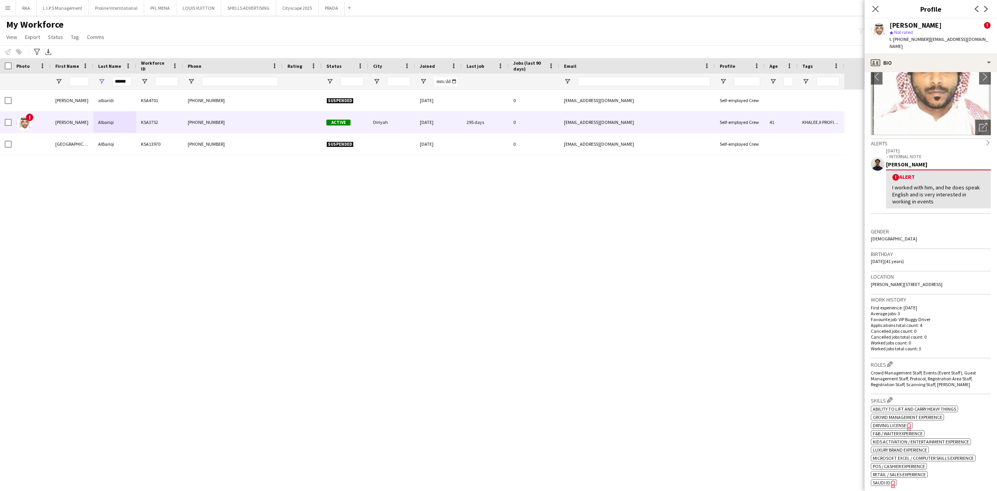
scroll to position [156, 0]
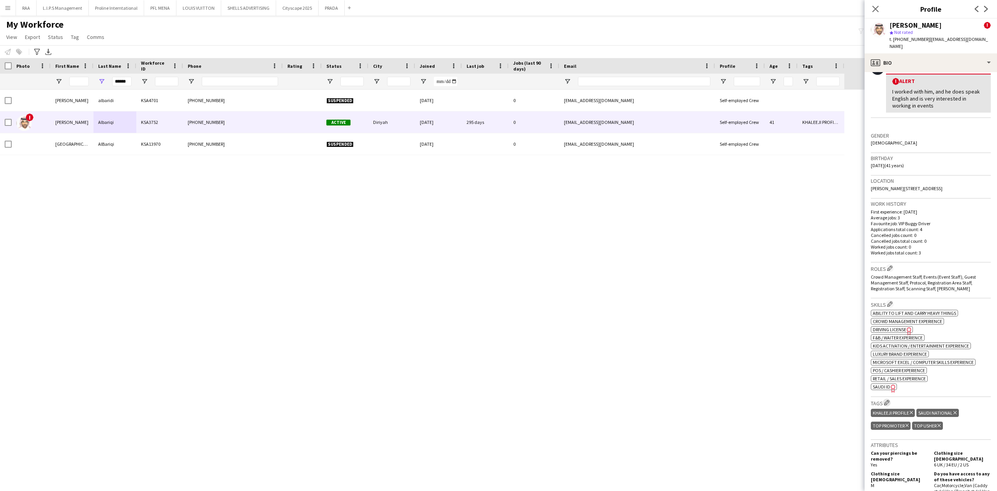
click at [887, 400] on app-icon "Edit crew company tags" at bounding box center [886, 402] width 5 height 5
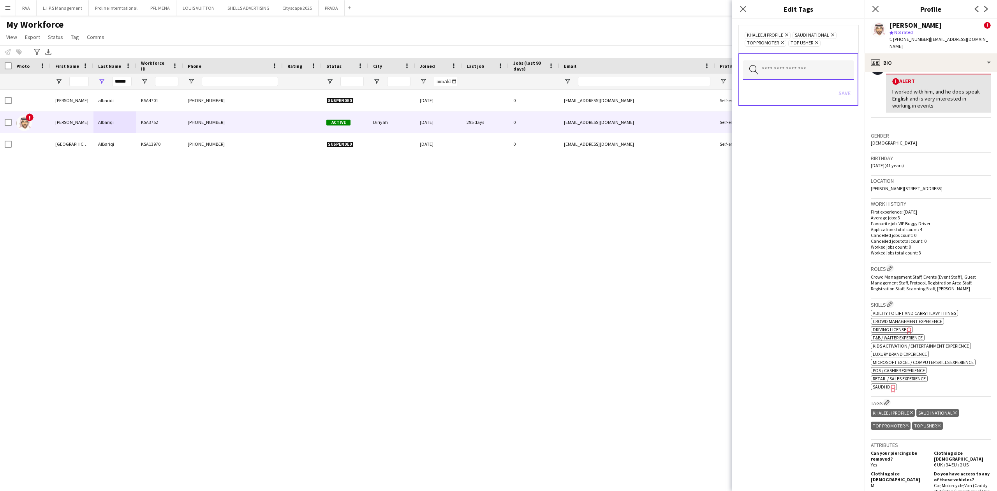
click at [808, 67] on input "text" at bounding box center [798, 69] width 111 height 19
type input "*******"
click at [805, 97] on mat-option "TOP HOST/HOSTESS" at bounding box center [798, 92] width 111 height 19
click at [791, 205] on div "KHALEEJI PROFILE Remove [DEMOGRAPHIC_DATA] NATIONAL Remove TOP HOST/HOSTESS Rem…" at bounding box center [798, 255] width 132 height 472
click at [848, 99] on button "Save" at bounding box center [844, 101] width 18 height 12
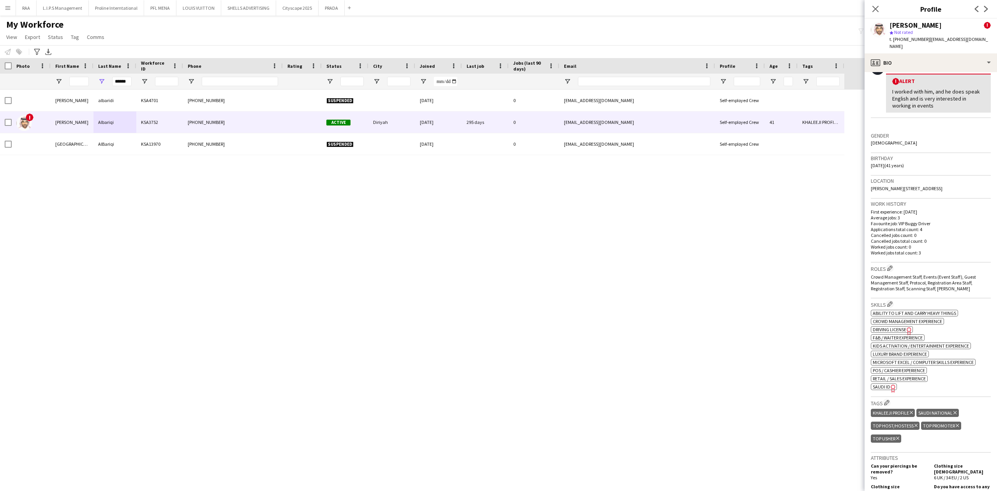
click at [296, 38] on div "My Workforce View Views Default view Basic Export View Full Name TAGS Test New …" at bounding box center [498, 32] width 997 height 26
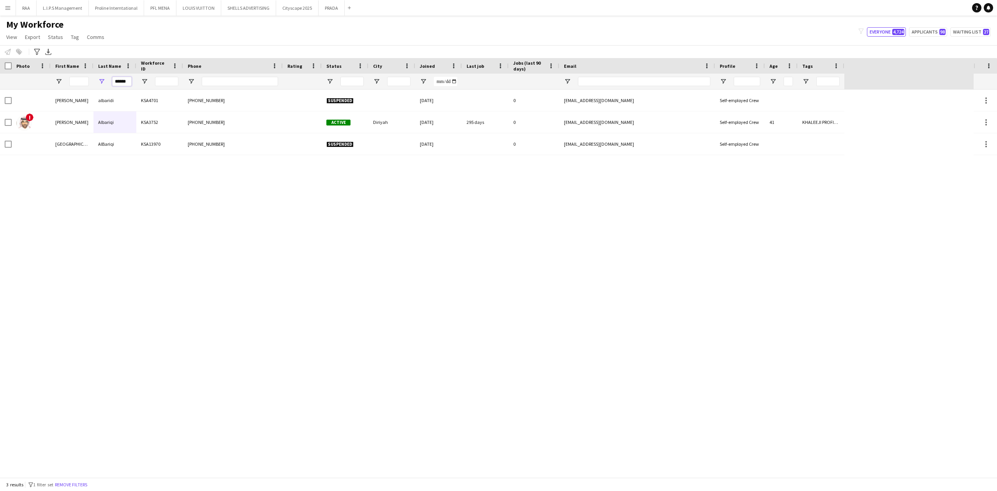
click at [119, 82] on input "******" at bounding box center [121, 81] width 19 height 9
type input "*"
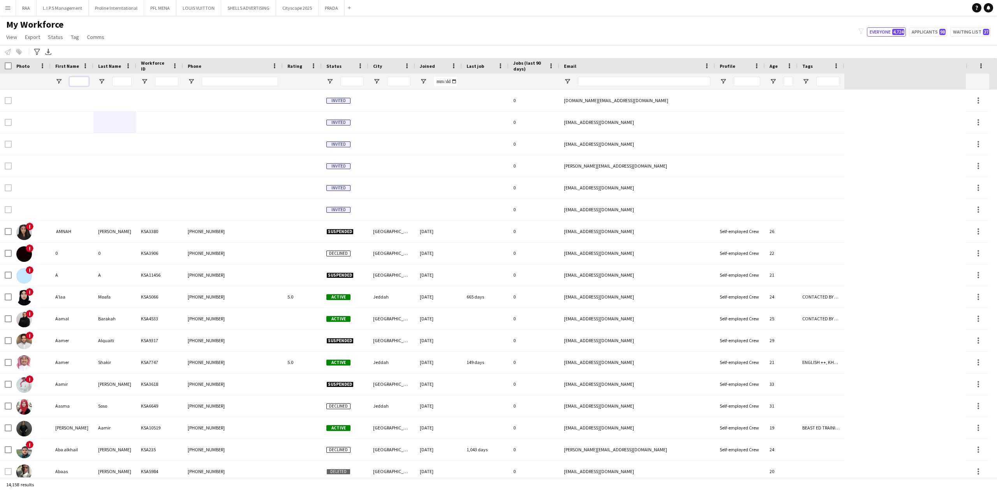
click at [78, 80] on input "First Name Filter Input" at bounding box center [78, 81] width 19 height 9
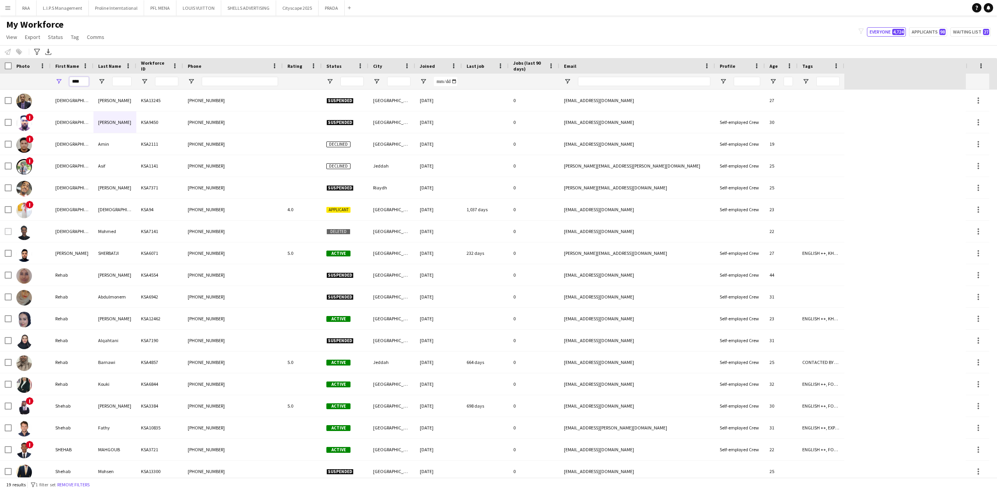
type input "****"
click at [119, 80] on input "Last Name Filter Input" at bounding box center [121, 81] width 19 height 9
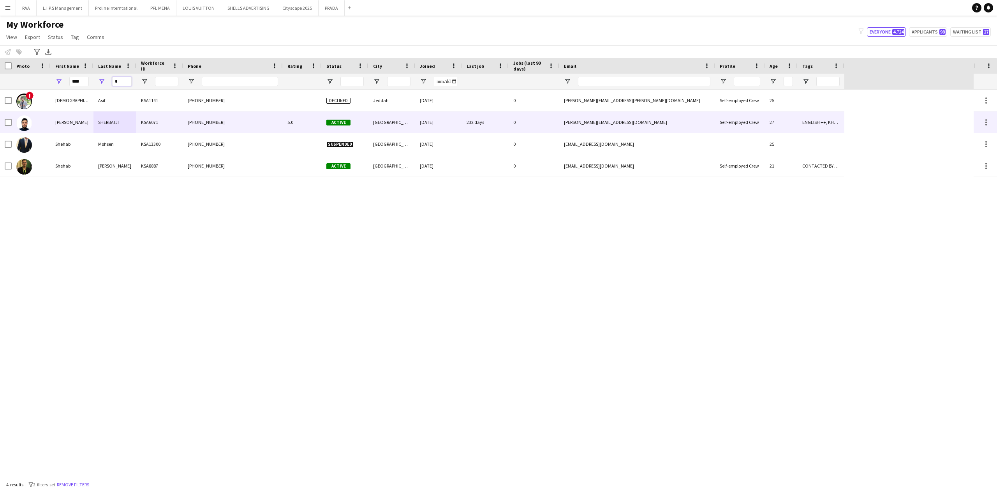
type input "*"
click at [122, 125] on div "SHERBATJI" at bounding box center [114, 121] width 43 height 21
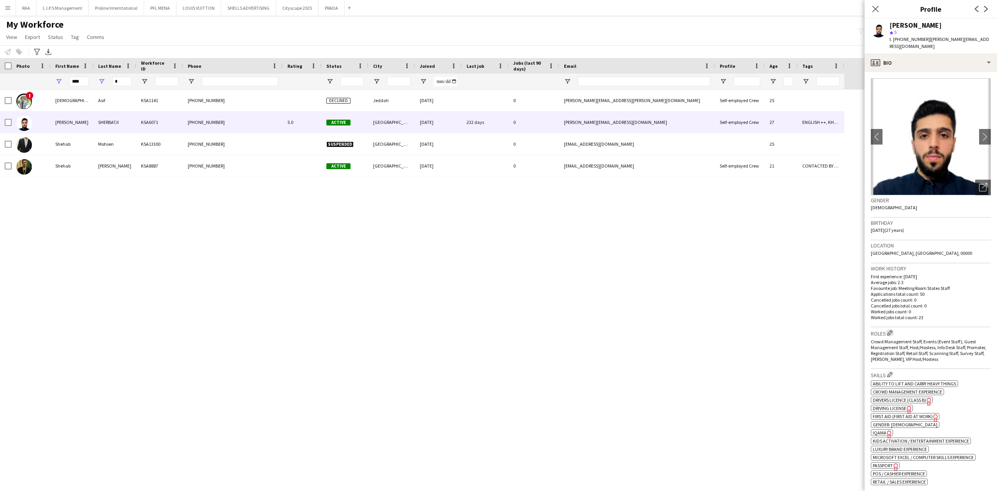
click at [890, 330] on app-icon "Edit crew company roles" at bounding box center [889, 332] width 5 height 5
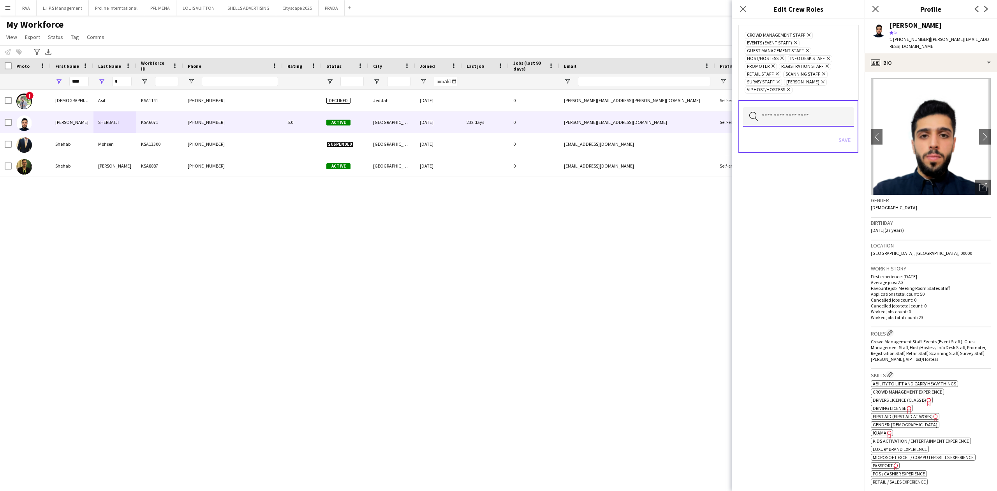
click at [793, 117] on input "text" at bounding box center [798, 116] width 111 height 19
type input "*"
click at [773, 155] on span "Registration Area Staff" at bounding box center [798, 158] width 99 height 7
click at [784, 194] on span "Brand Ambassador" at bounding box center [798, 195] width 99 height 7
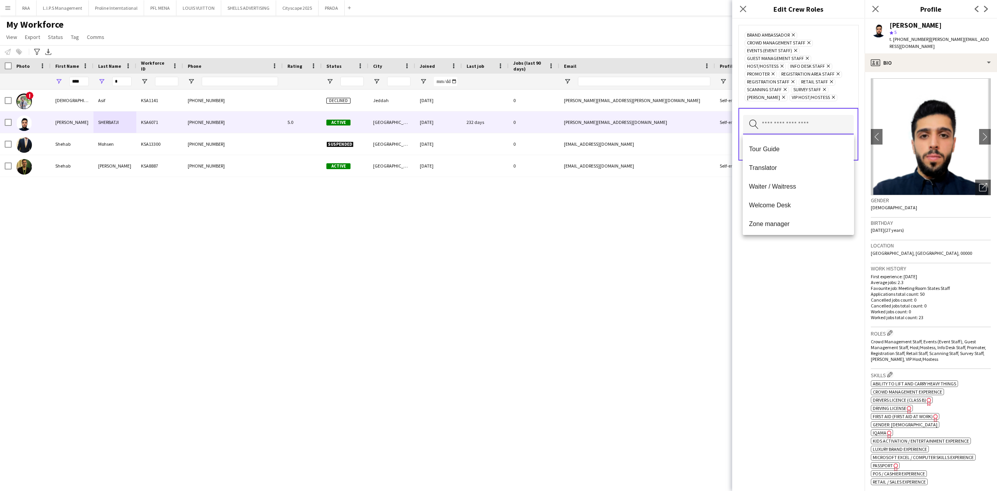
scroll to position [449, 0]
drag, startPoint x: 791, startPoint y: 278, endPoint x: 796, endPoint y: 264, distance: 14.9
click at [792, 278] on div "Brand Ambassador Remove Crowd Management Staff Remove Events (Event Staff) Remo…" at bounding box center [798, 255] width 132 height 472
click at [852, 146] on button "Save" at bounding box center [844, 147] width 18 height 12
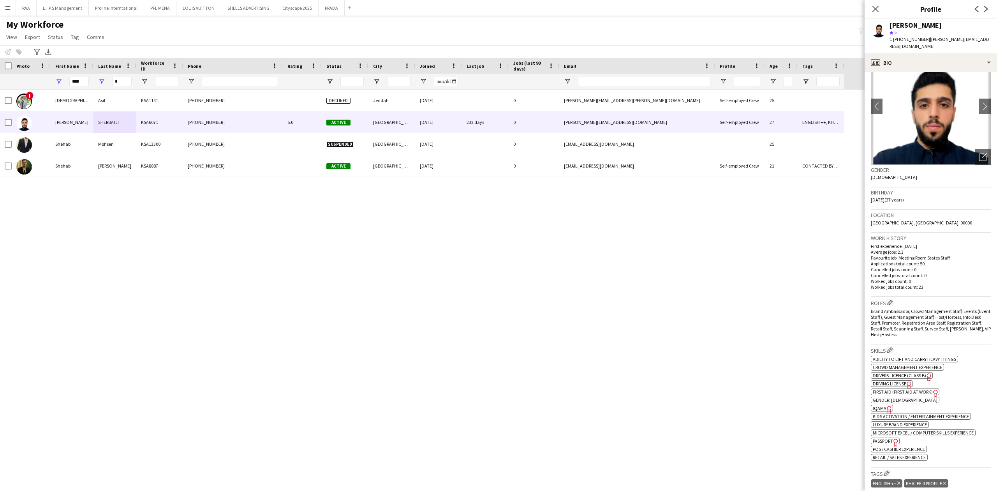
scroll to position [0, 0]
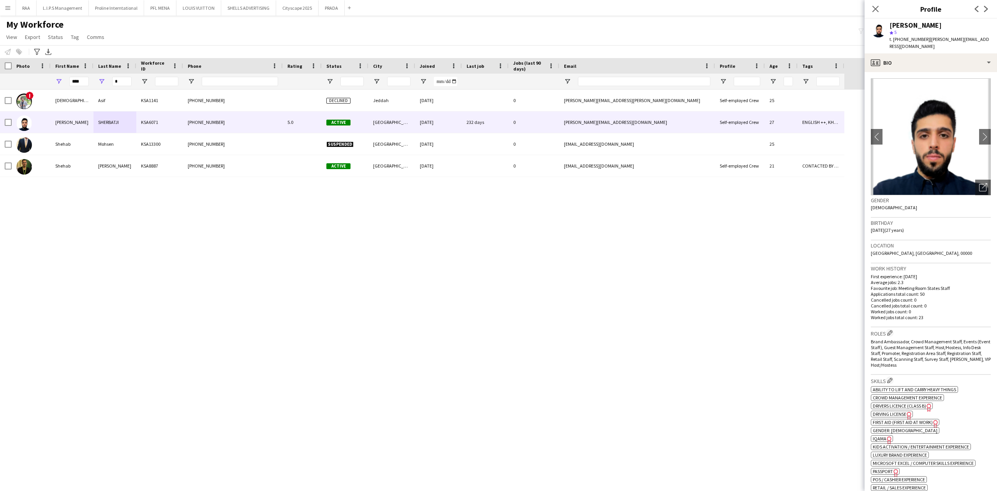
drag, startPoint x: 942, startPoint y: 24, endPoint x: 888, endPoint y: 26, distance: 53.4
click at [888, 26] on div "[PERSON_NAME] star 5 t. [PHONE_NUMBER] | [PERSON_NAME][EMAIL_ADDRESS][DOMAIN_NA…" at bounding box center [931, 36] width 132 height 35
copy div "[PERSON_NAME]"
click at [909, 38] on span "t. [PHONE_NUMBER]" at bounding box center [910, 39] width 41 height 6
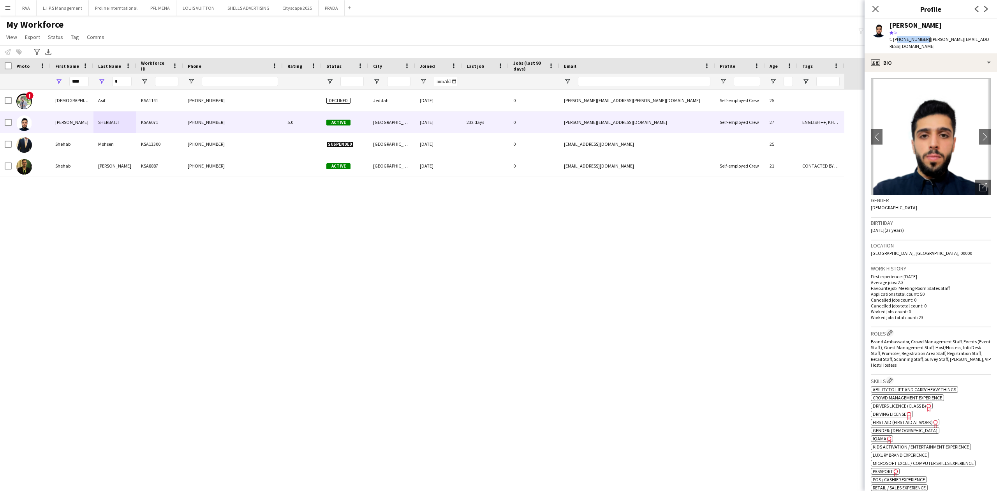
copy span "966535338907"
drag, startPoint x: 982, startPoint y: 38, endPoint x: 926, endPoint y: 37, distance: 56.1
click at [926, 37] on div "[PERSON_NAME] star 5 t. [PHONE_NUMBER] | [PERSON_NAME][EMAIL_ADDRESS][DOMAIN_NA…" at bounding box center [931, 36] width 132 height 35
copy span "[PERSON_NAME][EMAIL_ADDRESS][DOMAIN_NAME]"
drag, startPoint x: 86, startPoint y: 77, endPoint x: 38, endPoint y: 82, distance: 48.2
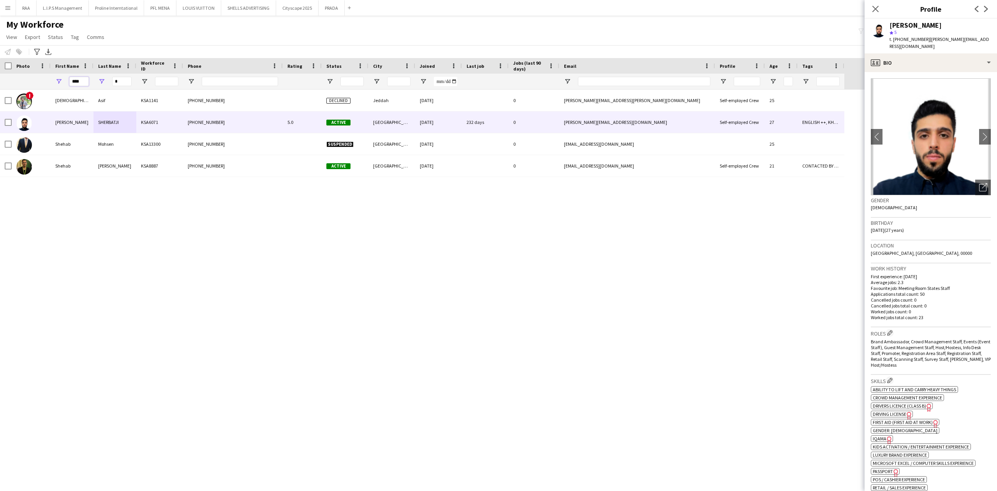
click at [40, 81] on div "**** *" at bounding box center [422, 82] width 844 height 16
click at [116, 402] on div "! [PERSON_NAME] KSA1141 [PHONE_NUMBER] Declined Jeddah [DATE] 0 [PERSON_NAME][E…" at bounding box center [487, 284] width 974 height 388
click at [879, 7] on div "Close pop-in" at bounding box center [876, 9] width 22 height 18
click at [877, 7] on icon at bounding box center [875, 9] width 6 height 6
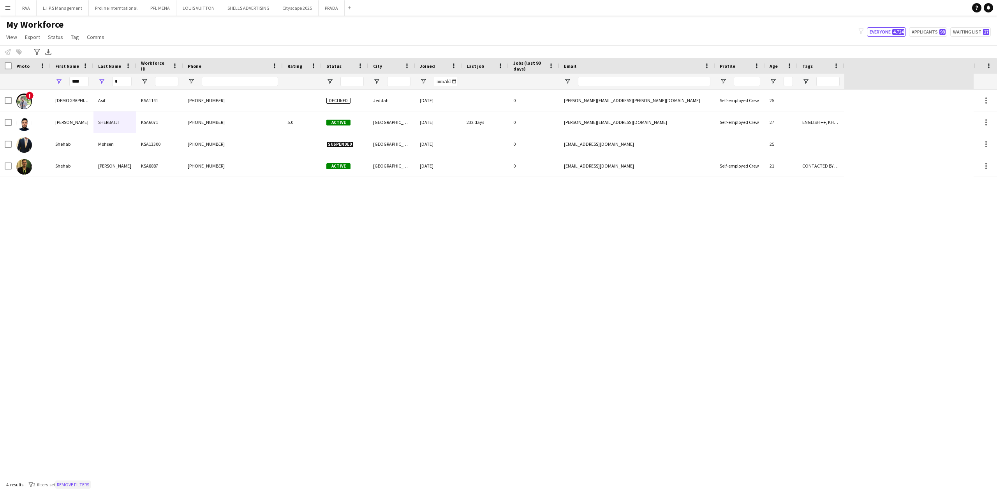
click at [79, 485] on button "Remove filters" at bounding box center [72, 484] width 35 height 9
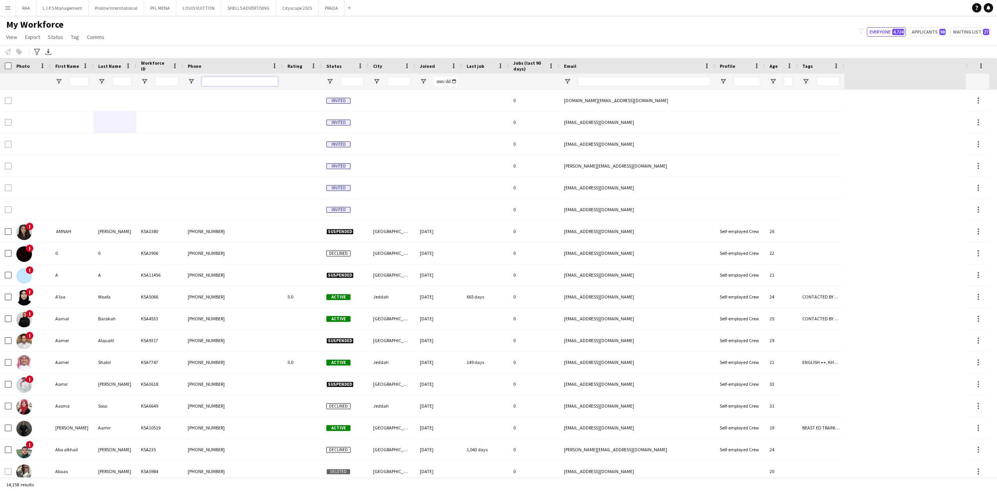
click at [231, 79] on input "Phone Filter Input" at bounding box center [240, 81] width 76 height 9
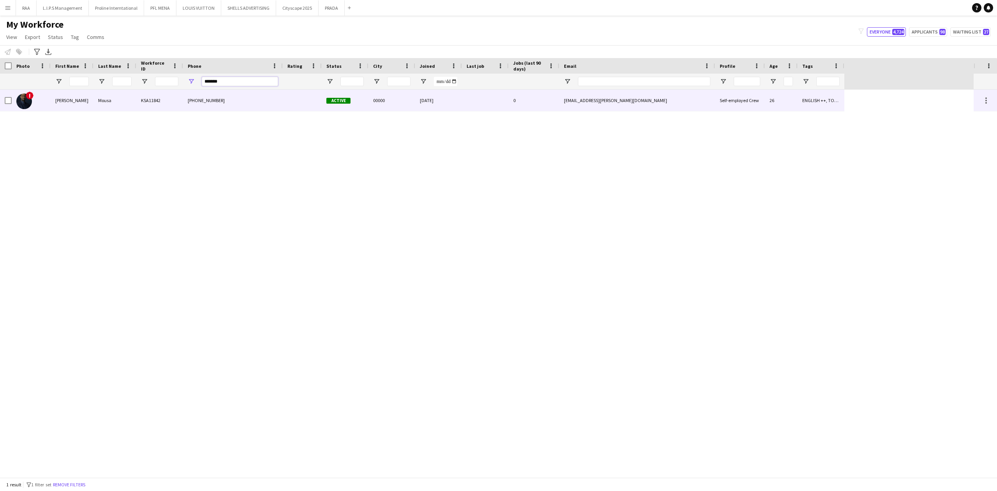
type input "*******"
click at [177, 95] on div "KSA11842" at bounding box center [159, 100] width 47 height 21
